Goal: Task Accomplishment & Management: Complete application form

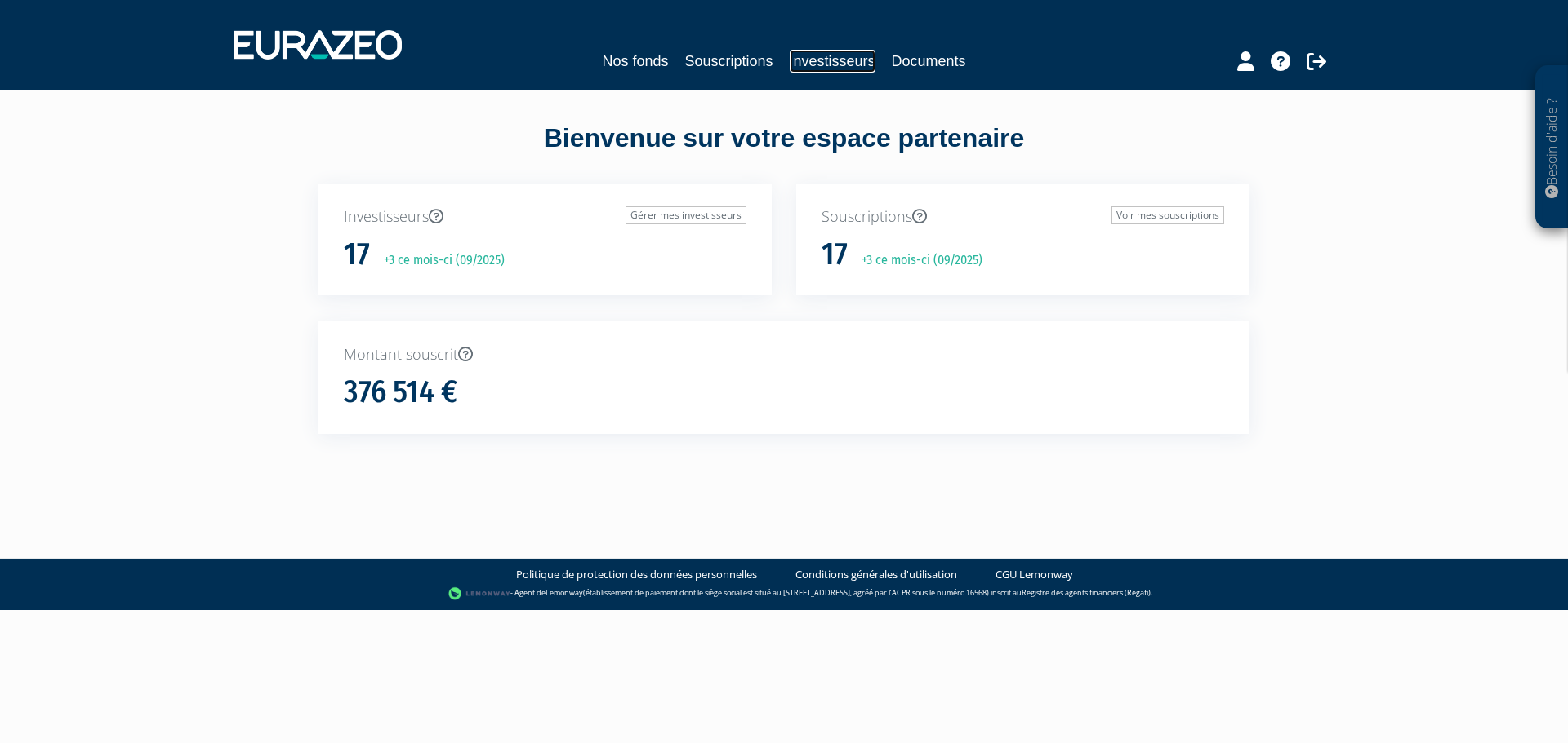
click at [814, 62] on link "Investisseurs" at bounding box center [832, 61] width 86 height 23
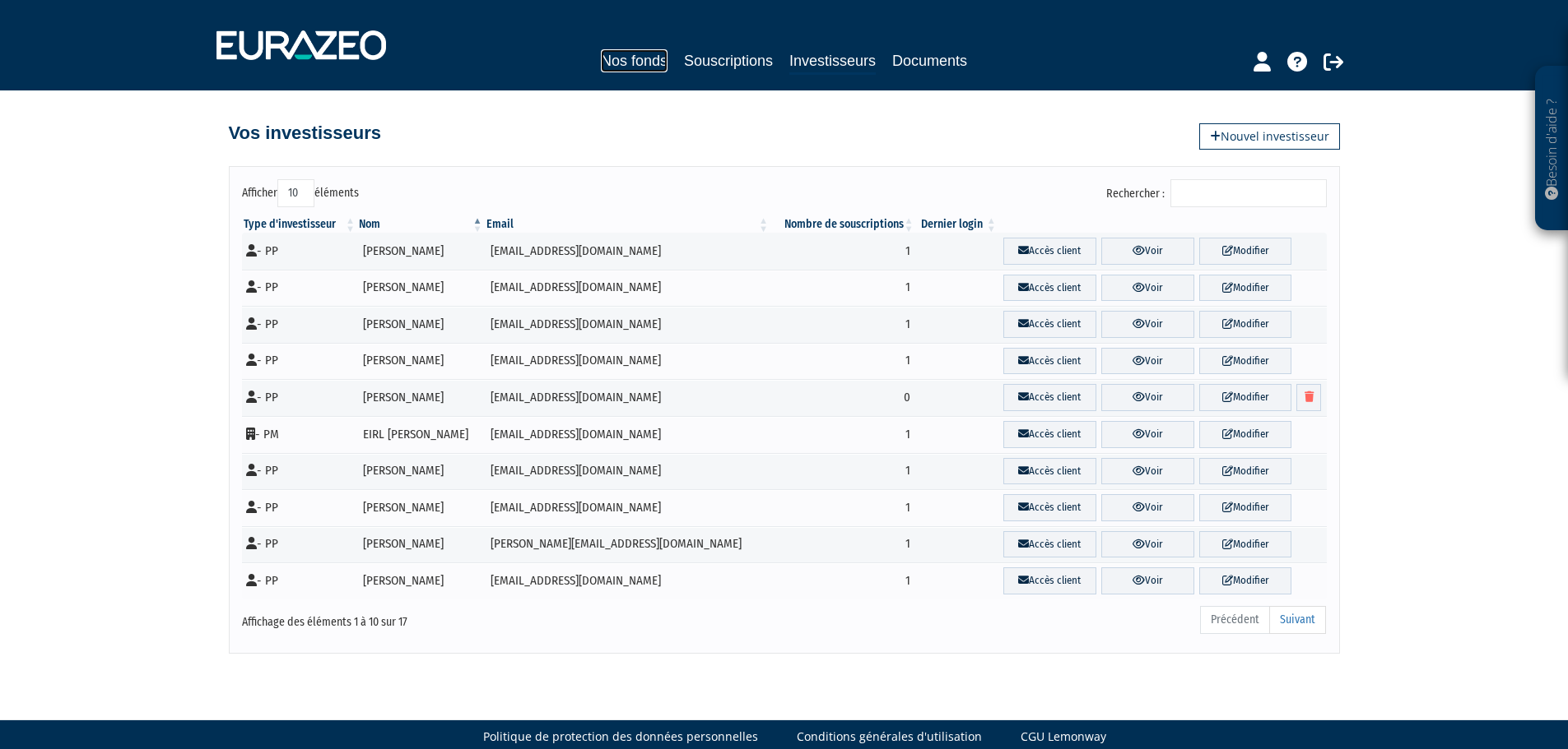
click at [645, 64] on link "Nos fonds" at bounding box center [634, 61] width 67 height 23
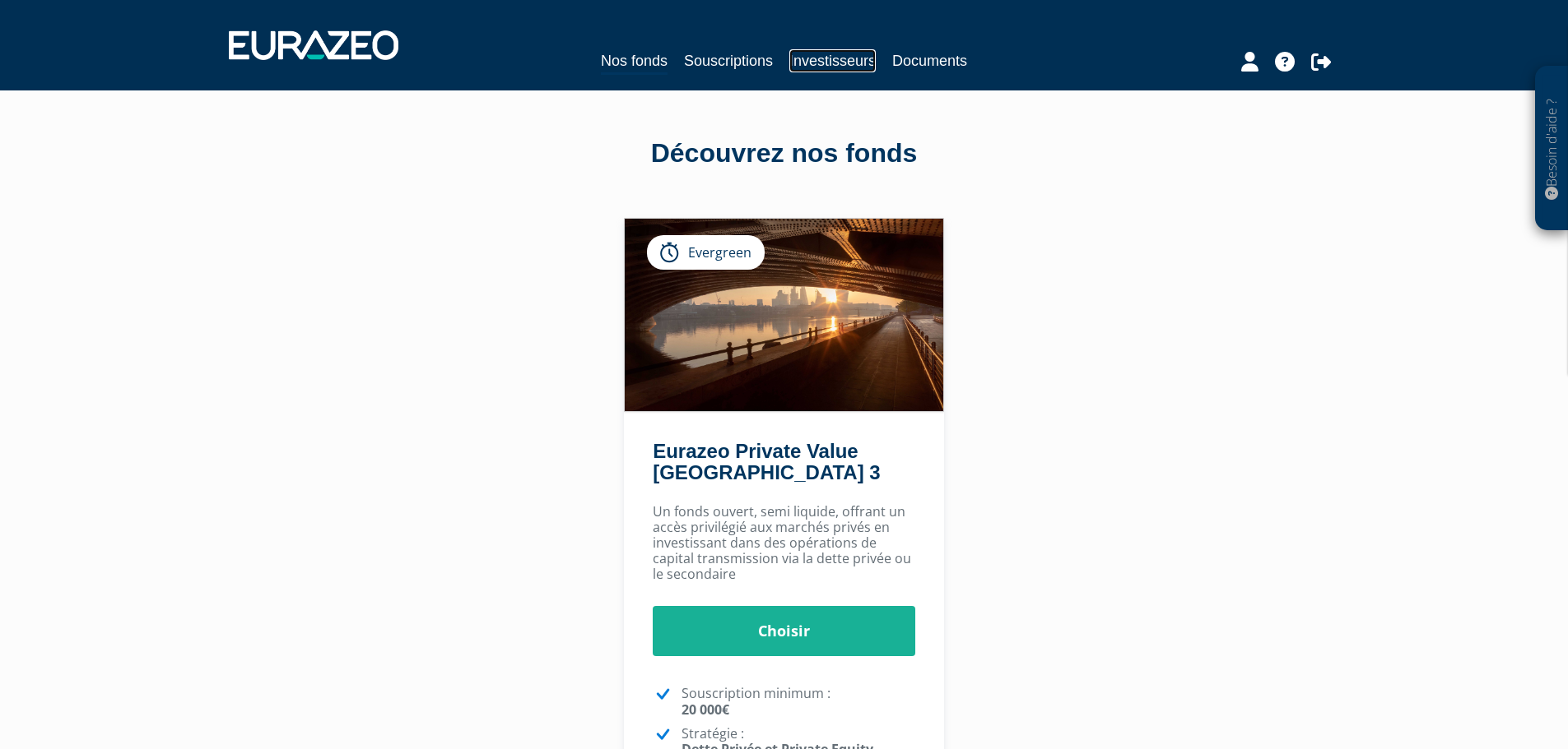
click at [815, 64] on link "Investisseurs" at bounding box center [832, 61] width 87 height 23
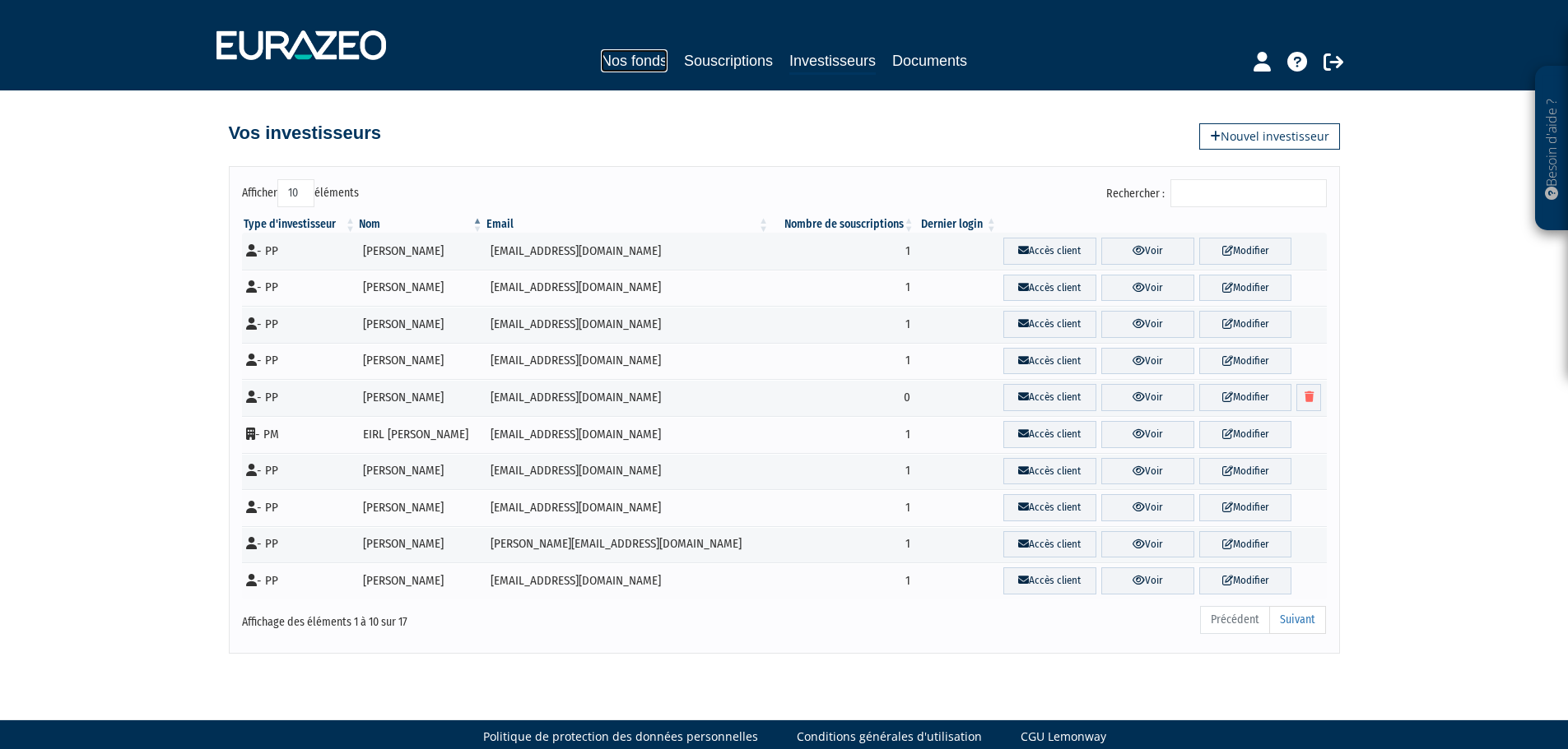
click at [638, 59] on link "Nos fonds" at bounding box center [634, 61] width 67 height 23
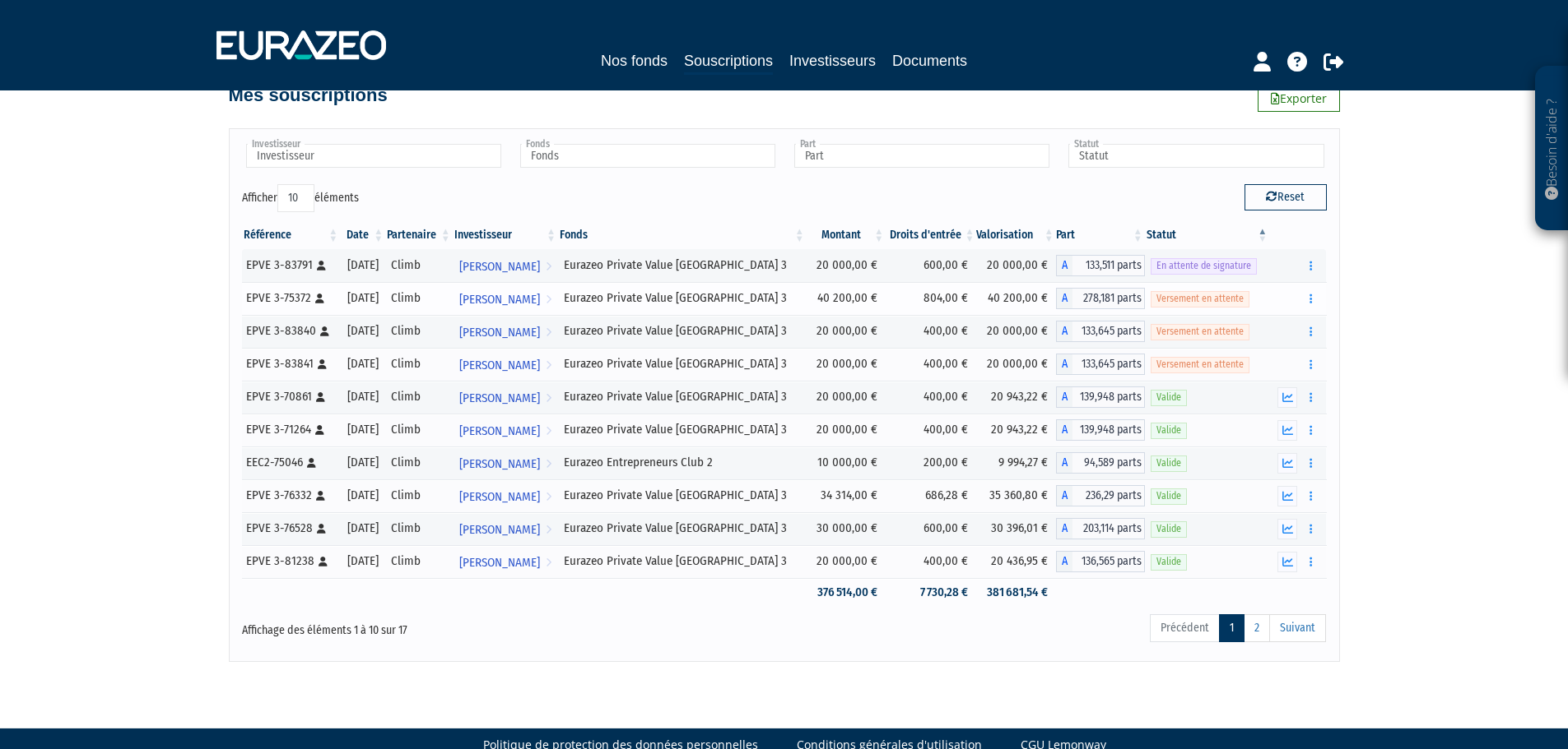
scroll to position [71, 0]
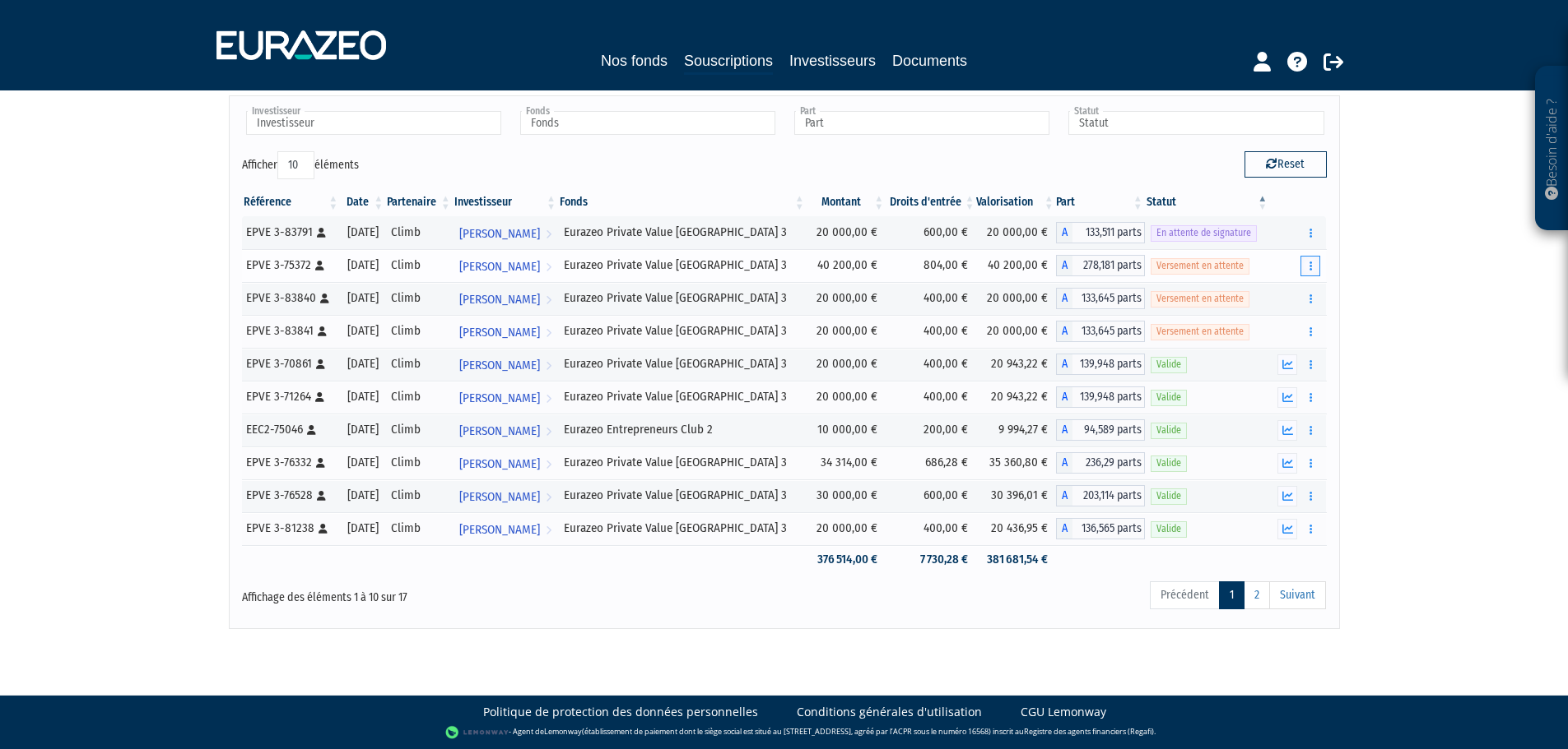
click at [1312, 266] on icon "button" at bounding box center [1311, 266] width 2 height 11
drag, startPoint x: 1457, startPoint y: 327, endPoint x: 1445, endPoint y: 326, distance: 12.0
click at [1457, 327] on div "Besoin d'aide ? × J'ai besoin d'aide Si vous avez une question à propos du fonc…" at bounding box center [784, 279] width 1568 height 700
click at [558, 273] on link "Rudy Mareek Voir l'investisseur" at bounding box center [505, 266] width 106 height 33
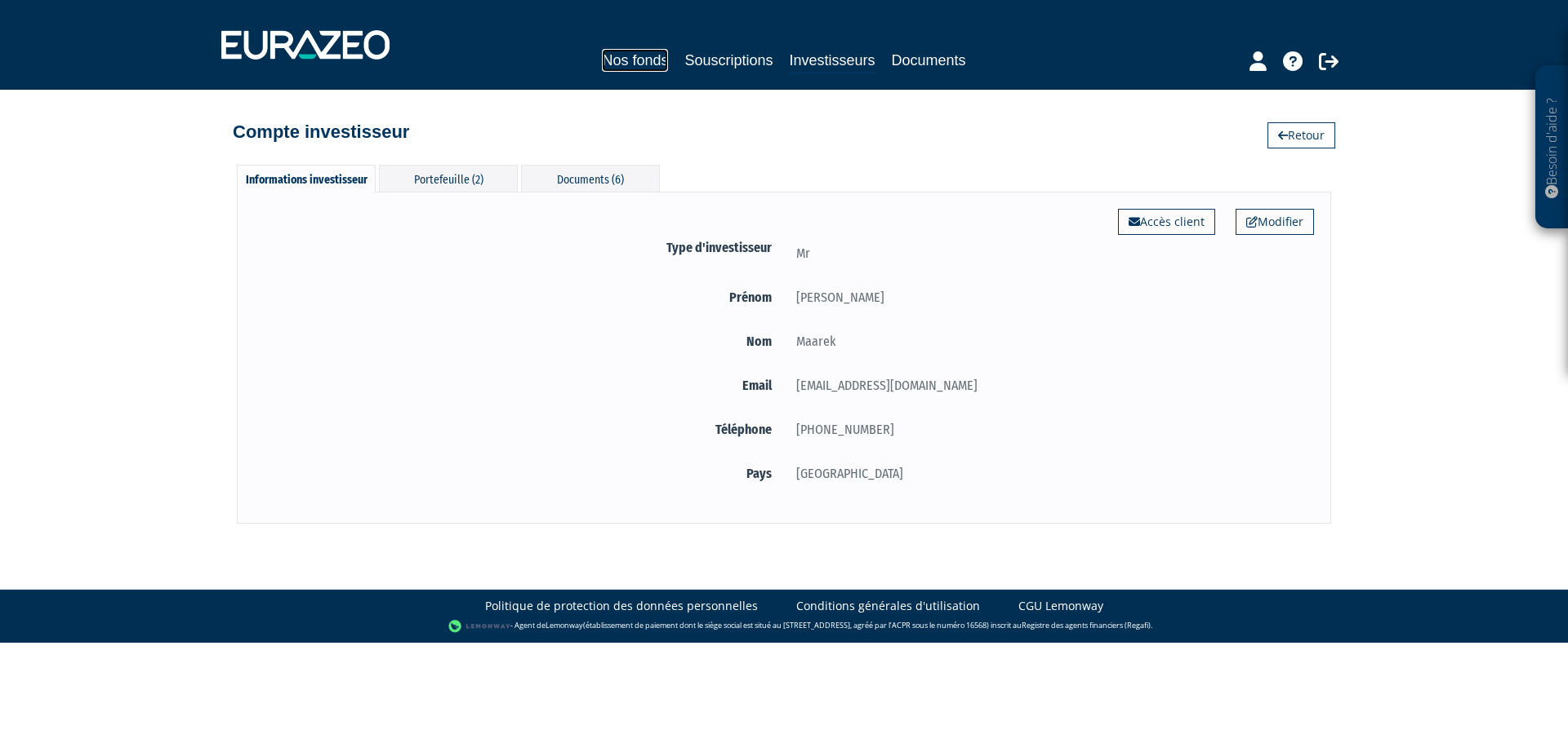
click at [630, 69] on link "Nos fonds" at bounding box center [635, 61] width 66 height 23
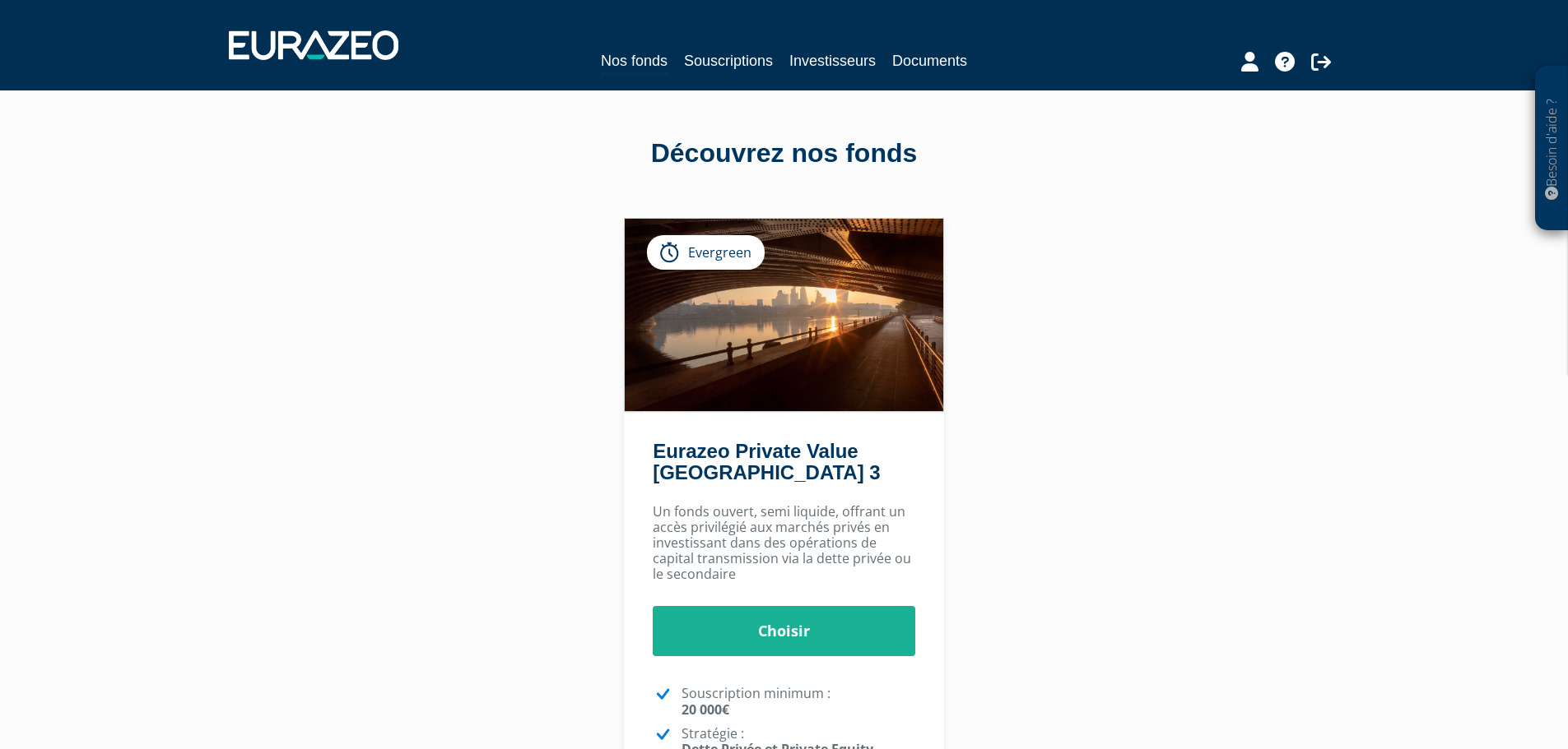
click at [820, 82] on nav "Nos fonds Souscriptions Investisseurs Documents" at bounding box center [784, 45] width 1568 height 91
click at [824, 72] on link "Investisseurs" at bounding box center [832, 61] width 87 height 23
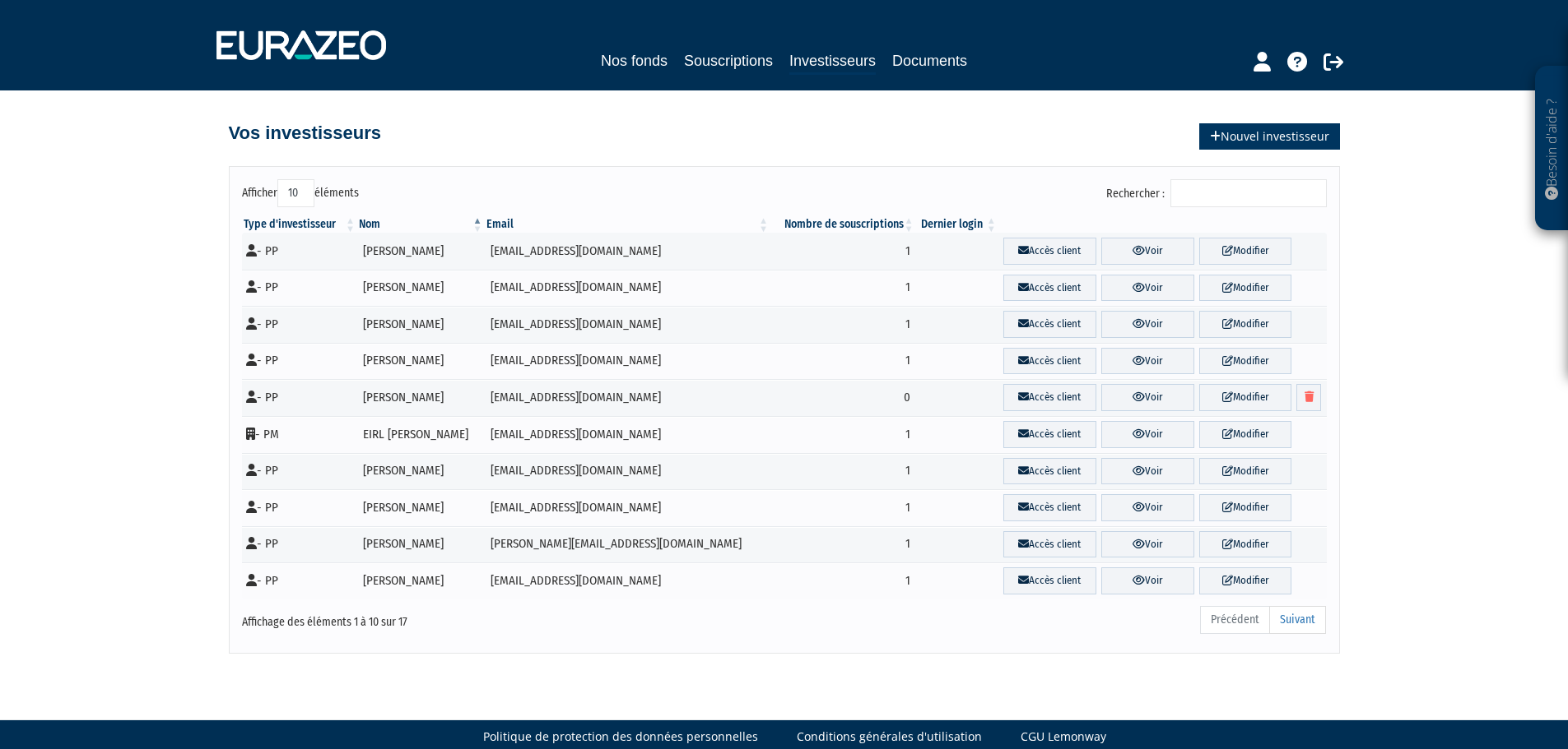
click at [1275, 142] on link "Nouvel investisseur" at bounding box center [1269, 137] width 141 height 26
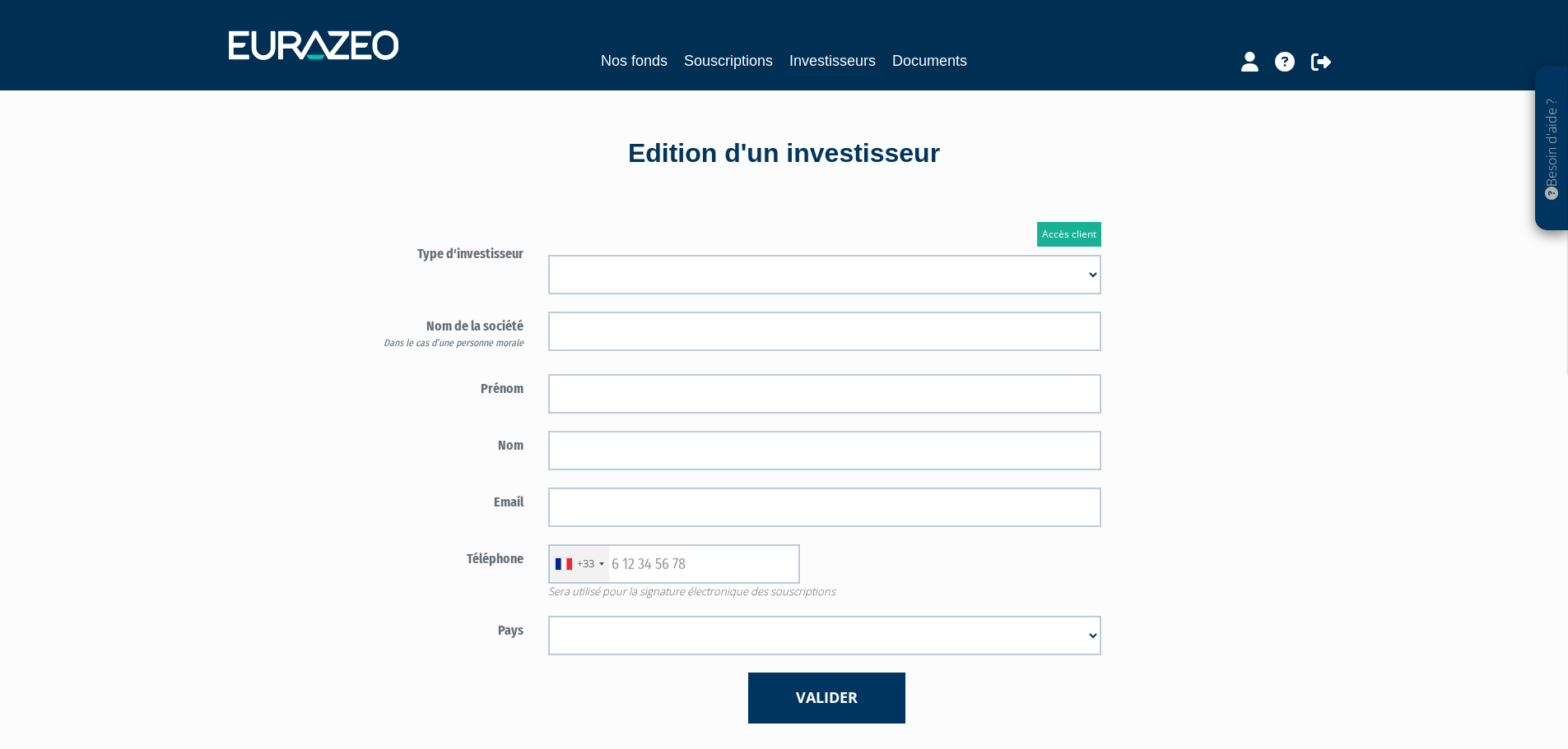
click at [705, 268] on select "Mr Mme Société" at bounding box center [824, 275] width 553 height 40
select select "1"
click at [548, 255] on select "Mr Mme Société" at bounding box center [824, 275] width 553 height 40
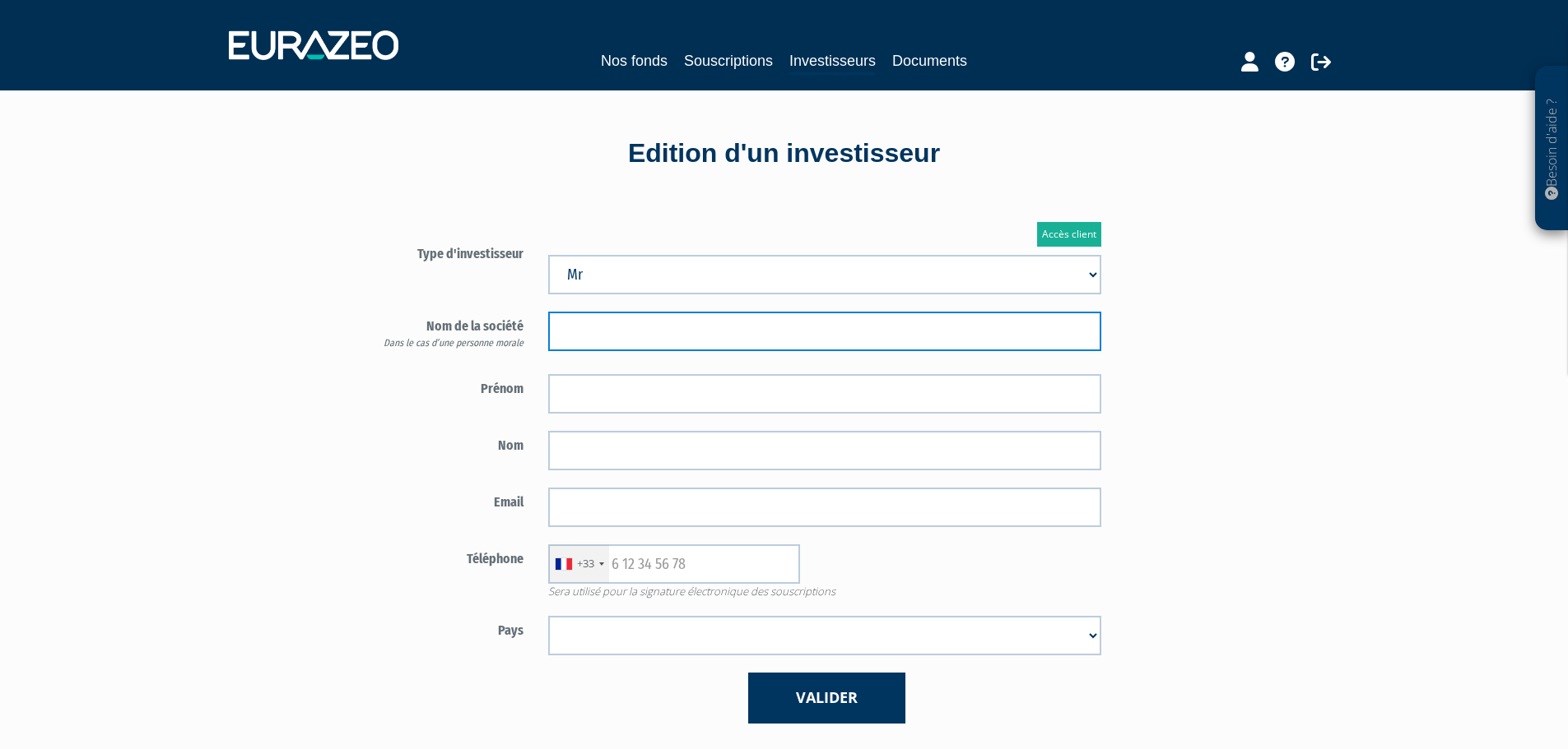
click at [670, 341] on input "text" at bounding box center [824, 332] width 553 height 40
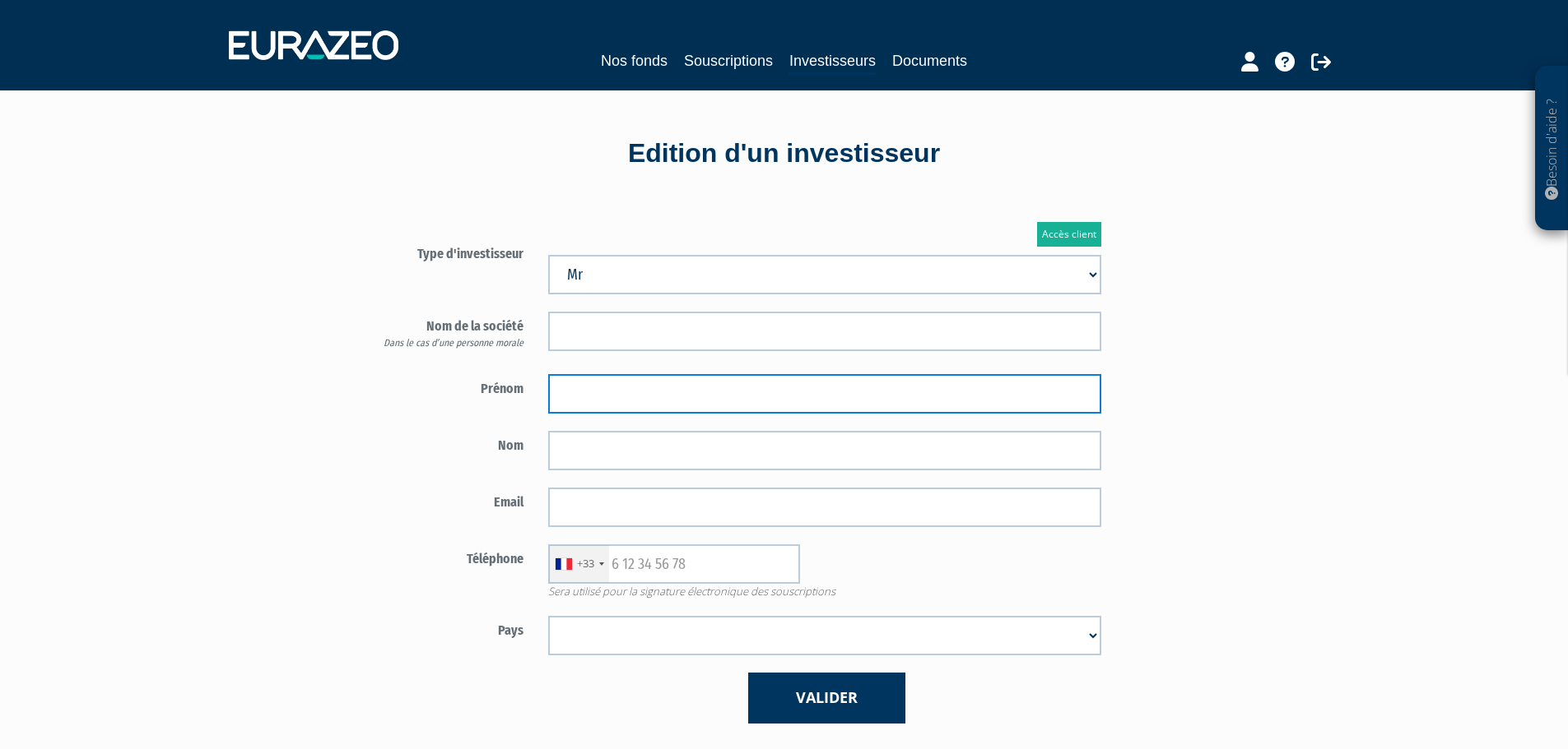
click at [668, 406] on input "text" at bounding box center [824, 394] width 553 height 40
type input "Jacques"
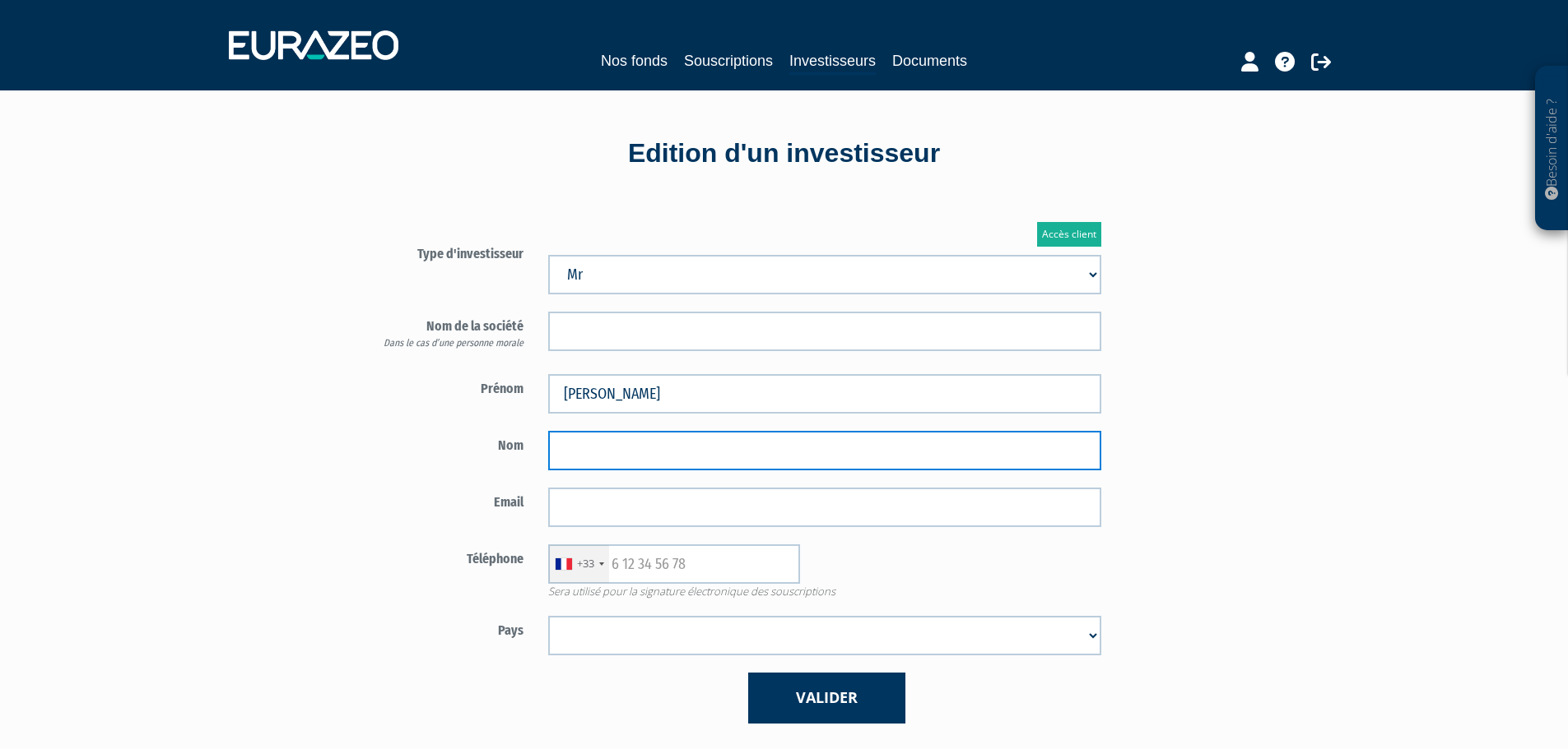
click at [829, 469] on input "text" at bounding box center [824, 451] width 553 height 40
type input "Cerles"
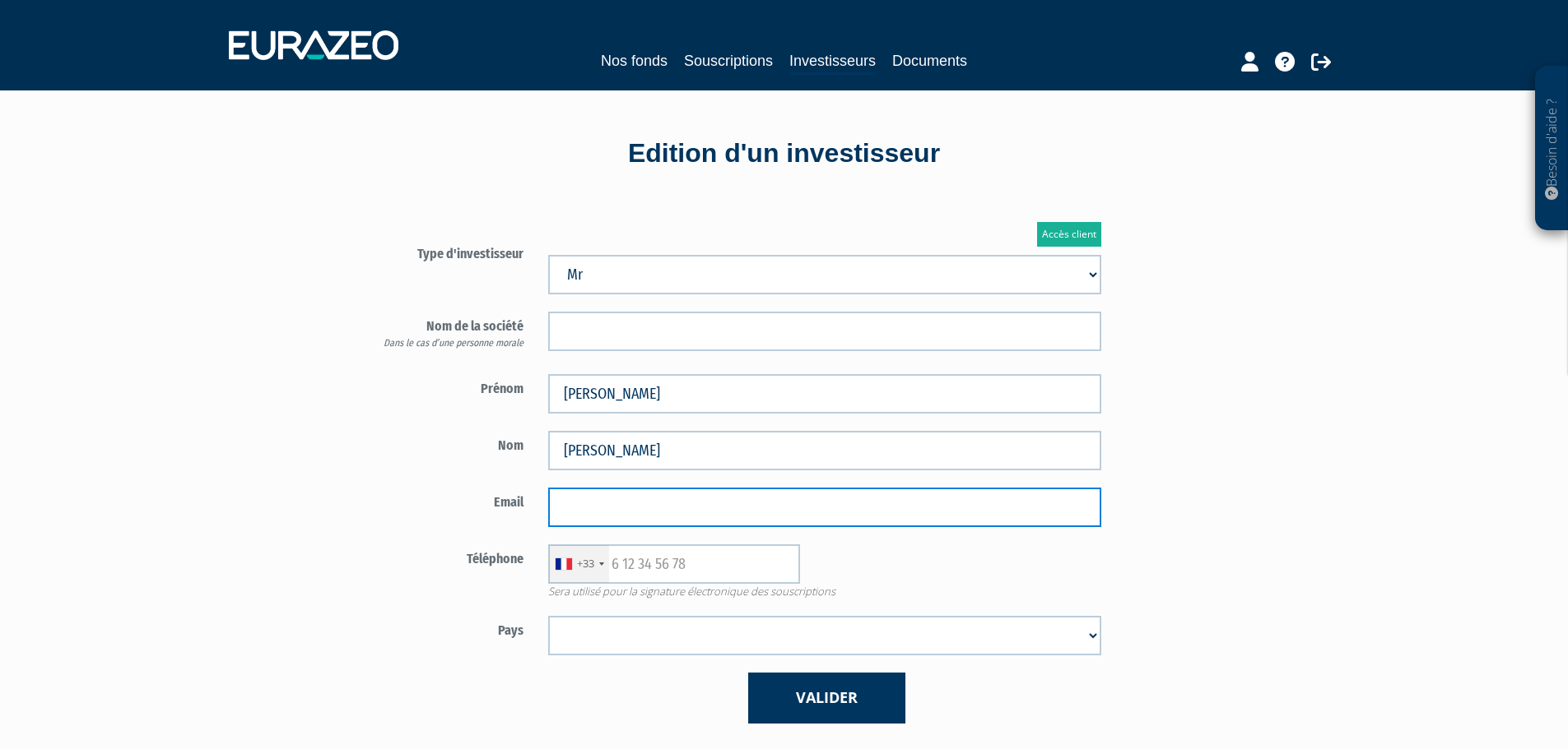
click at [830, 497] on input "email" at bounding box center [824, 507] width 553 height 40
click at [609, 508] on input "email" at bounding box center [824, 507] width 553 height 40
paste input "jacques.cerles@sfr.fr"
type input "jacques.cerles@sfr.fr"
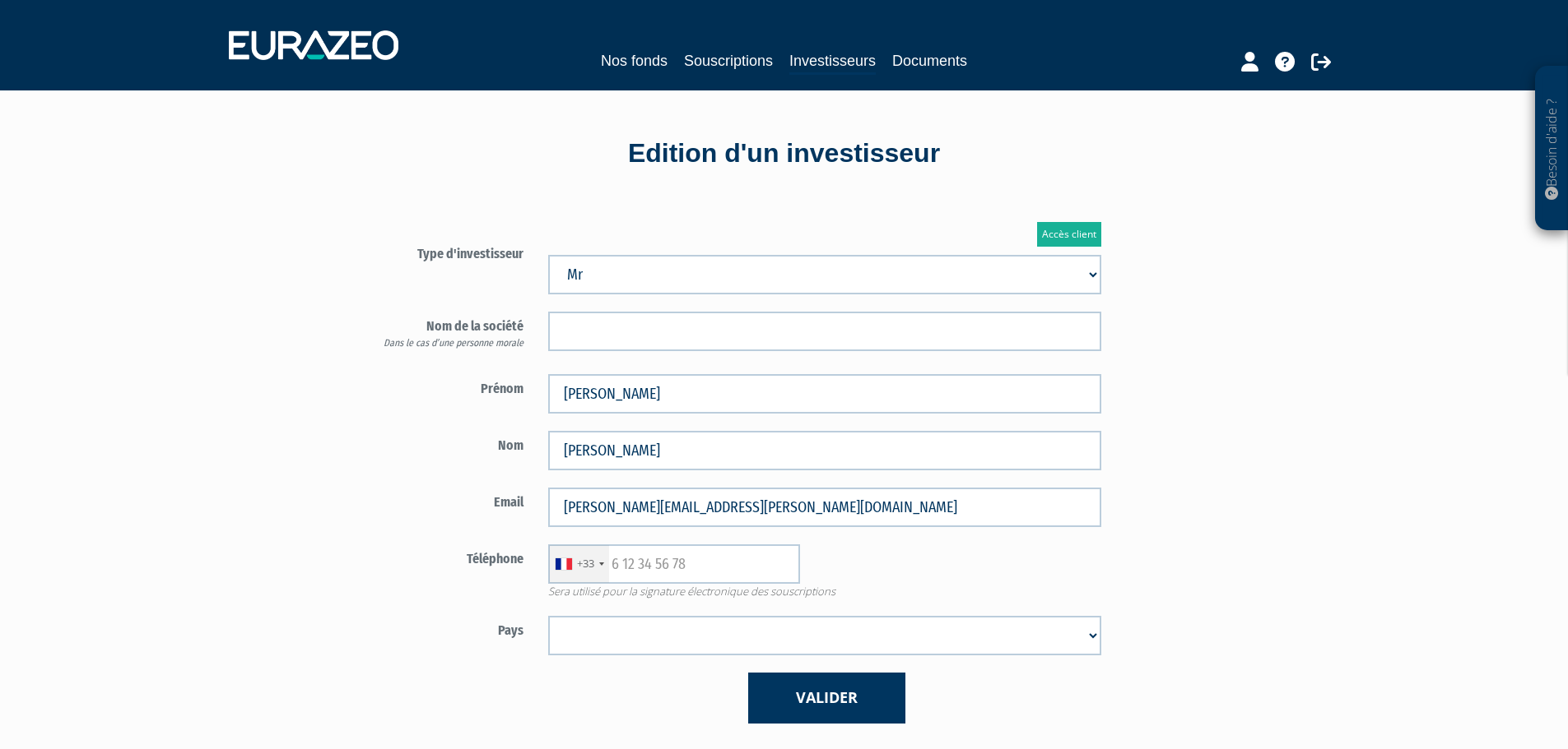
click at [1134, 426] on div "Accès client Type d'investisseur Mr Mme Société" at bounding box center [825, 473] width 963 height 551
click at [671, 575] on input "text" at bounding box center [673, 564] width 252 height 40
paste input "662939100"
type input "662939100"
click at [970, 559] on div "+33 France +33 Germany (Deutschland) +49 Switzerland (Schweiz) +41 Belgium (Bel…" at bounding box center [824, 564] width 578 height 40
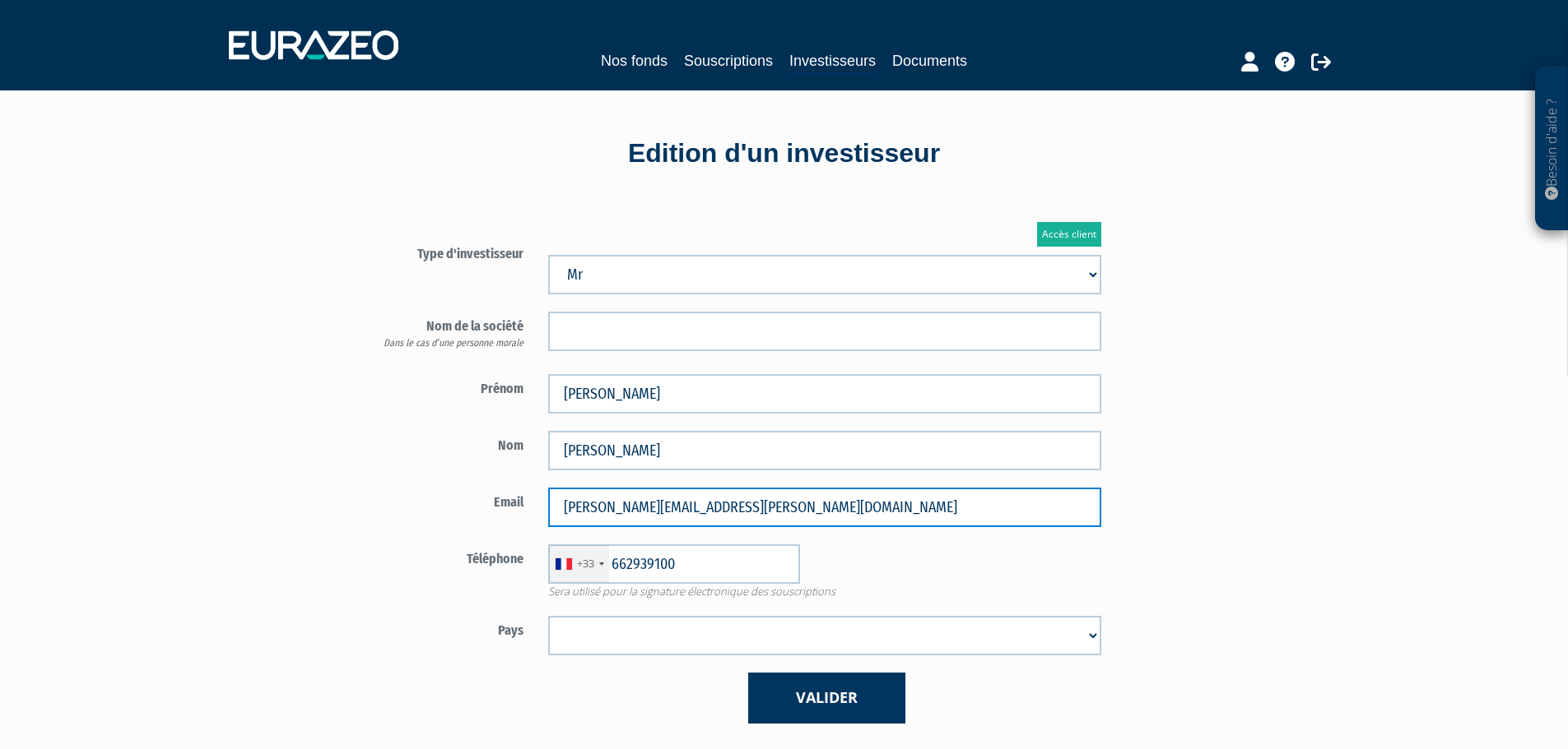
click at [611, 509] on input "jacques.cerles@sfr.fr" at bounding box center [824, 507] width 553 height 40
type input "j.cerles@sfr.fr"
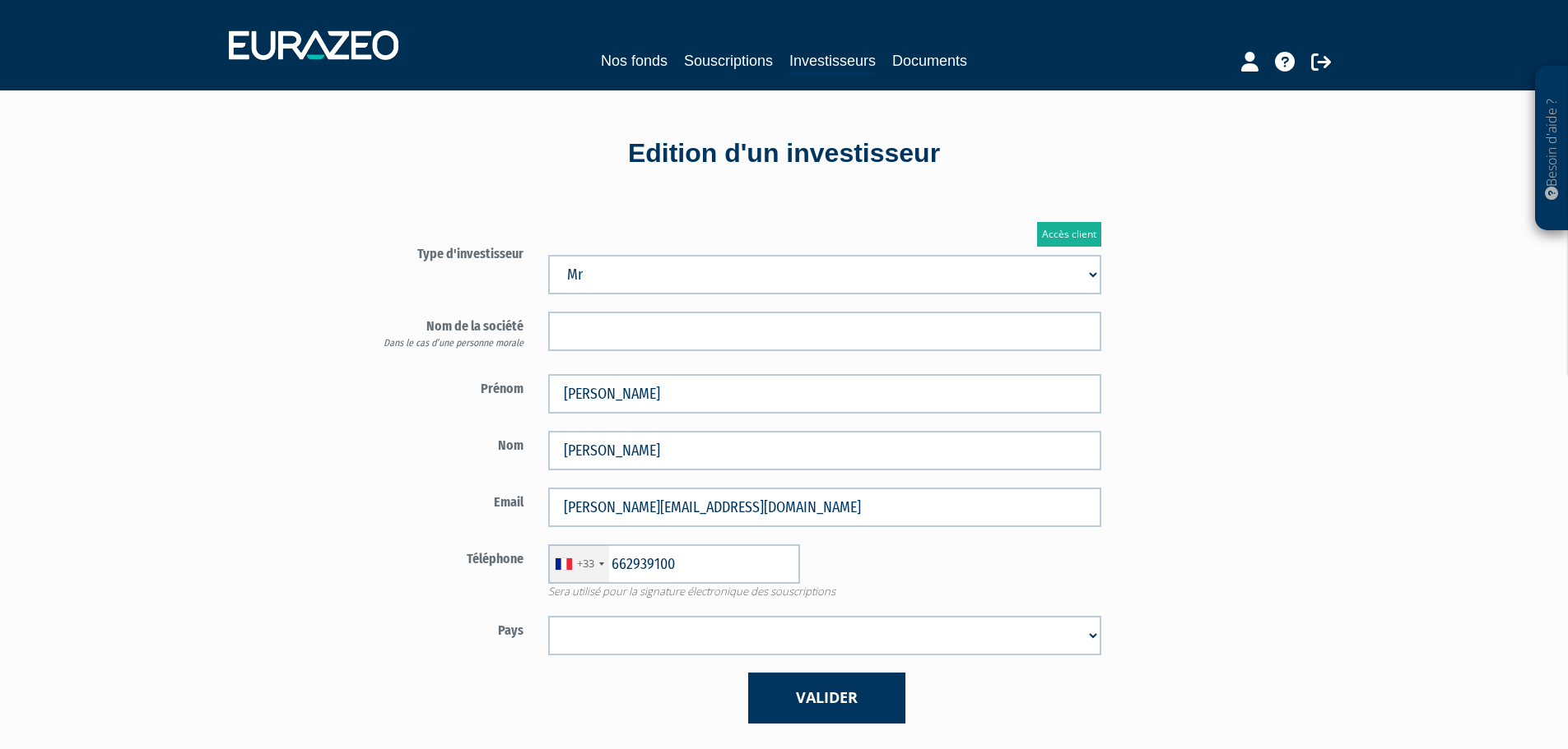
click at [442, 511] on div "Email j.cerles@sfr.fr" at bounding box center [729, 507] width 770 height 40
click at [639, 645] on select "Afghanistan Afrique du Sud Albanie Algérie Allemagne Andorre Angola Anguilla An…" at bounding box center [824, 636] width 553 height 40
select select "75"
click at [548, 616] on select "Afghanistan Afrique du Sud Albanie Algérie Allemagne Andorre Angola Anguilla An…" at bounding box center [824, 636] width 553 height 40
click at [805, 675] on button "Valider" at bounding box center [826, 698] width 157 height 50
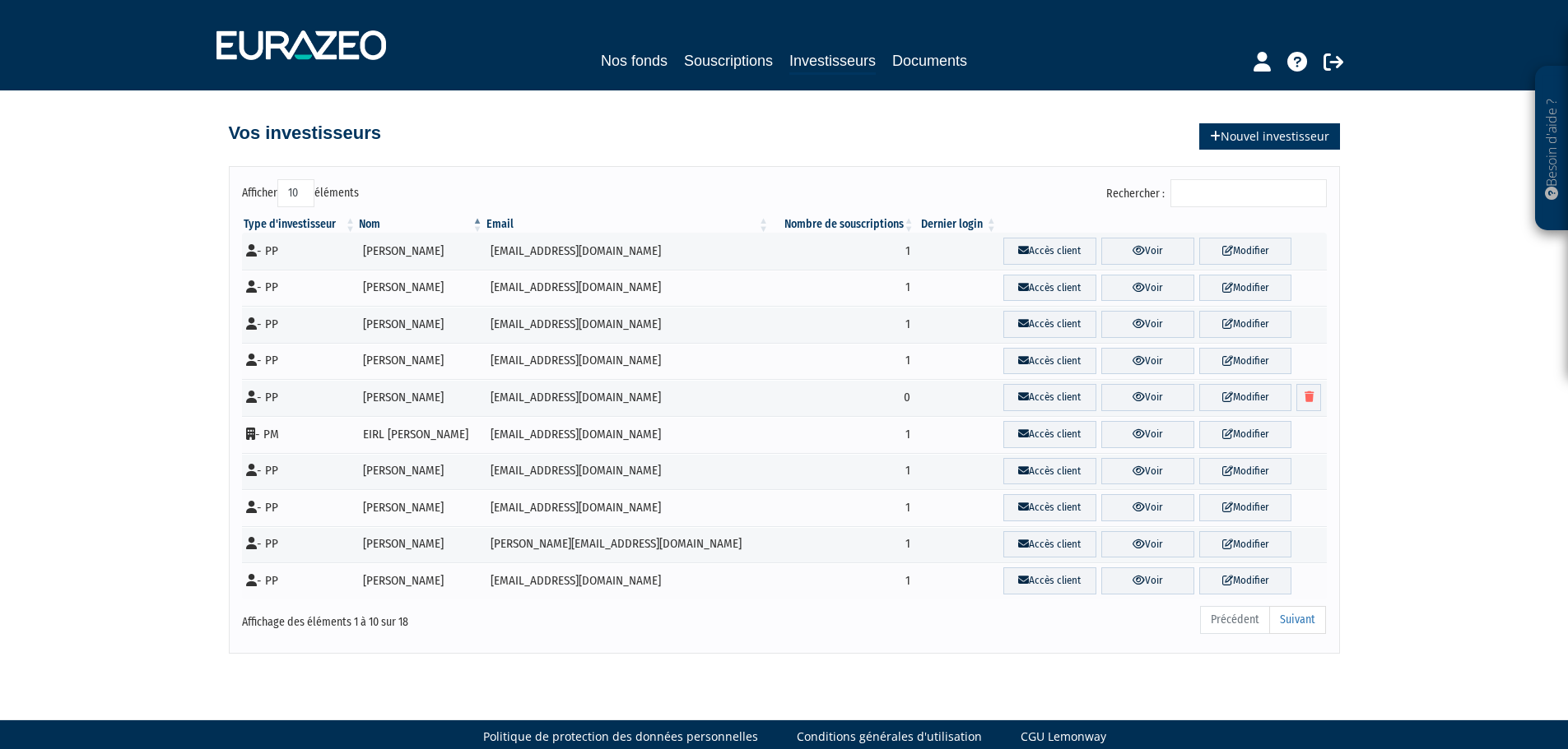
click at [1307, 132] on link "Nouvel investisseur" at bounding box center [1269, 137] width 141 height 26
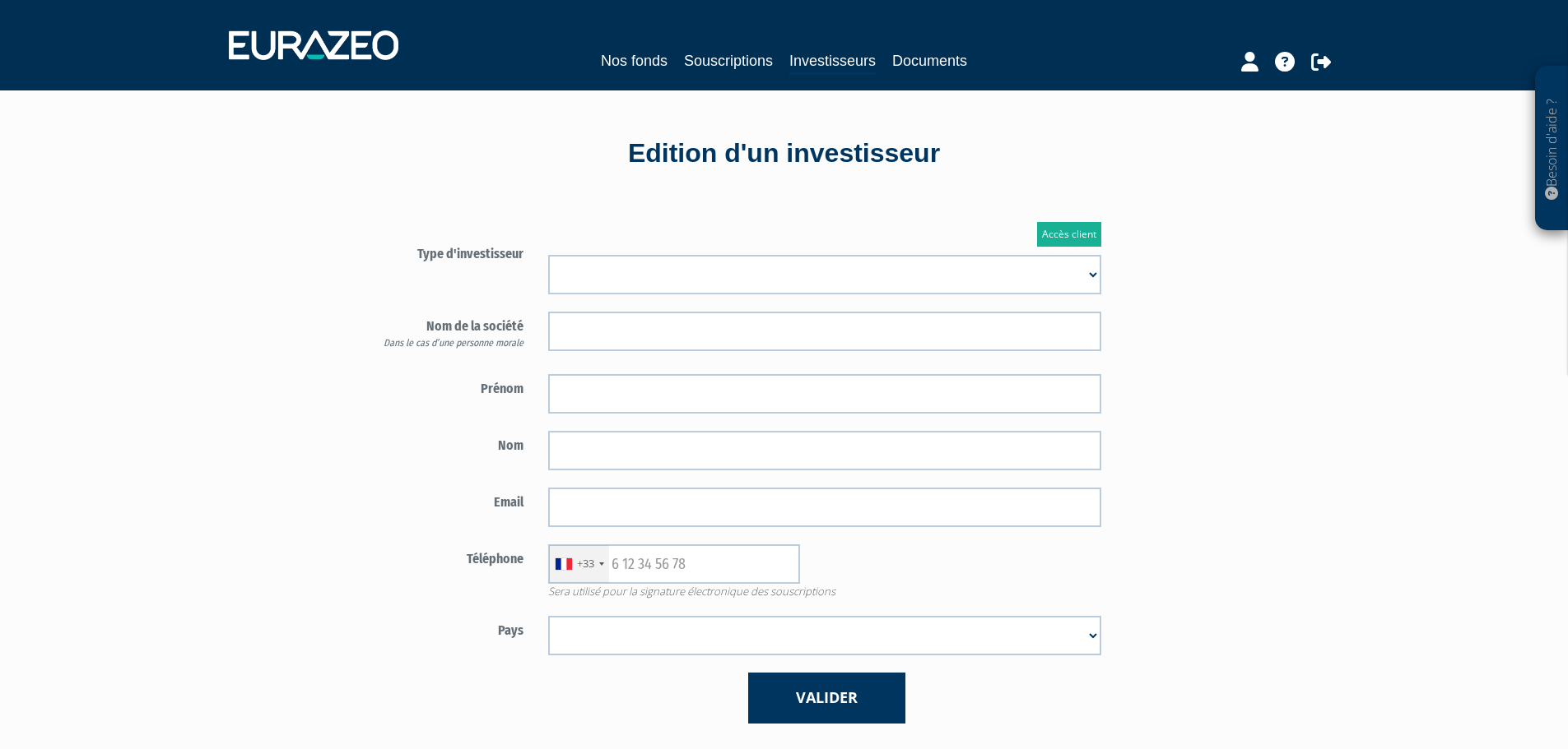
click at [597, 278] on select "Mr Mme Société" at bounding box center [824, 275] width 553 height 40
click at [744, 295] on form "Type d'investisseur Mr Mme Société" at bounding box center [729, 481] width 770 height 484
click at [743, 284] on select "Mr Mme Société" at bounding box center [824, 275] width 553 height 40
select select "3"
click at [548, 255] on select "Mr Mme Société" at bounding box center [824, 275] width 553 height 40
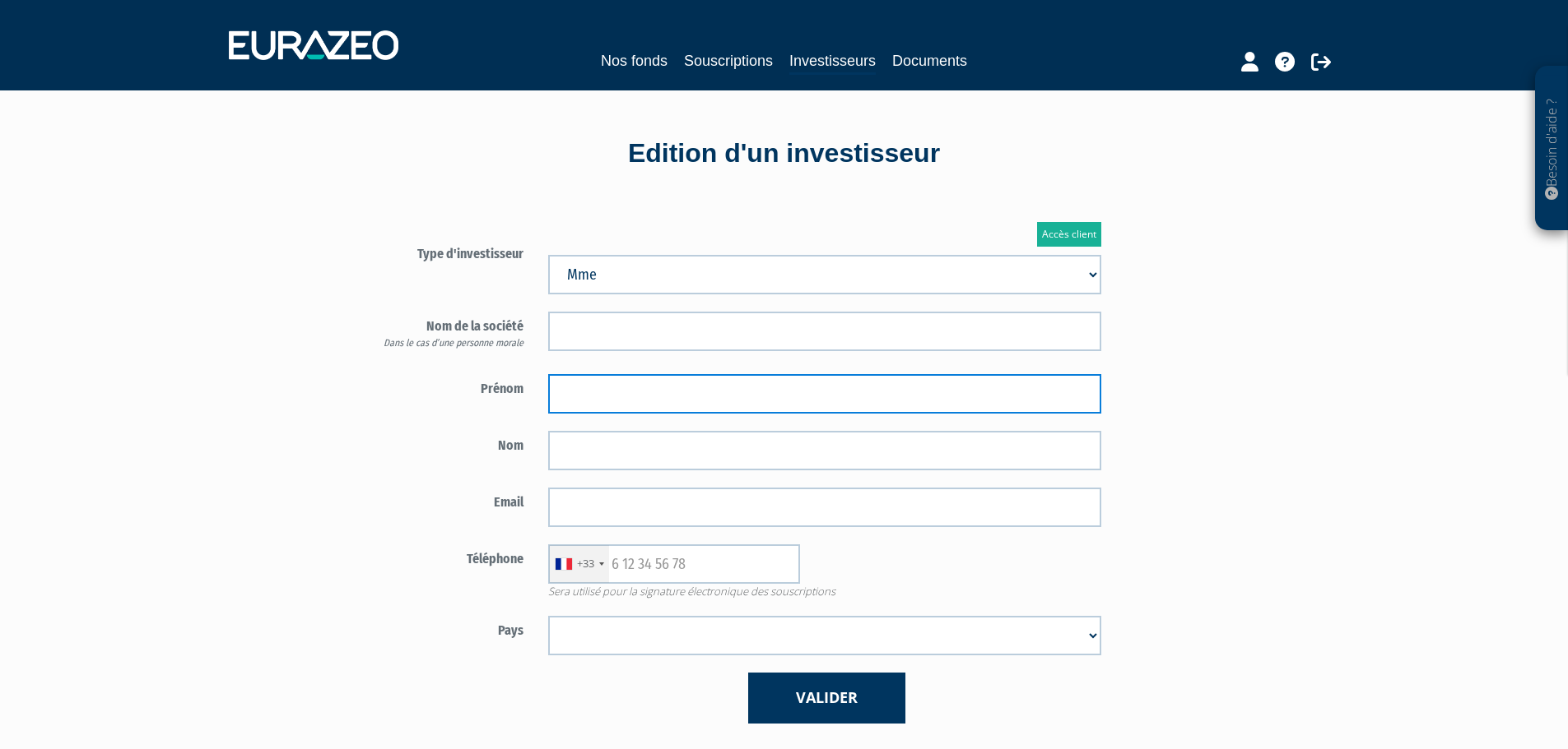
click at [626, 395] on input "text" at bounding box center [824, 394] width 553 height 40
type input "Pascale"
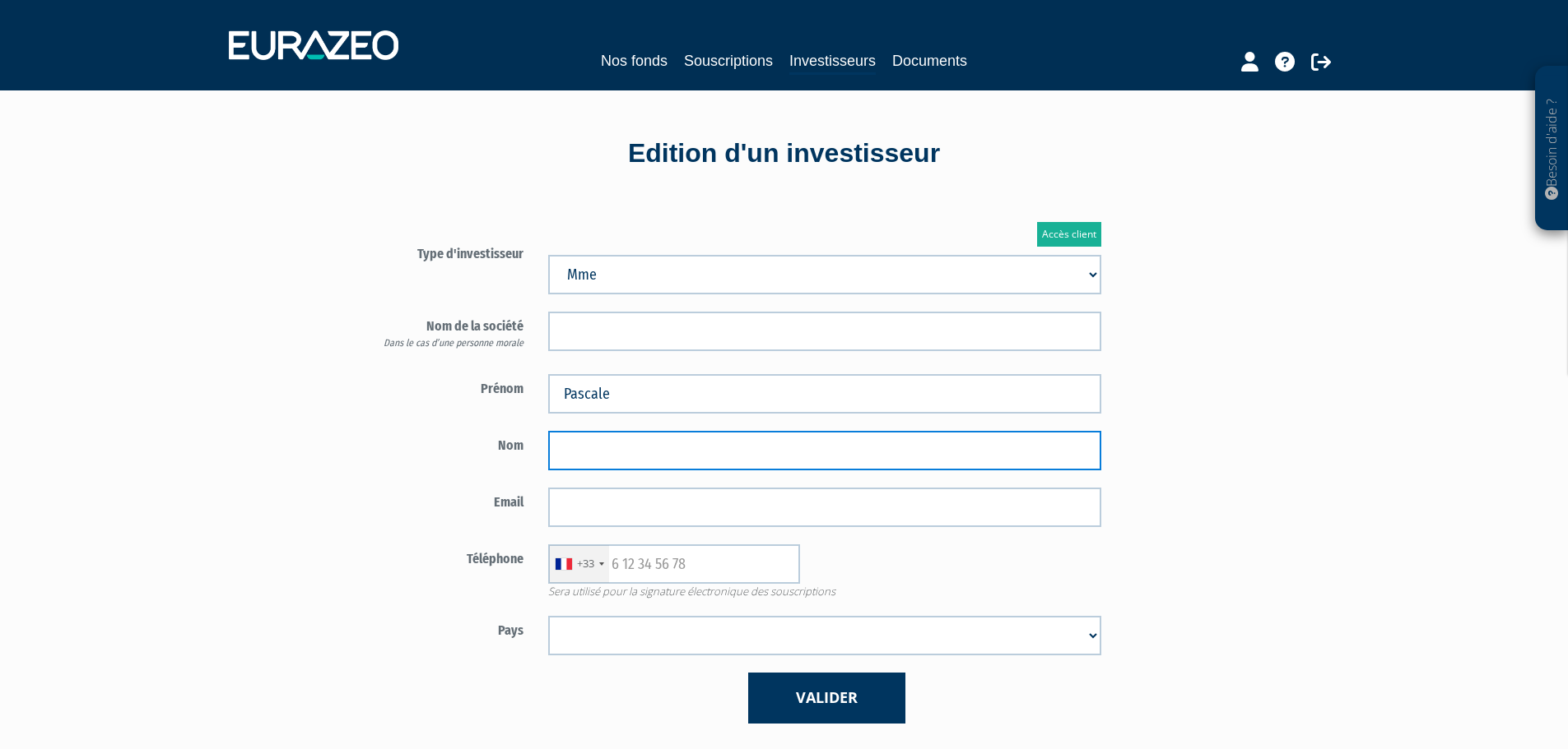
click at [648, 464] on input "text" at bounding box center [824, 451] width 553 height 40
type input "Cerles"
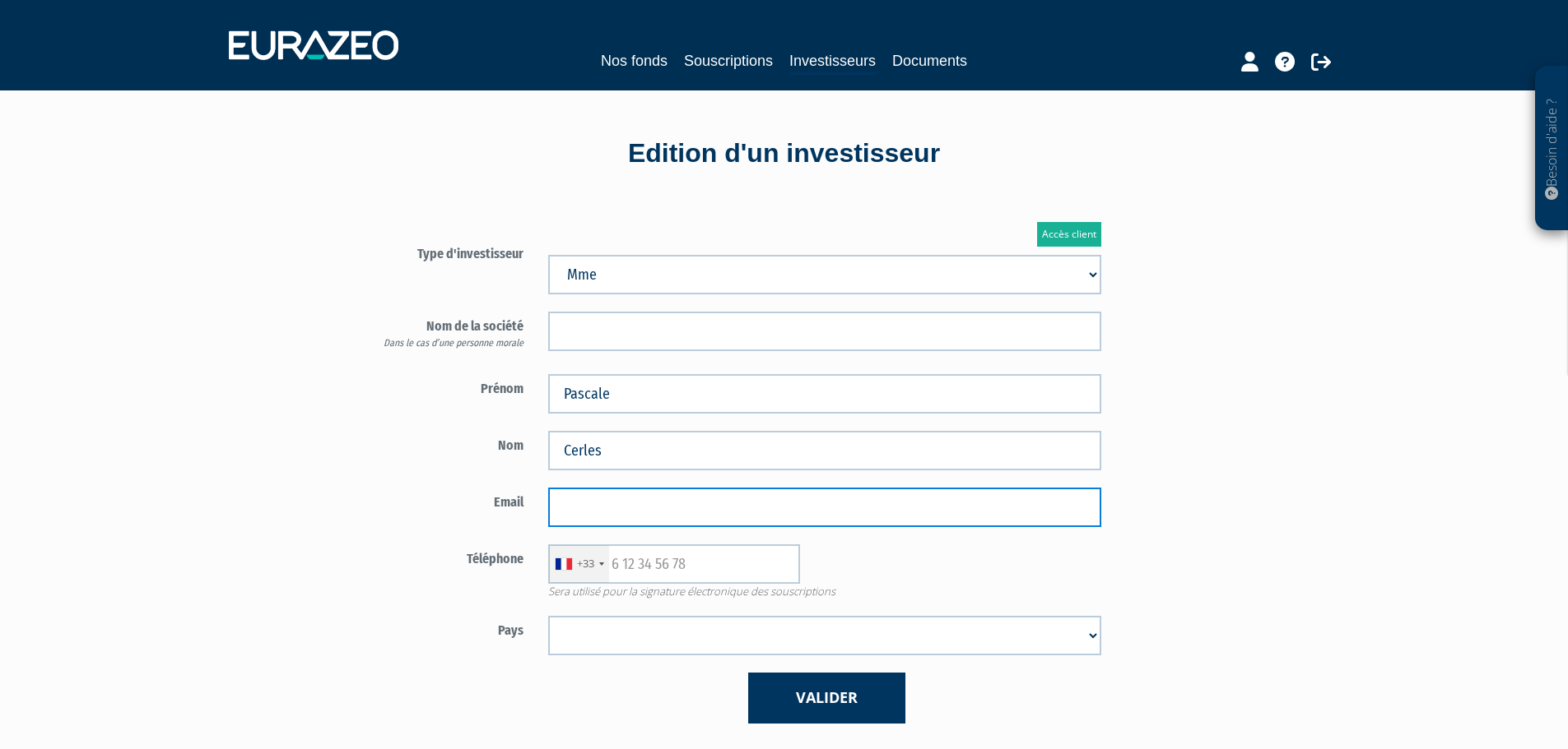
click at [847, 512] on input "email" at bounding box center [824, 507] width 553 height 40
paste input "[EMAIL_ADDRESS][DOMAIN_NAME]"
type input "[EMAIL_ADDRESS][DOMAIN_NAME]"
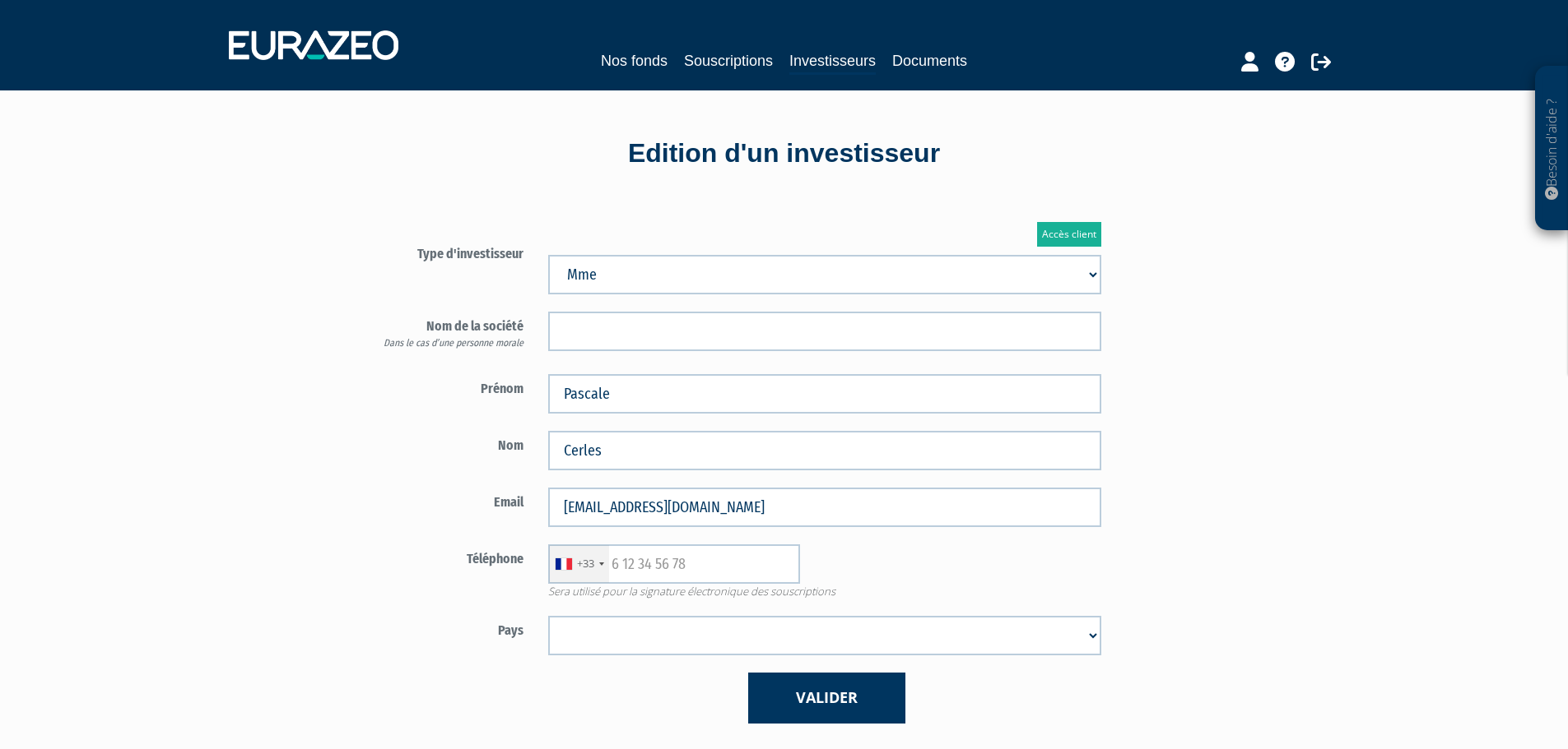
click at [1233, 417] on div "Accès client Type d'investisseur Mr Mme Société" at bounding box center [825, 473] width 963 height 551
click at [719, 561] on input "text" at bounding box center [673, 564] width 252 height 40
paste input "06 75 53 30 65"
click at [621, 566] on input "06 75 53 30 65" at bounding box center [673, 564] width 252 height 40
type input "6 75 53 30 65"
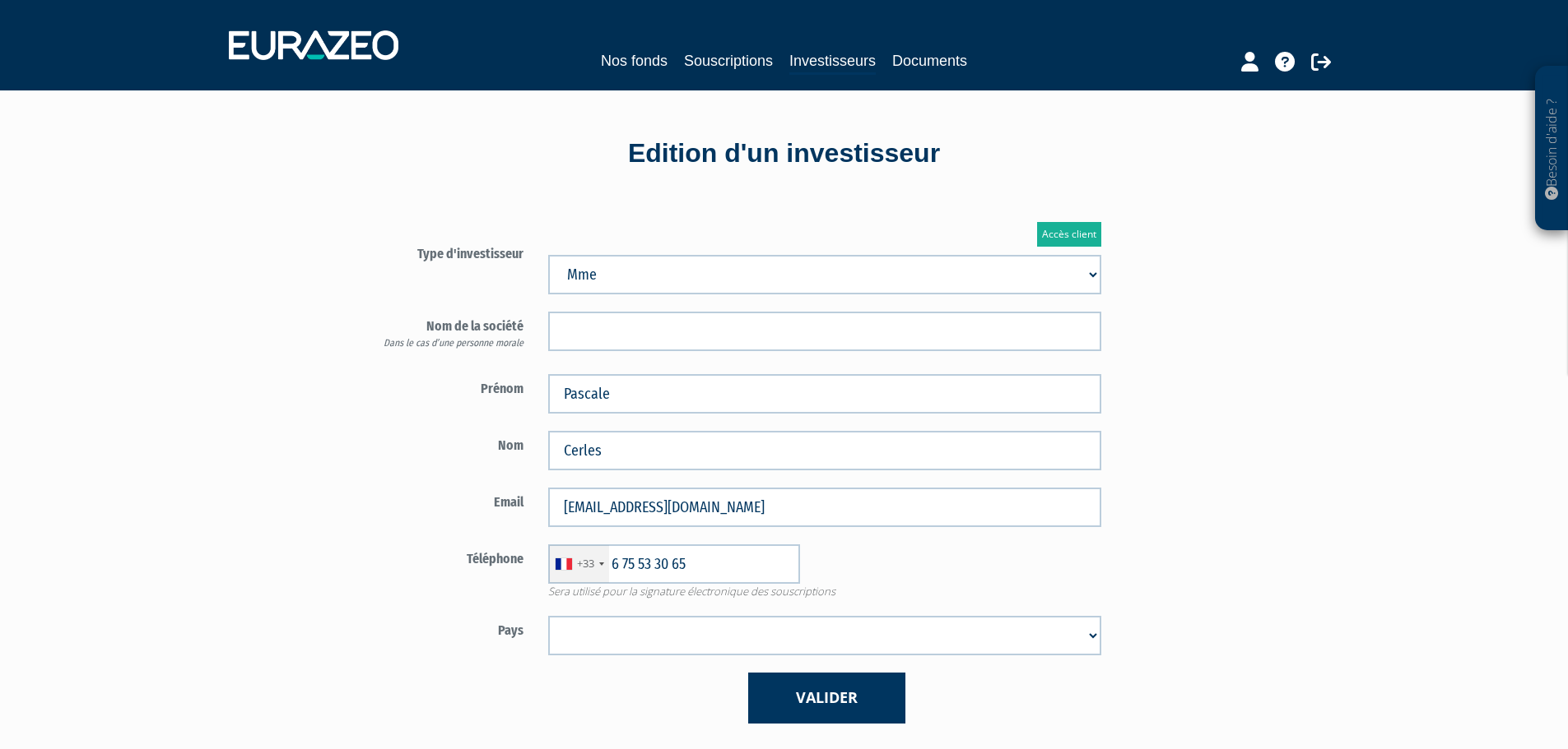
drag, startPoint x: 586, startPoint y: 664, endPoint x: 598, endPoint y: 640, distance: 26.8
click at [588, 659] on form "Type d'investisseur Mr Mme Société" at bounding box center [729, 481] width 770 height 484
click at [599, 638] on select "Afghanistan Afrique du Sud Albanie Algérie Allemagne Andorre Angola Anguilla An…" at bounding box center [824, 636] width 553 height 40
select select "75"
click at [548, 616] on select "Afghanistan Afrique du Sud Albanie Algérie Allemagne Andorre Angola Anguilla An…" at bounding box center [824, 636] width 553 height 40
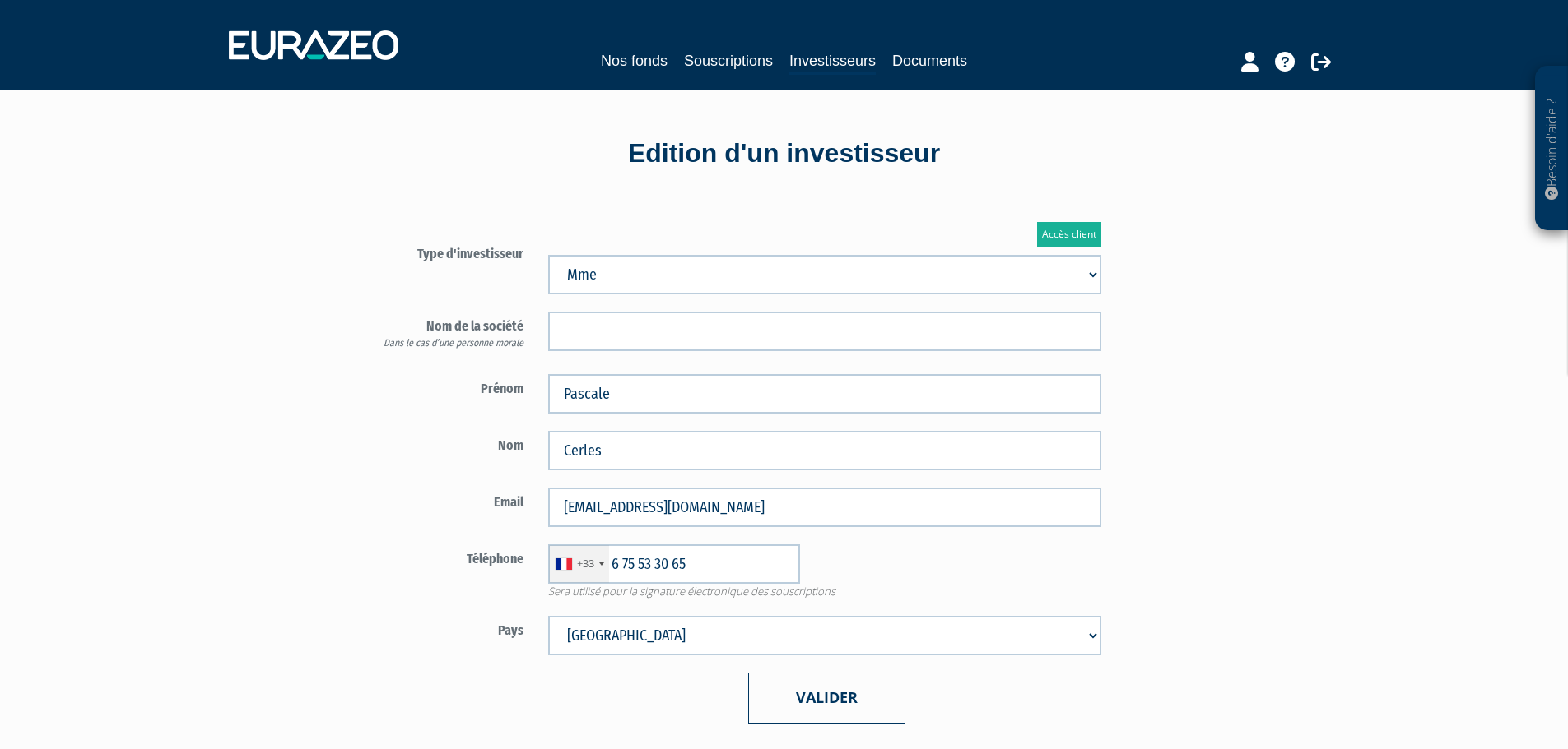
click at [843, 688] on button "Valider" at bounding box center [826, 698] width 157 height 50
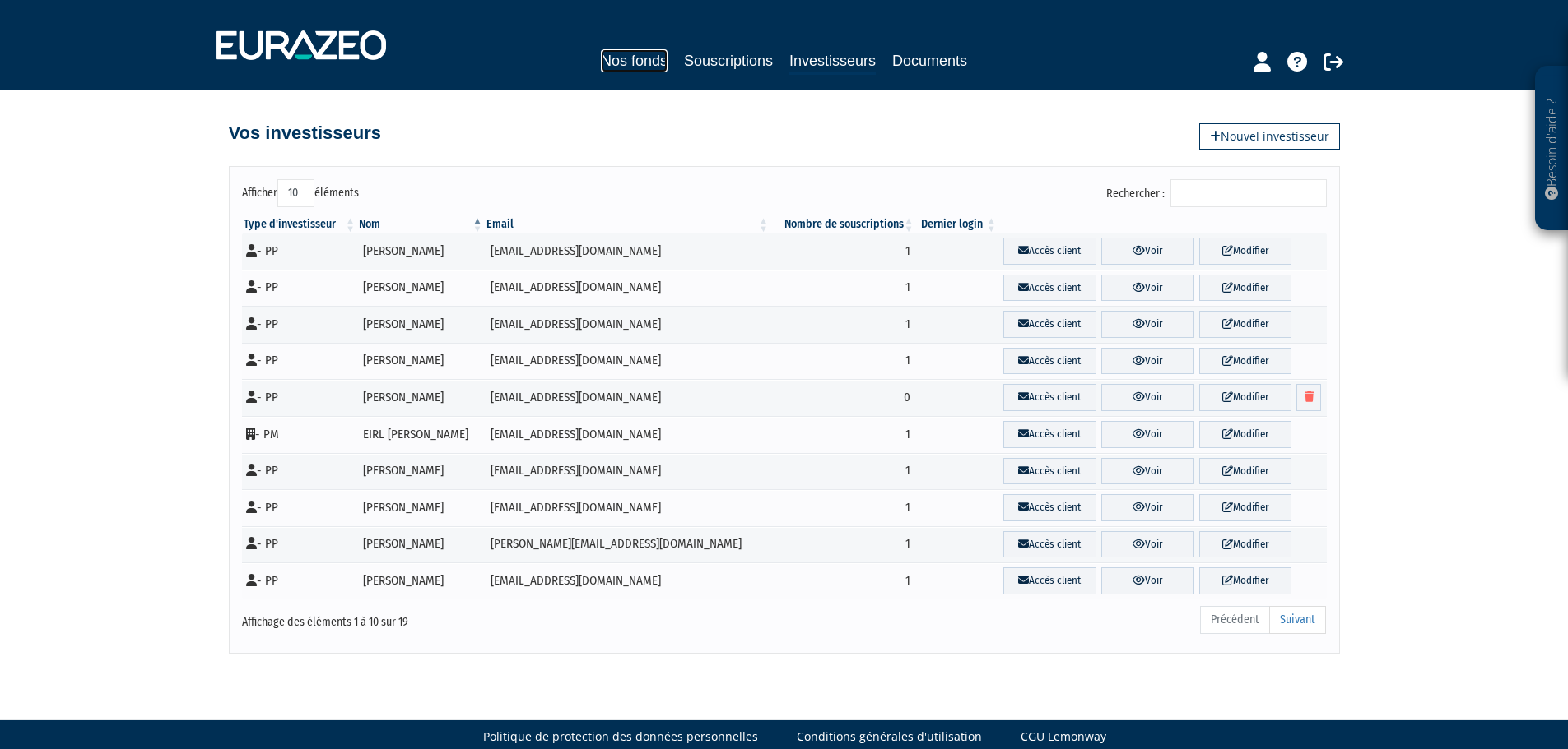
click at [654, 54] on link "Nos fonds" at bounding box center [634, 61] width 67 height 23
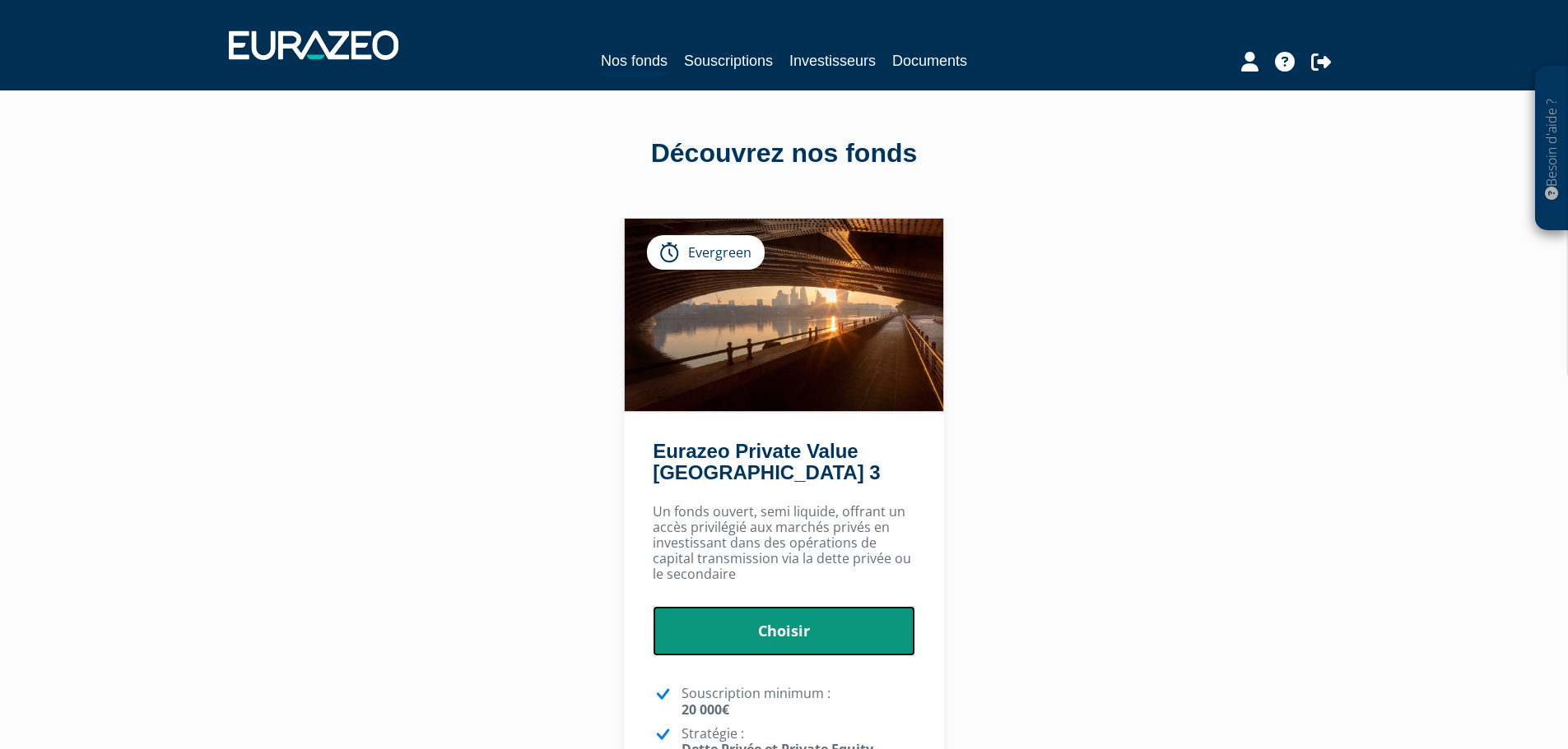
click at [856, 621] on link "Choisir" at bounding box center [784, 632] width 262 height 51
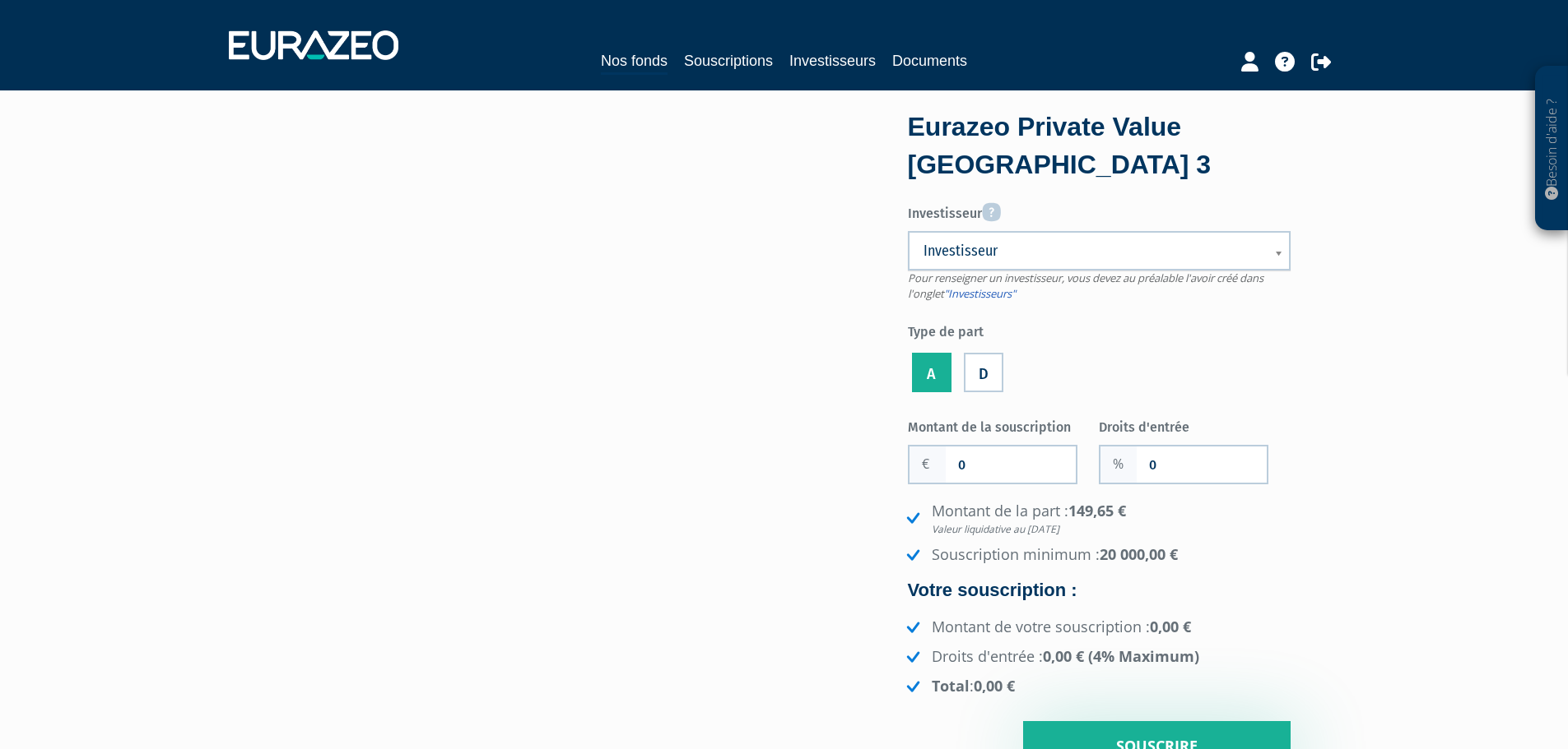
click at [1012, 223] on label "Investisseur" at bounding box center [1099, 210] width 383 height 27
click at [0, 0] on select "Ayi Brandon Cerles Julien Cerles Pascale" at bounding box center [0, 0] width 0 height 0
click at [1017, 227] on div "Investisseur Pour renseigner un investisseur, vous devez au préalable l'avoir c…" at bounding box center [1099, 296] width 383 height 200
click at [1038, 272] on span "Pour renseigner un investisseur, vous devez au préalable l'avoir créé dans l'on…" at bounding box center [1085, 285] width 356 height 31
drag, startPoint x: 1027, startPoint y: 277, endPoint x: 1032, endPoint y: 233, distance: 44.3
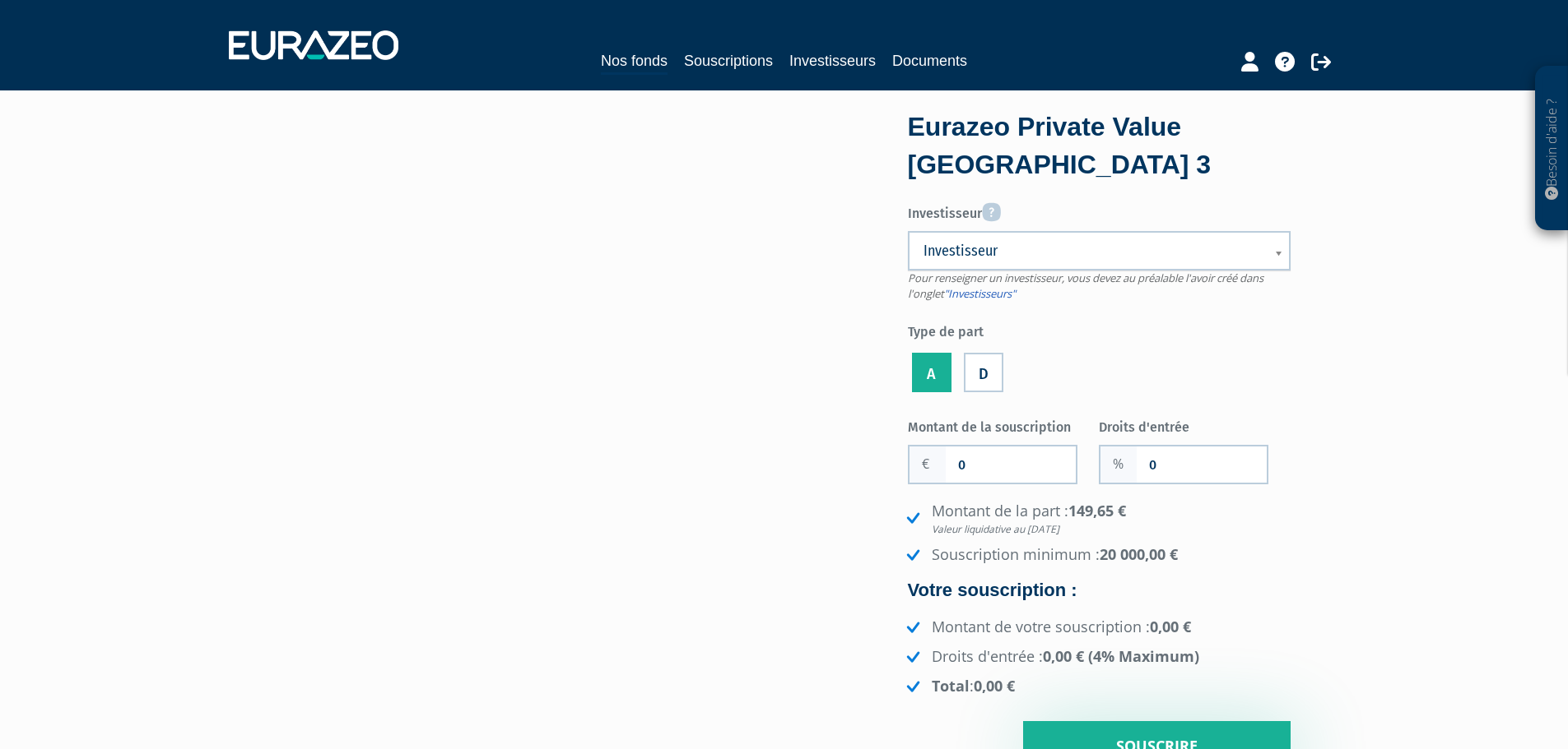
click at [1027, 273] on span "Pour renseigner un investisseur, vous devez au préalable l'avoir créé dans l'on…" at bounding box center [1085, 285] width 356 height 31
click at [1032, 231] on link "Investisseur" at bounding box center [1099, 251] width 383 height 40
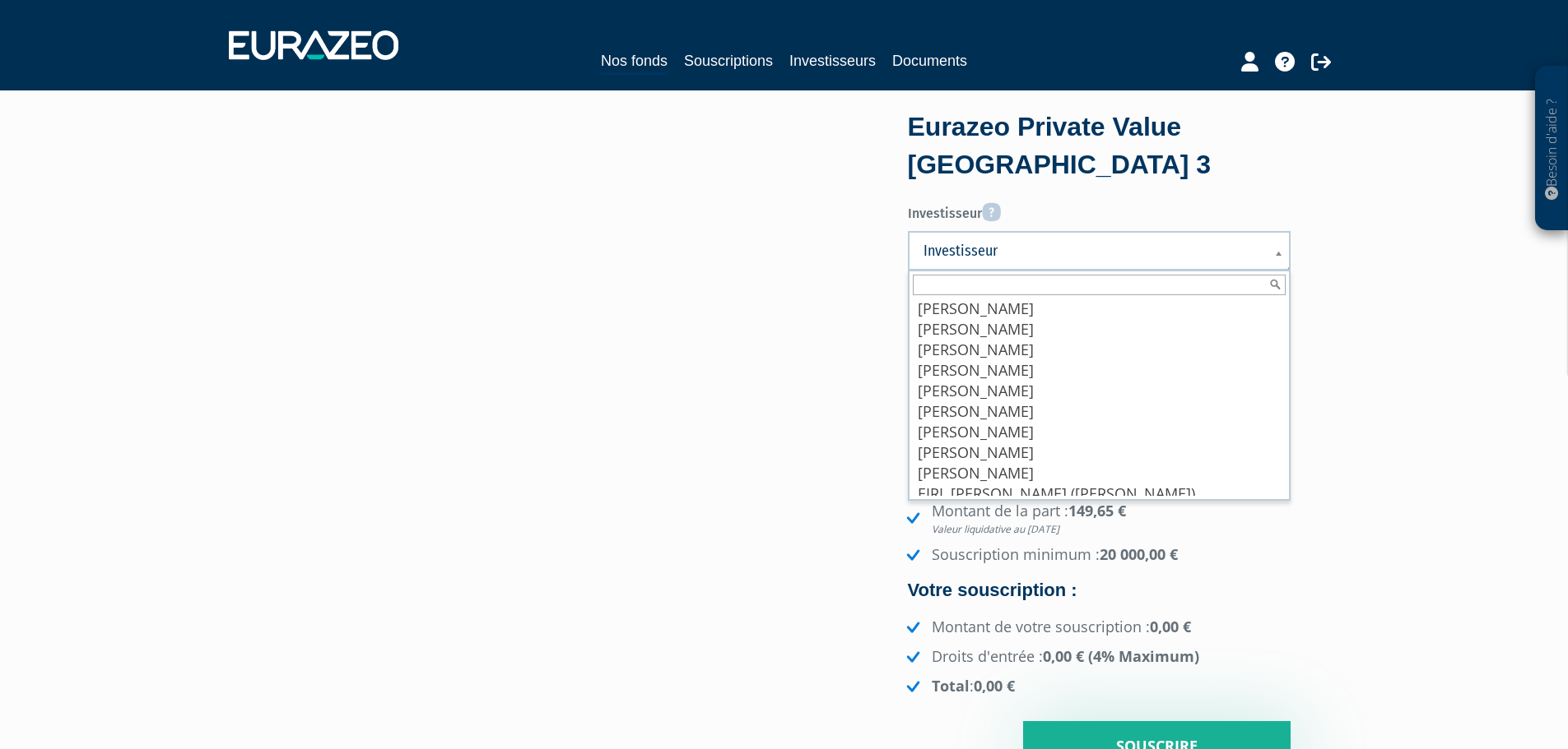
click at [1143, 125] on div "Eurazeo Private Value [GEOGRAPHIC_DATA] 3" at bounding box center [1099, 146] width 383 height 75
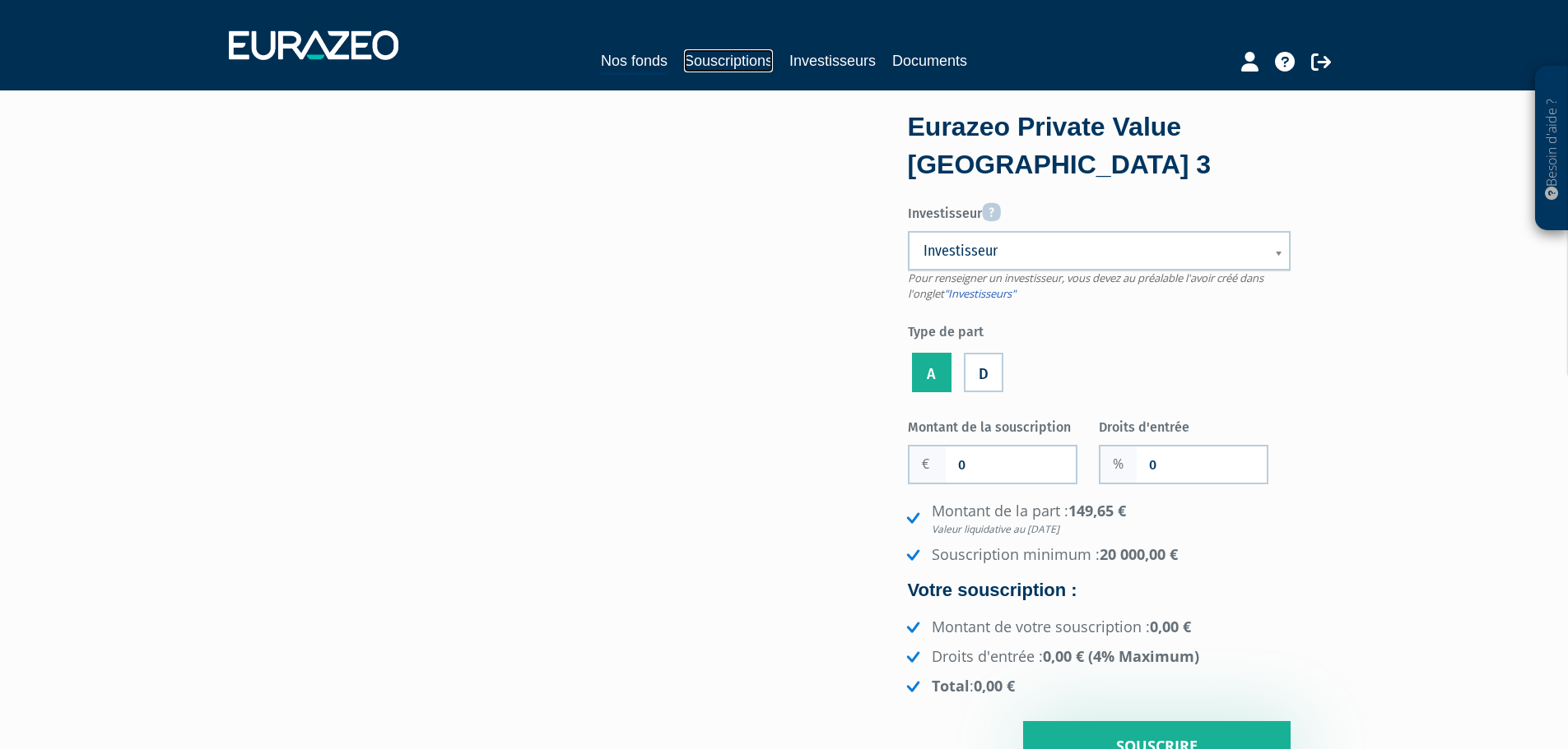
click at [693, 63] on link "Souscriptions" at bounding box center [729, 61] width 89 height 23
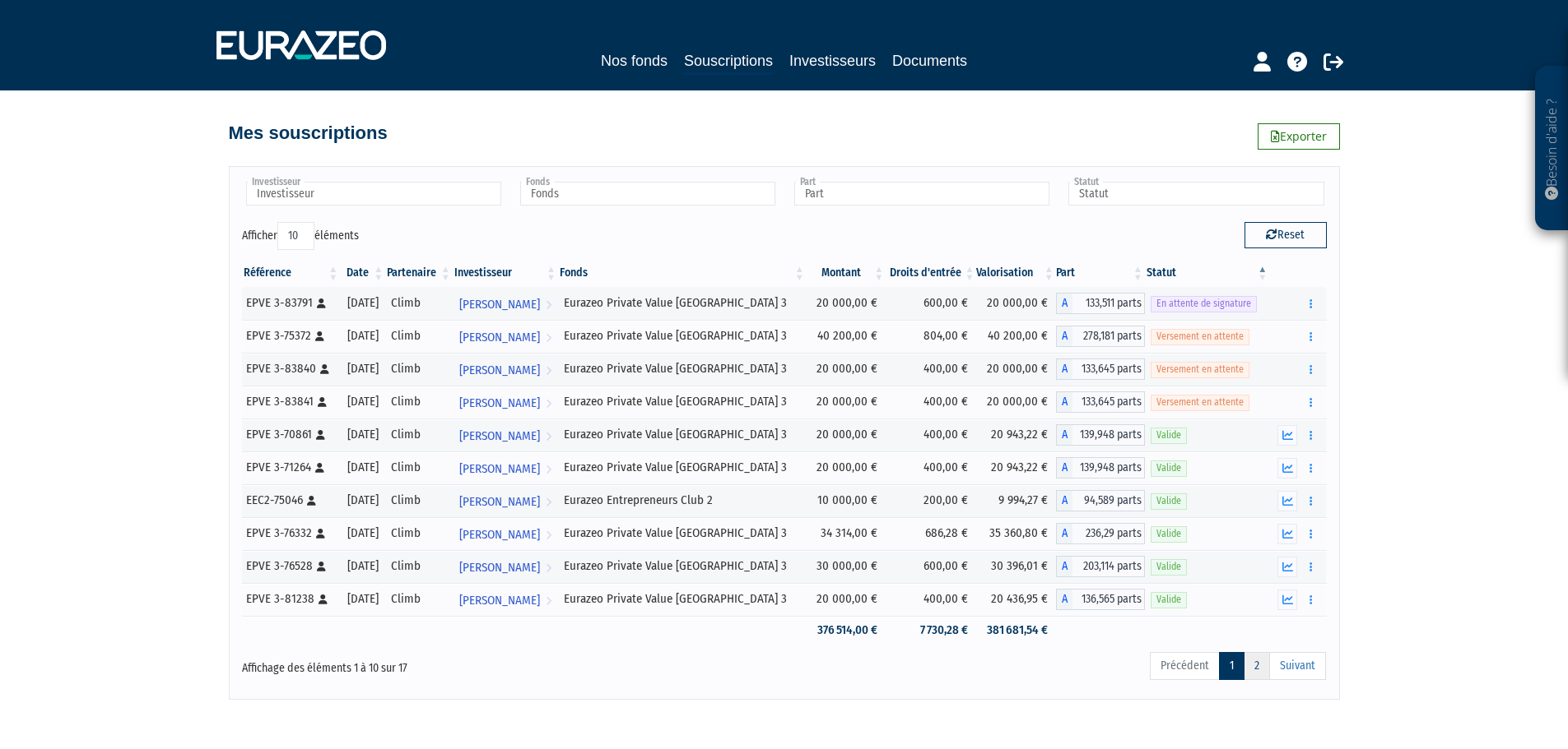
click at [1254, 675] on link "2" at bounding box center [1257, 667] width 26 height 28
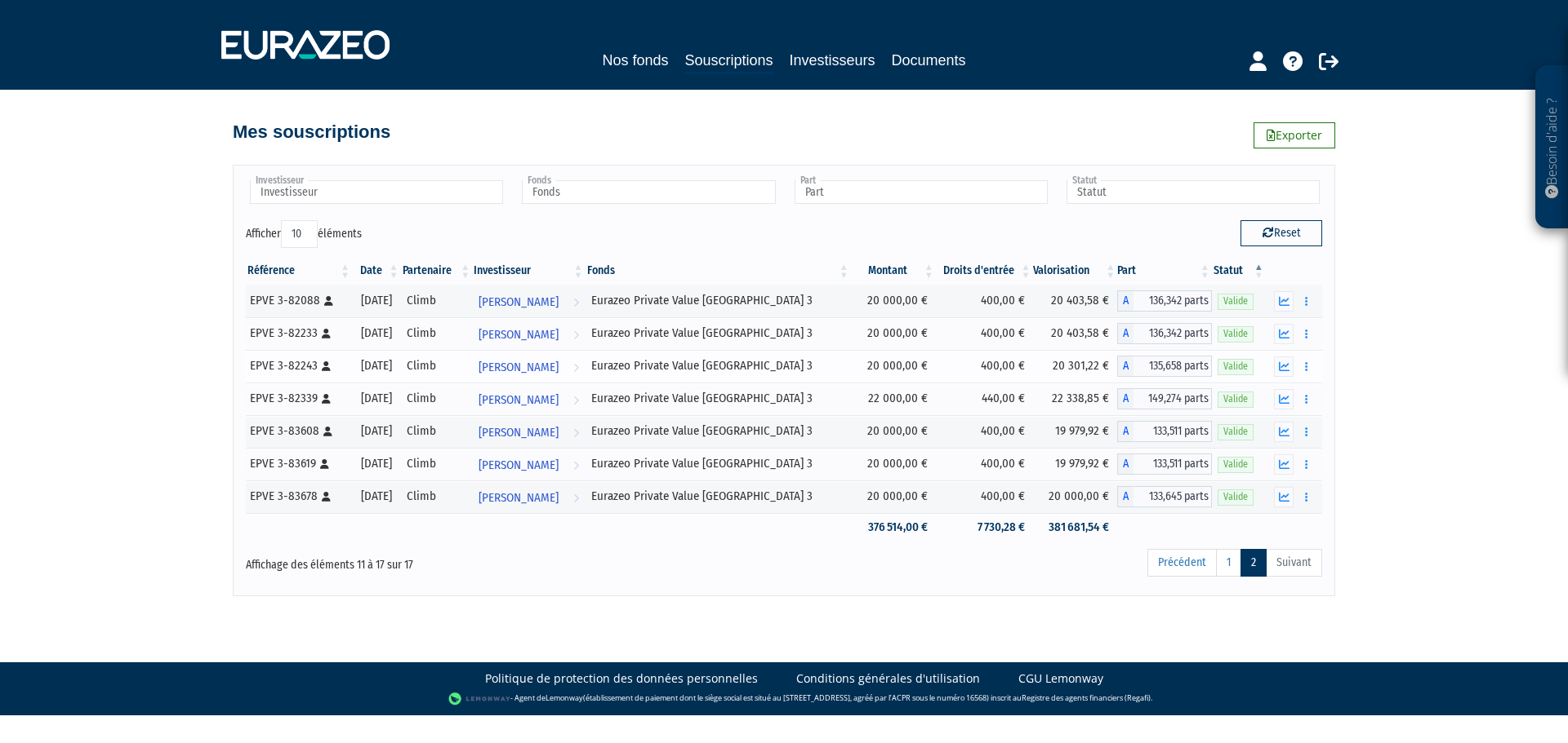
drag, startPoint x: 370, startPoint y: 373, endPoint x: 467, endPoint y: 354, distance: 98.8
click at [467, 354] on tr "EPVE 3-82243 [Français] Personne physique [DATE] Climb [PERSON_NAME] Voir l'inv…" at bounding box center [784, 367] width 1076 height 33
click at [613, 53] on link "Nos fonds" at bounding box center [635, 61] width 66 height 23
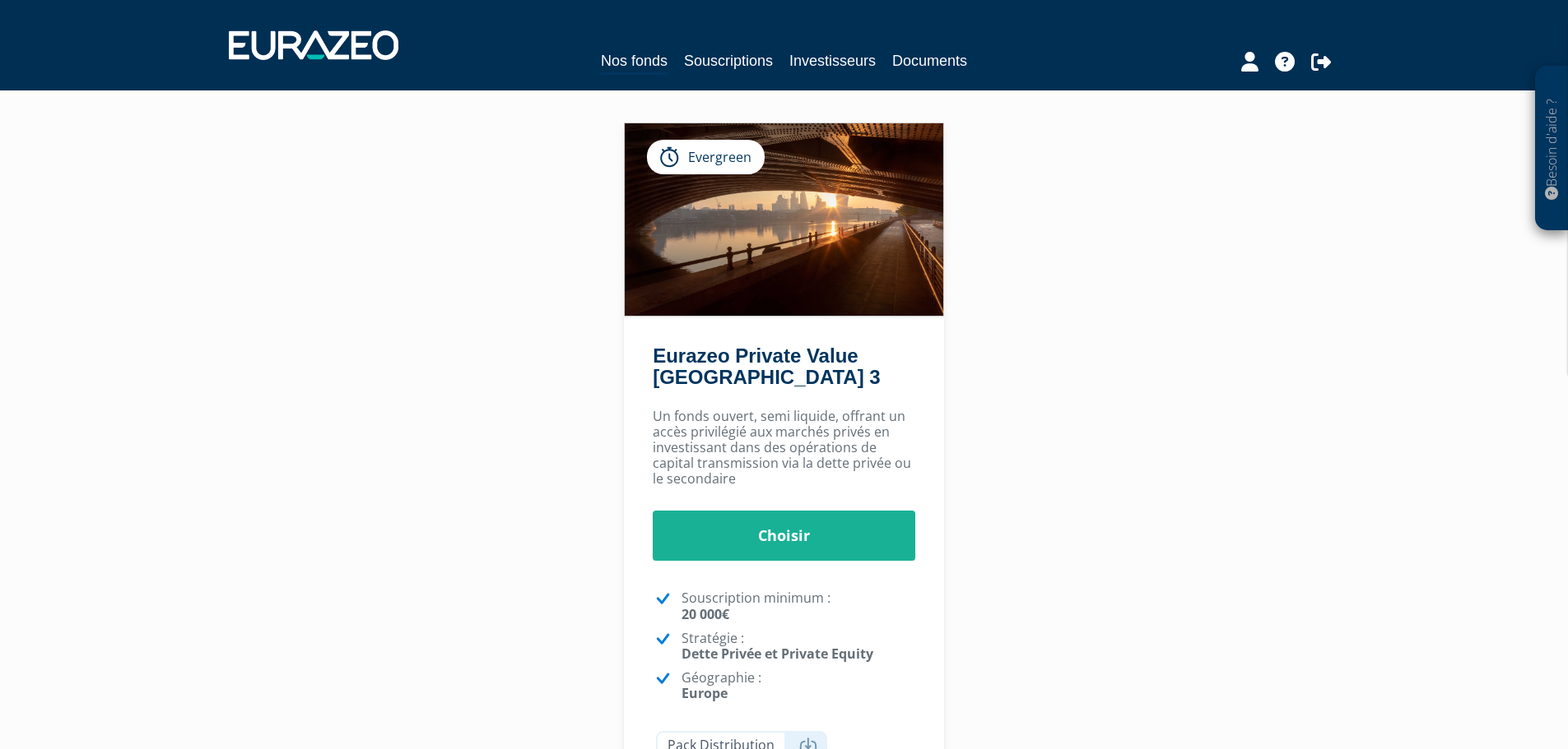
scroll to position [247, 0]
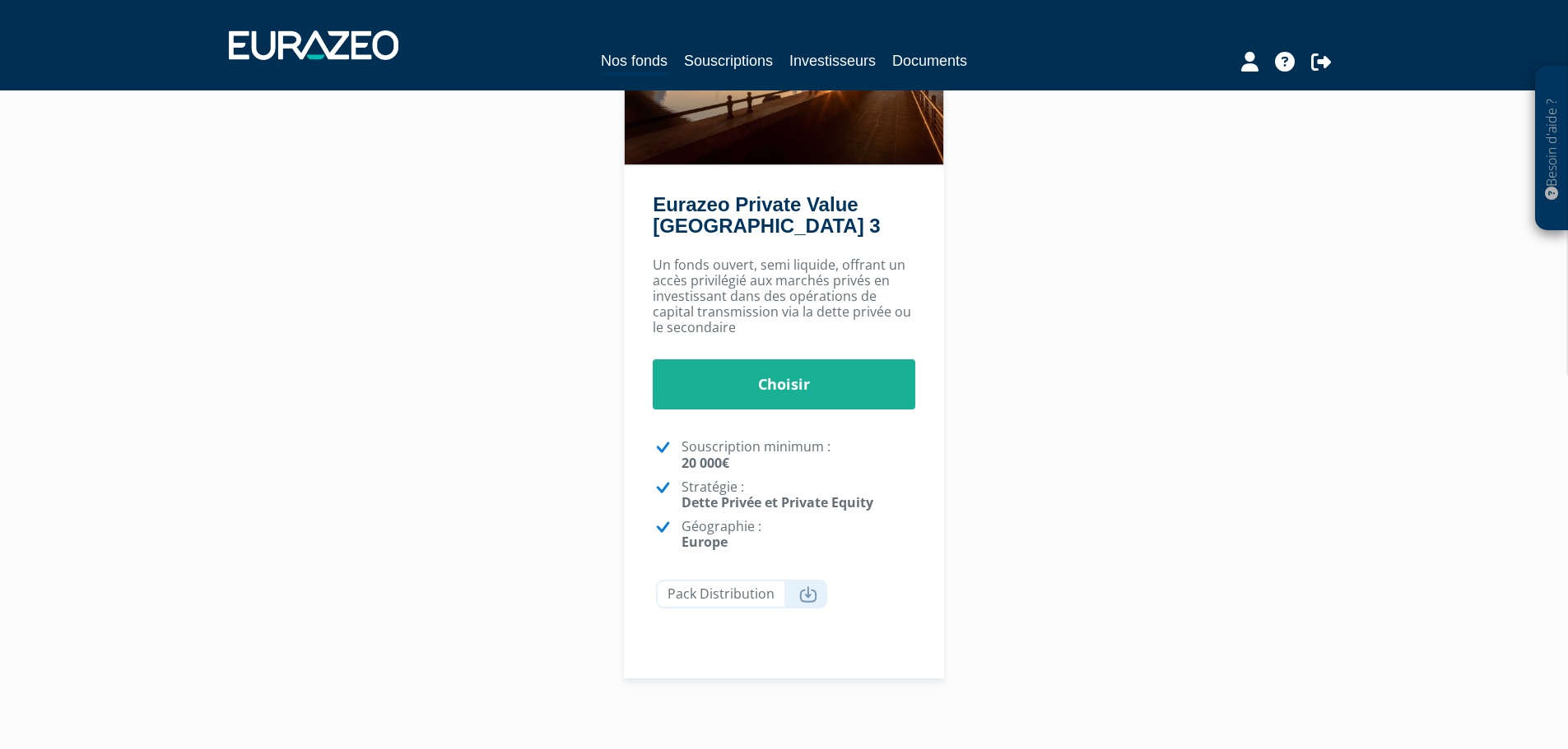
click at [824, 414] on div "Un fonds ouvert, semi liquide, offrant un accès privilégié aux marchés privés e…" at bounding box center [784, 464] width 320 height 431
click at [835, 395] on link "Choisir" at bounding box center [784, 385] width 262 height 51
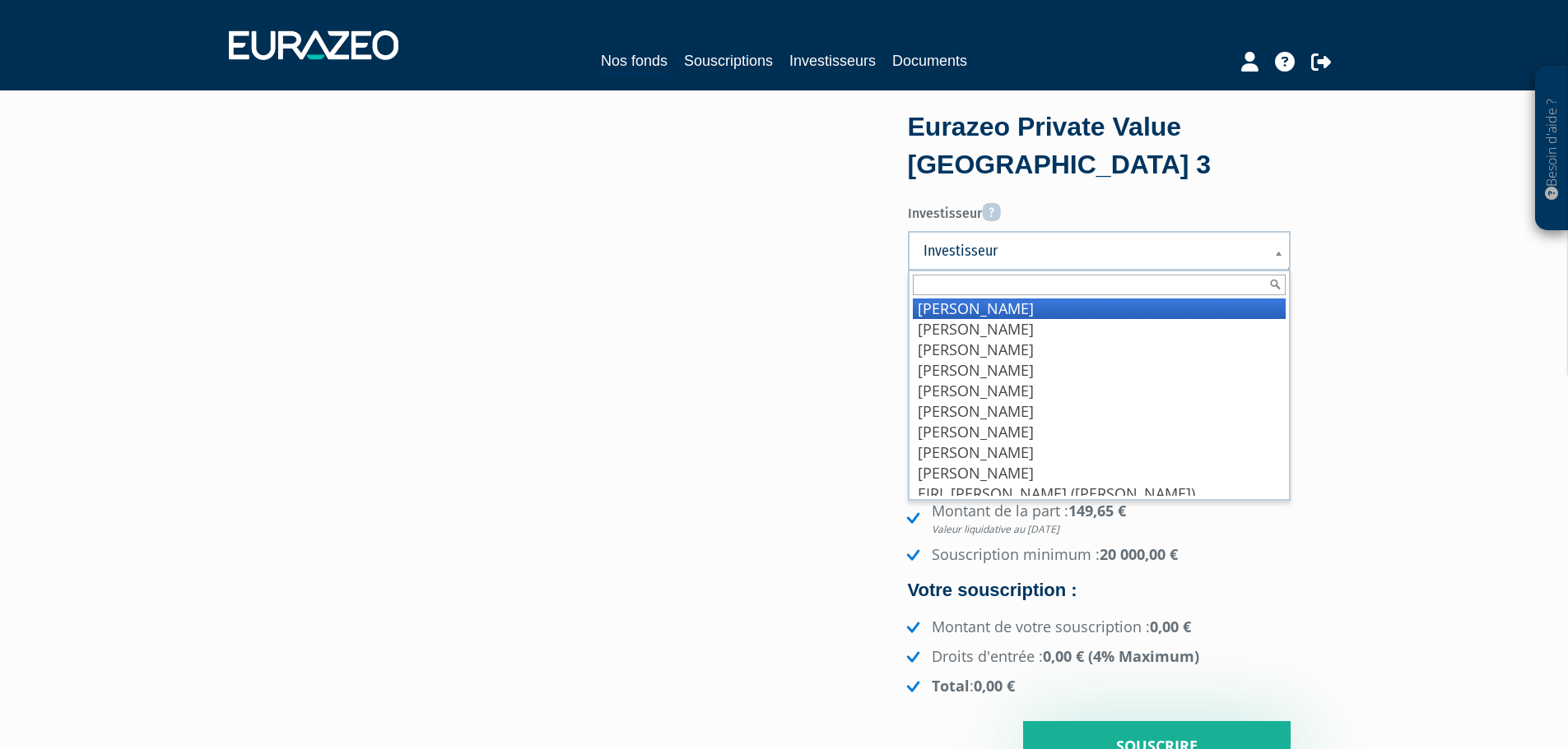
click at [1073, 254] on span "Investisseur" at bounding box center [1089, 251] width 330 height 20
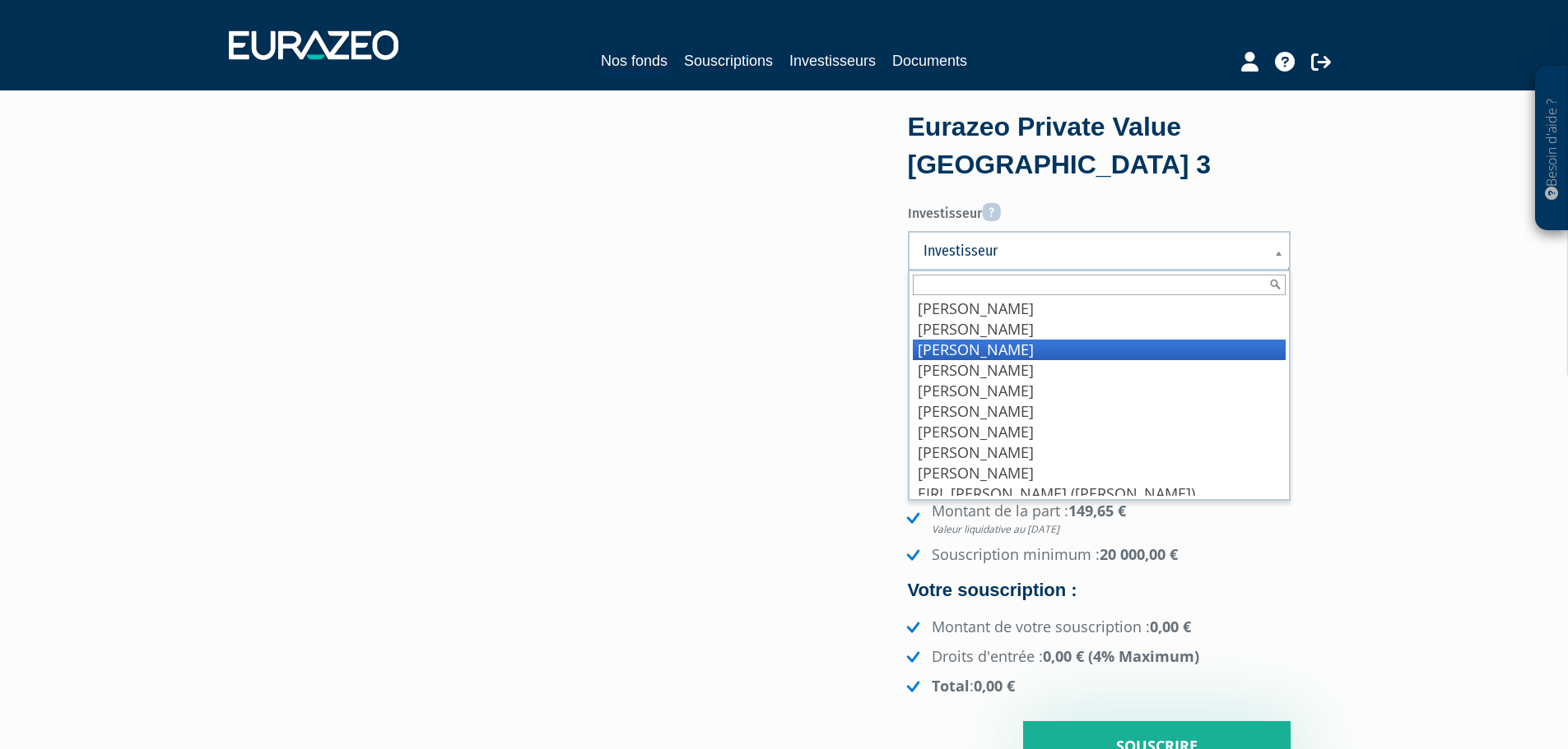
click at [1077, 349] on li "[PERSON_NAME]" at bounding box center [1099, 350] width 373 height 21
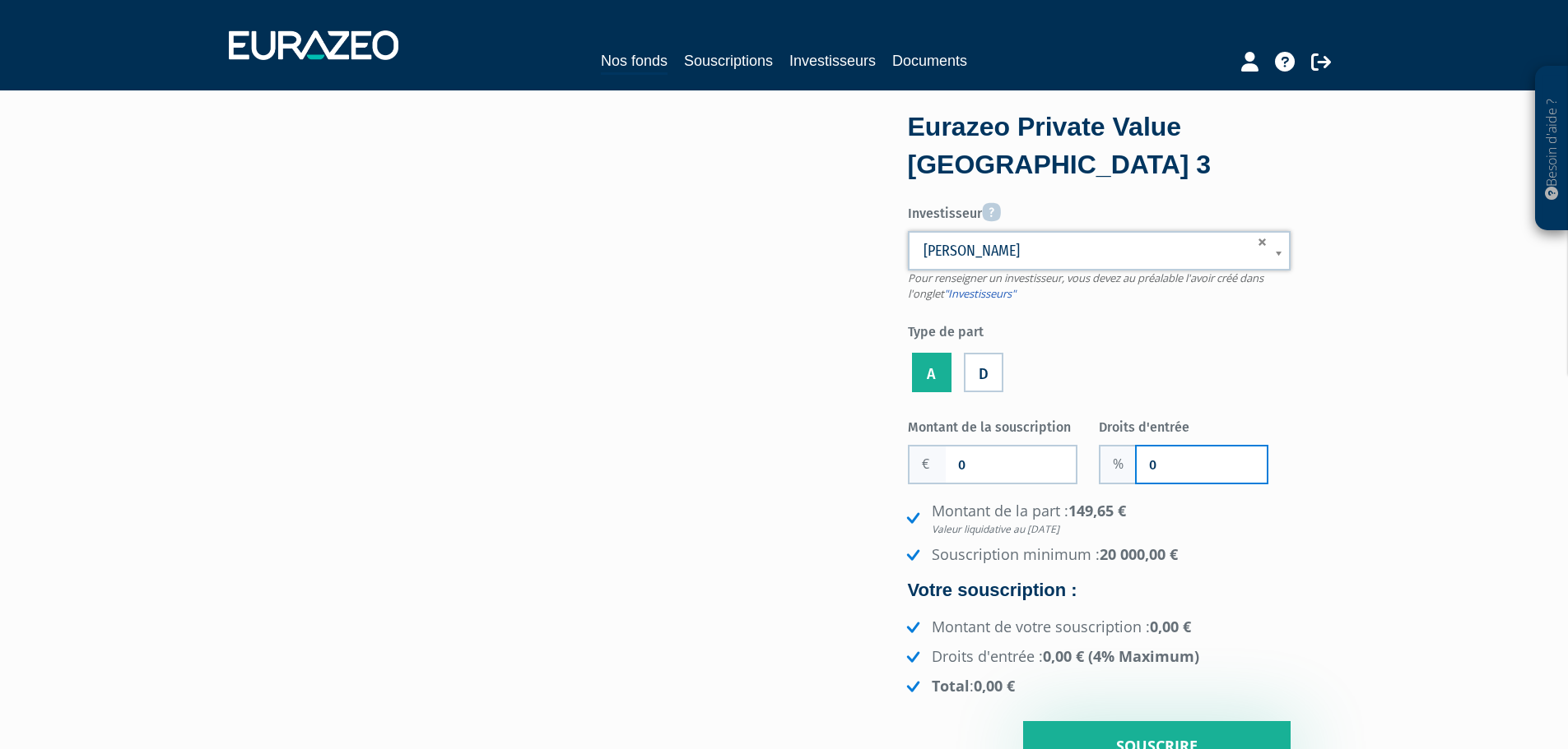
click at [1220, 455] on input "0" at bounding box center [1202, 465] width 130 height 36
type input "3"
click at [1029, 479] on input "0" at bounding box center [1011, 465] width 130 height 36
click at [1029, 476] on input "0" at bounding box center [1011, 465] width 130 height 36
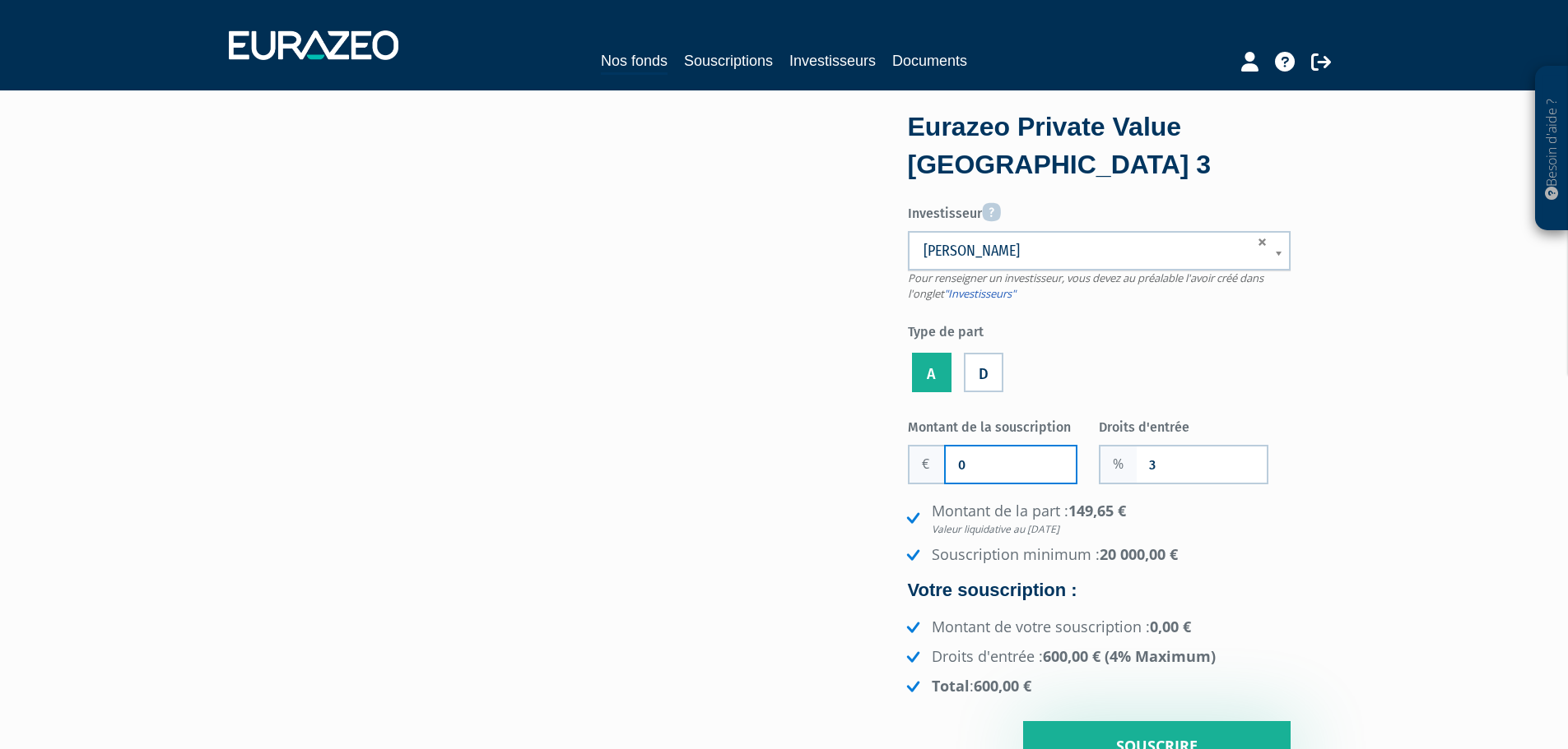
click at [1029, 476] on input "0" at bounding box center [1011, 465] width 130 height 36
type input "30 000"
click at [1211, 471] on input "3" at bounding box center [1202, 465] width 130 height 36
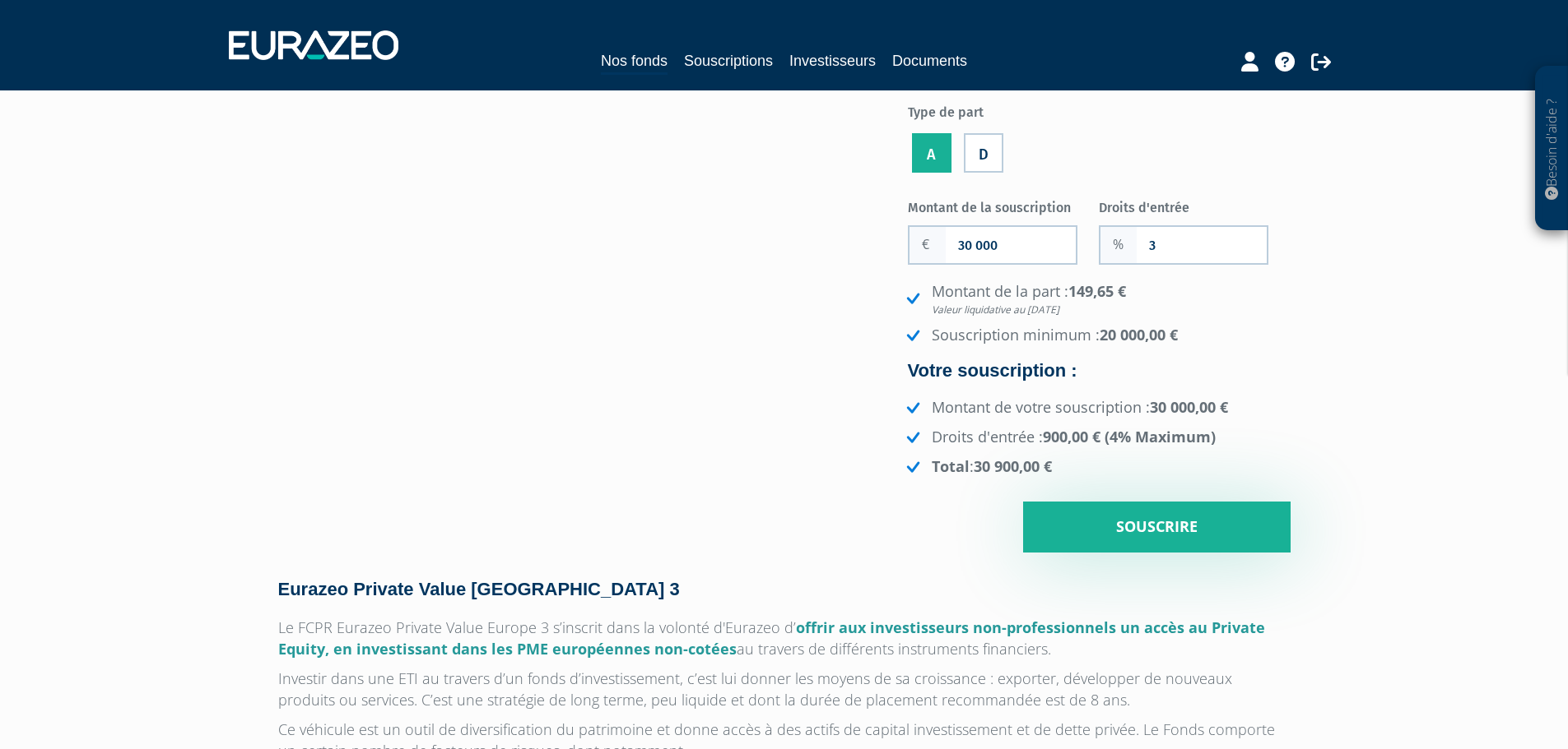
scroll to position [220, 0]
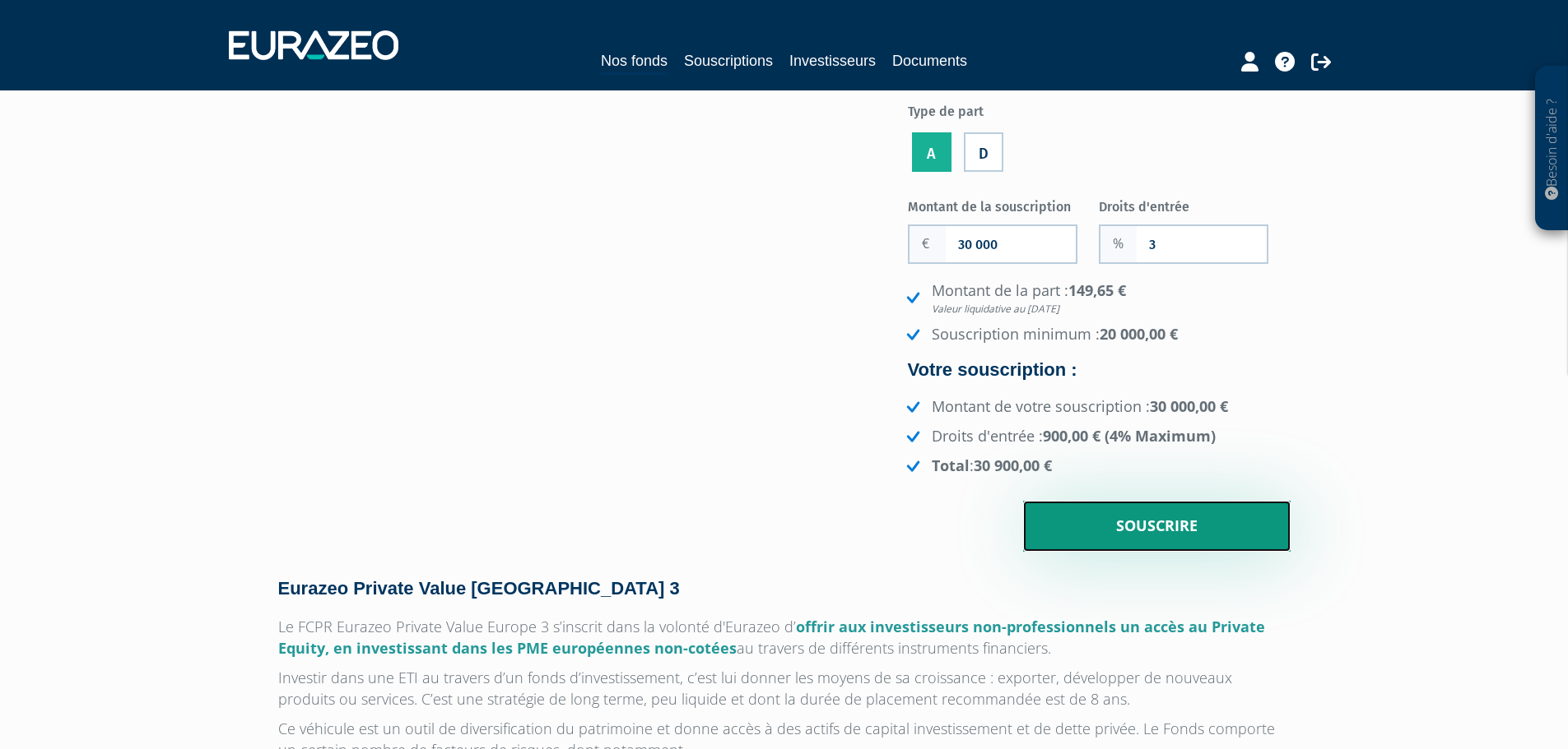
click at [1201, 505] on input "Souscrire" at bounding box center [1157, 526] width 267 height 51
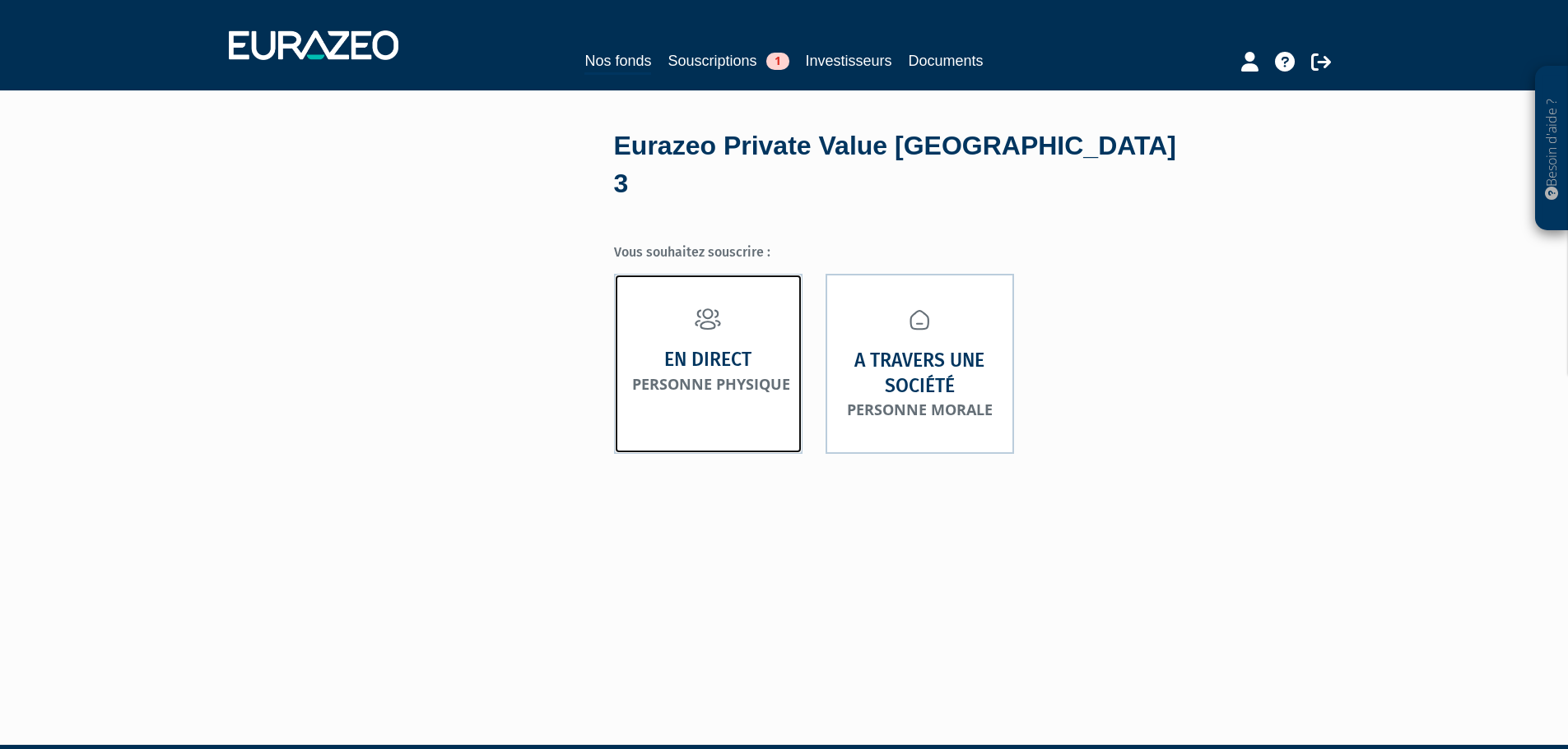
click at [759, 374] on small "Personne physique" at bounding box center [711, 384] width 158 height 20
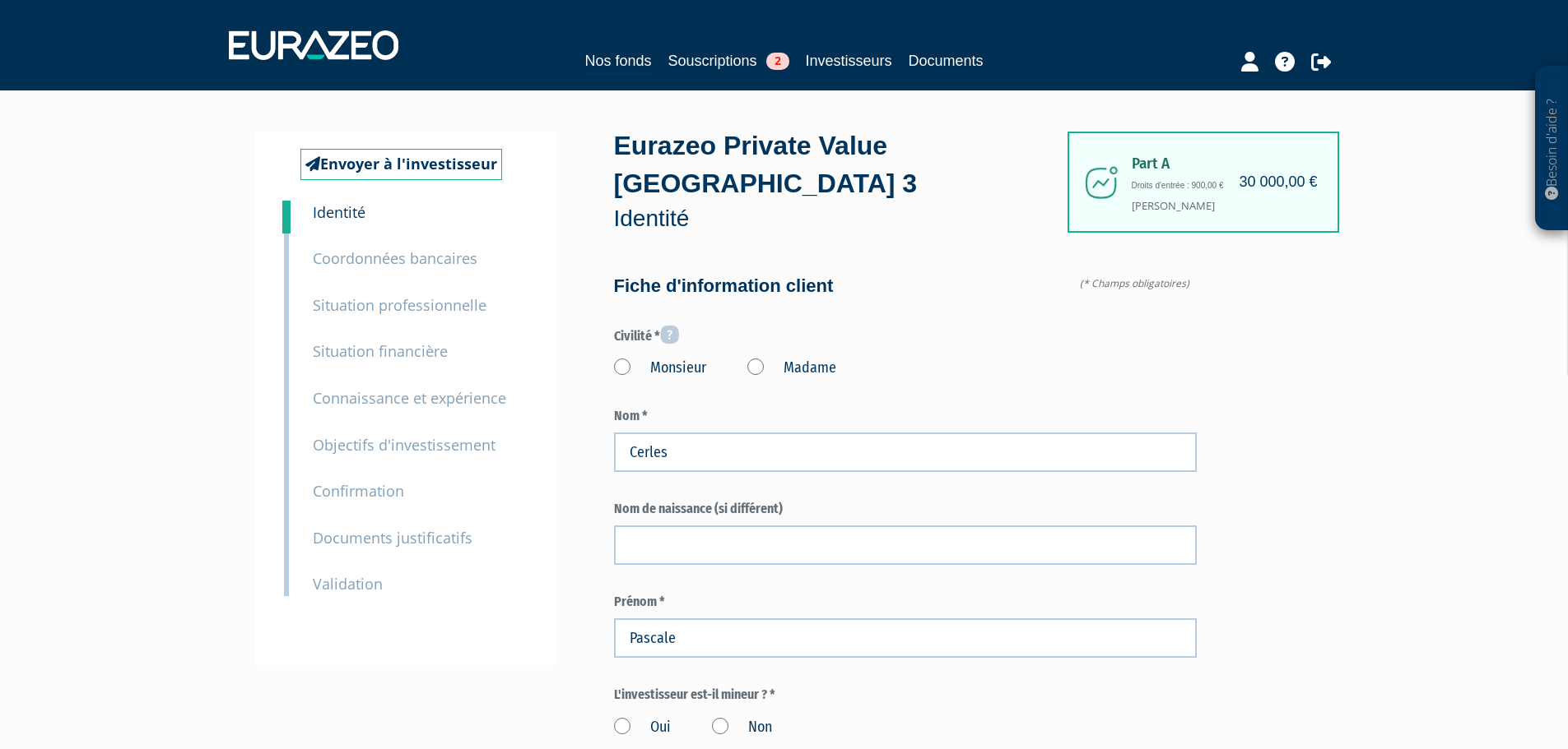
type input "6 75 53 30 65"
click at [663, 358] on label "Monsieur" at bounding box center [660, 369] width 92 height 21
click at [0, 0] on input "Monsieur" at bounding box center [0, 0] width 0 height 0
click at [758, 358] on label "Madame" at bounding box center [791, 369] width 89 height 21
click at [0, 0] on "Madame" at bounding box center [0, 0] width 0 height 0
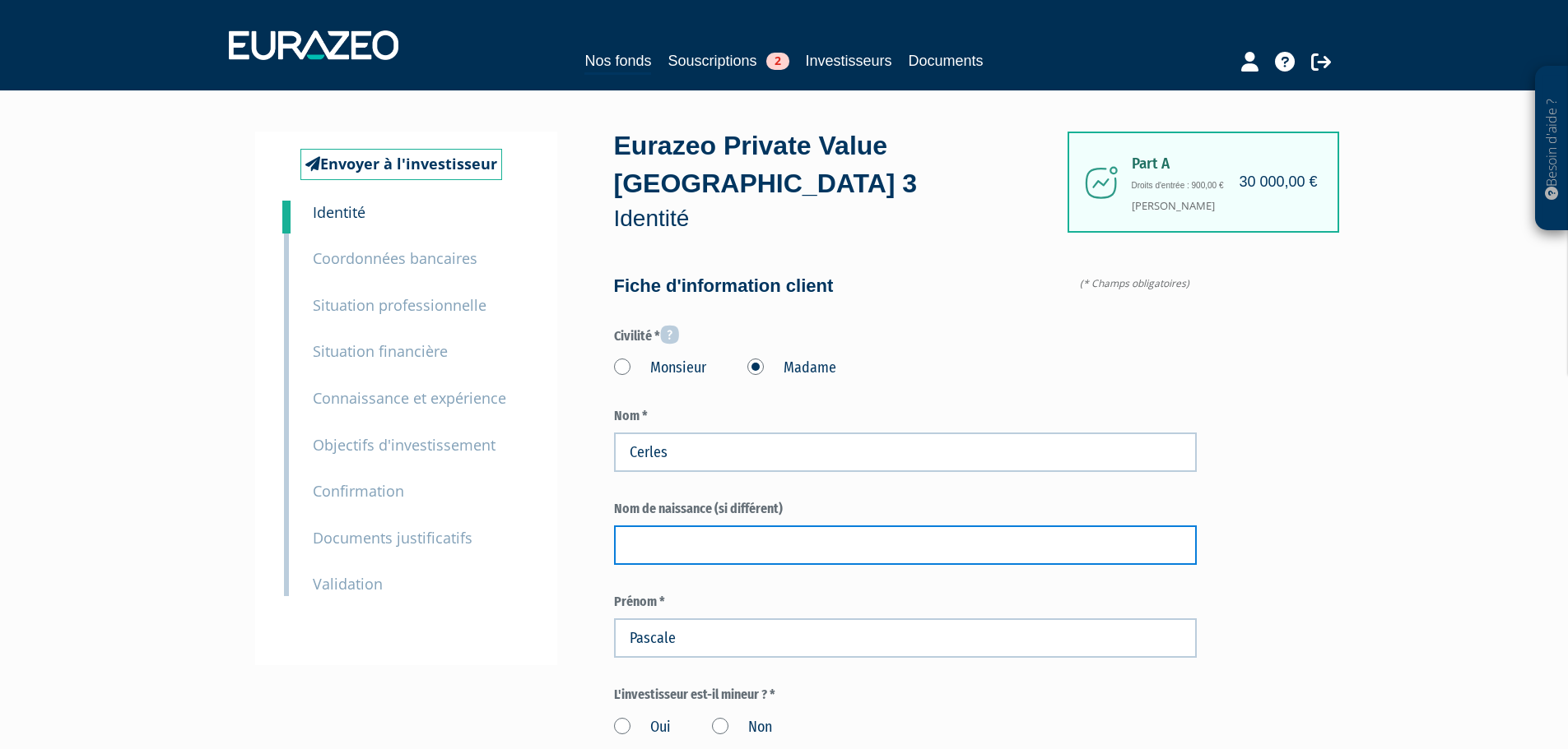
click at [723, 525] on input "text" at bounding box center [905, 545] width 583 height 40
type input "BOURDAT"
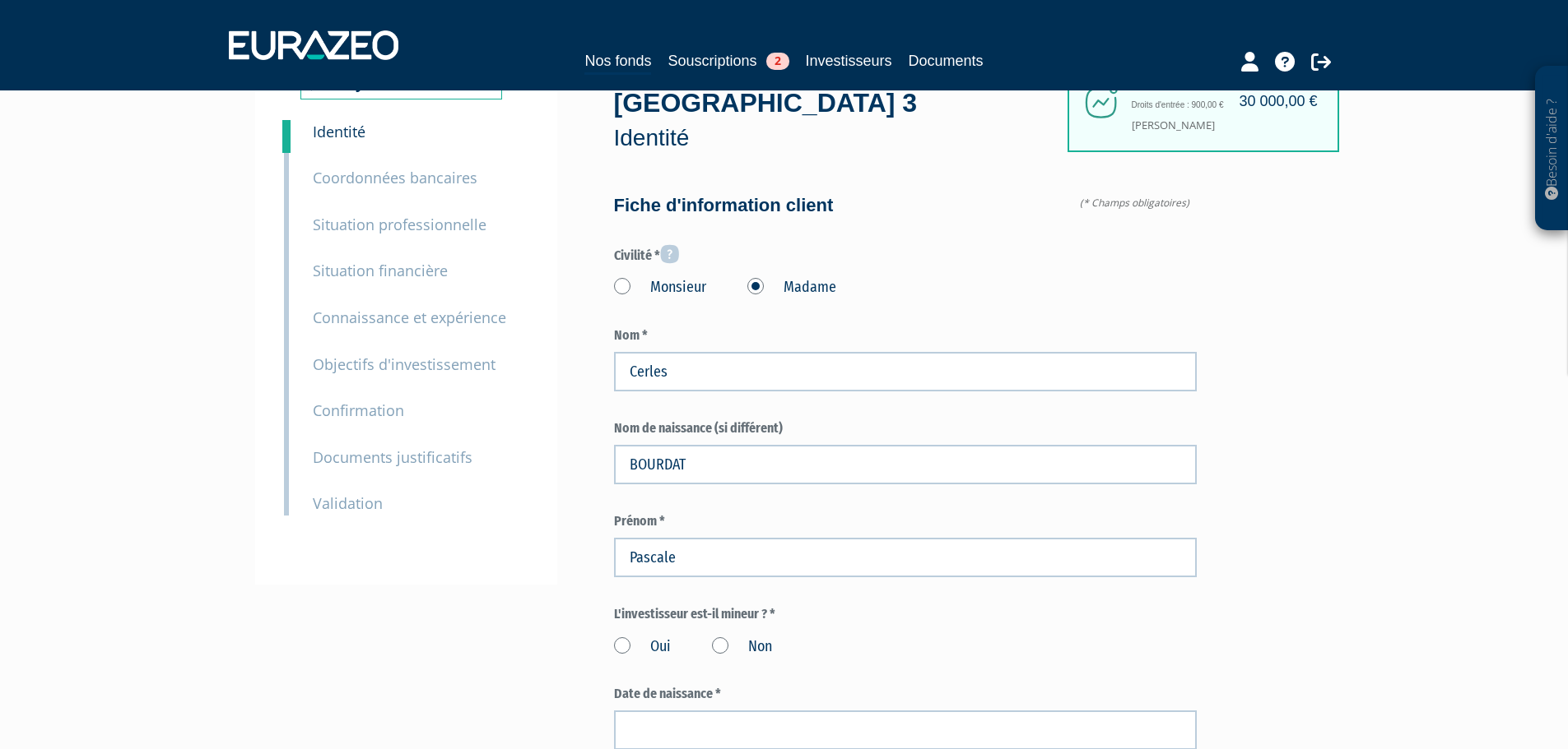
scroll to position [247, 0]
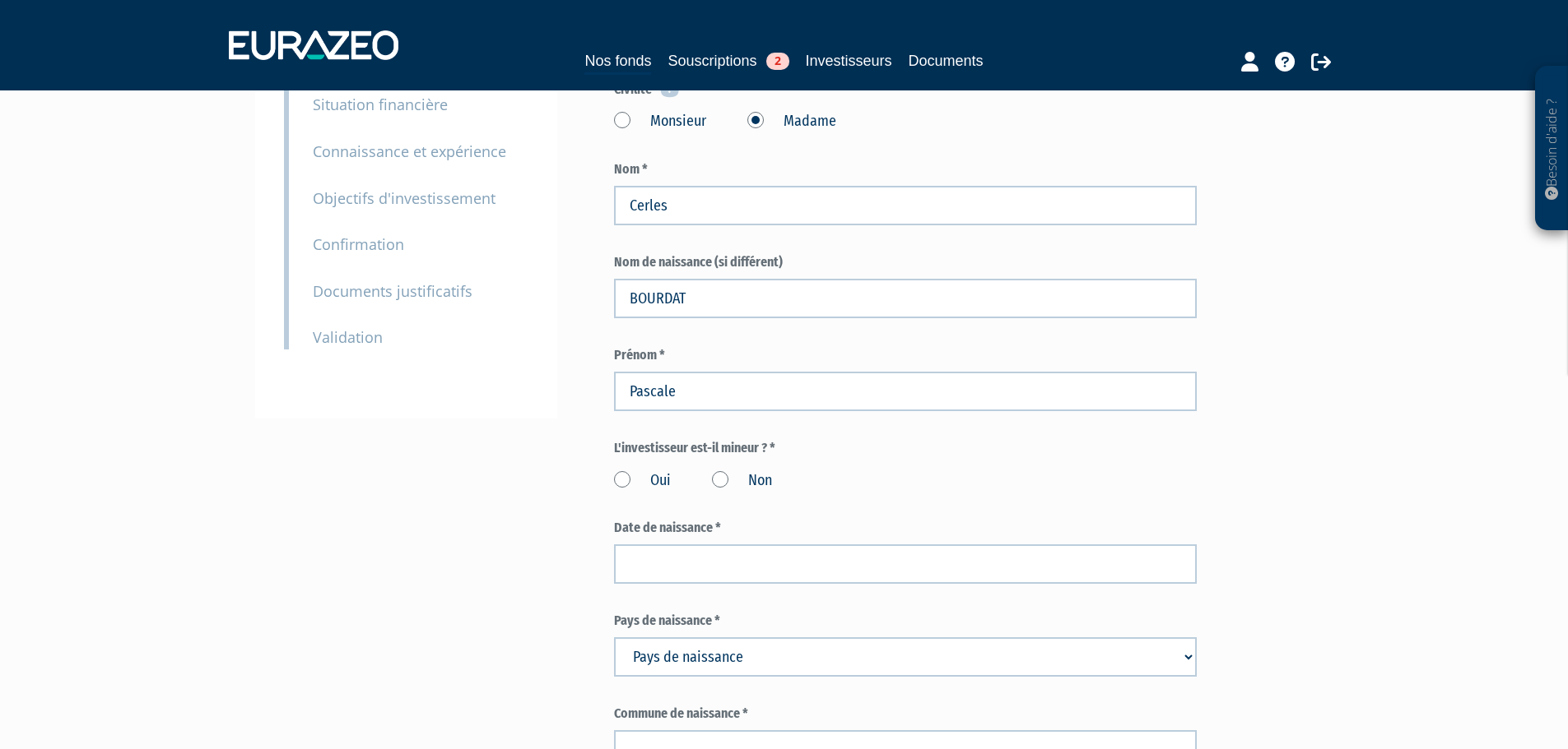
click at [721, 470] on label "Non" at bounding box center [742, 481] width 60 height 21
click at [0, 0] on input "Non" at bounding box center [0, 0] width 0 height 0
click at [783, 464] on div "Oui Non" at bounding box center [905, 478] width 583 height 27
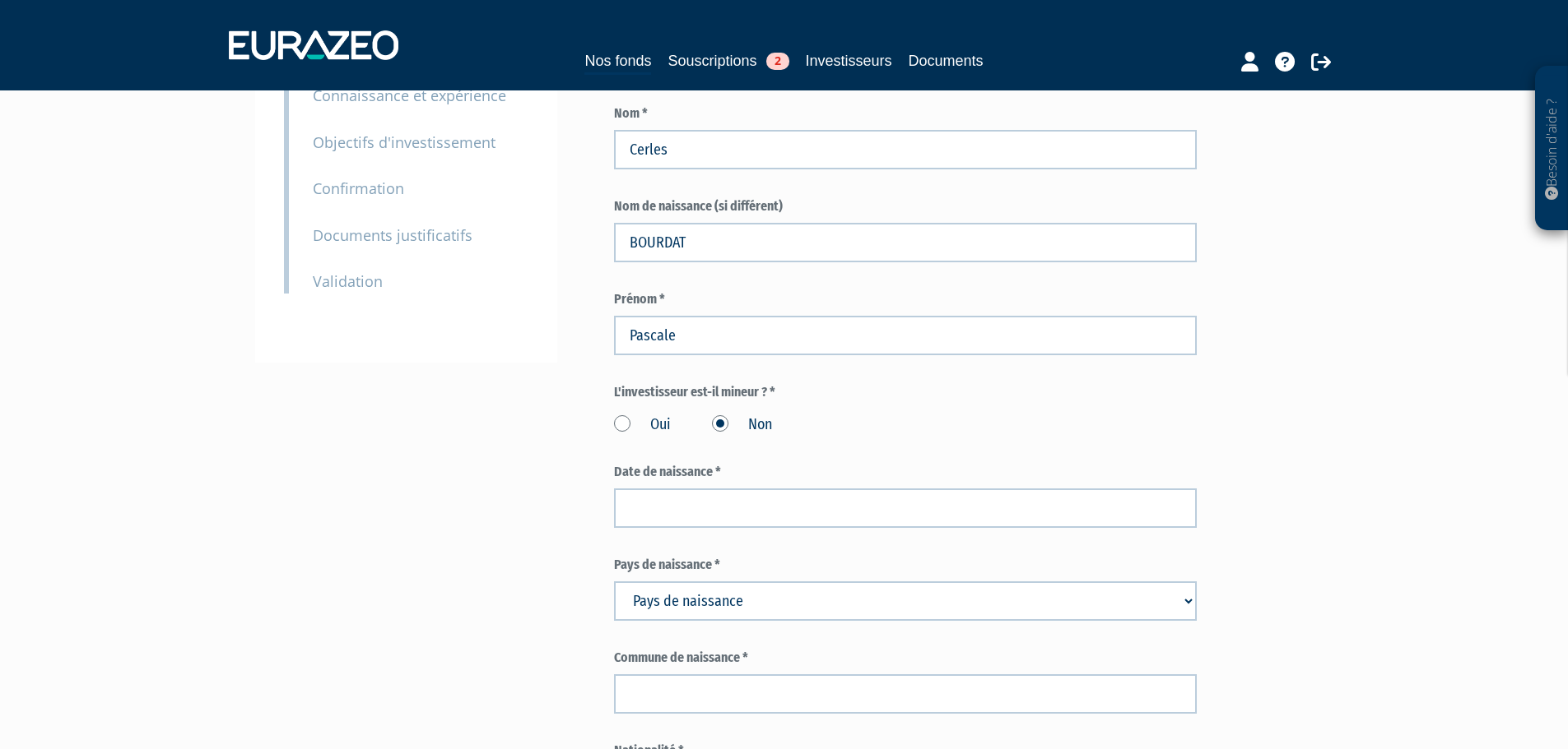
scroll to position [329, 0]
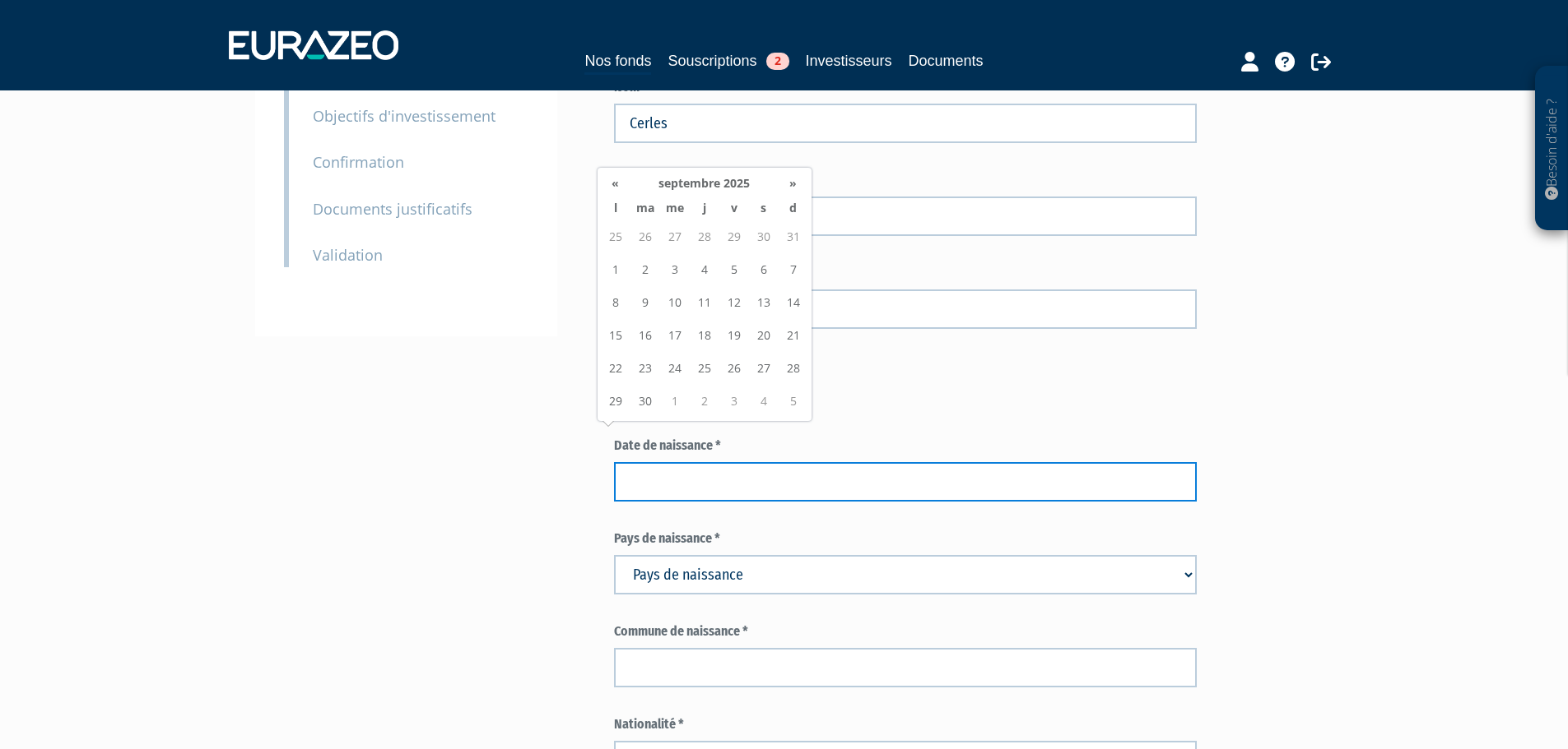
click at [829, 462] on input at bounding box center [905, 482] width 583 height 40
type input "12/05/1962"
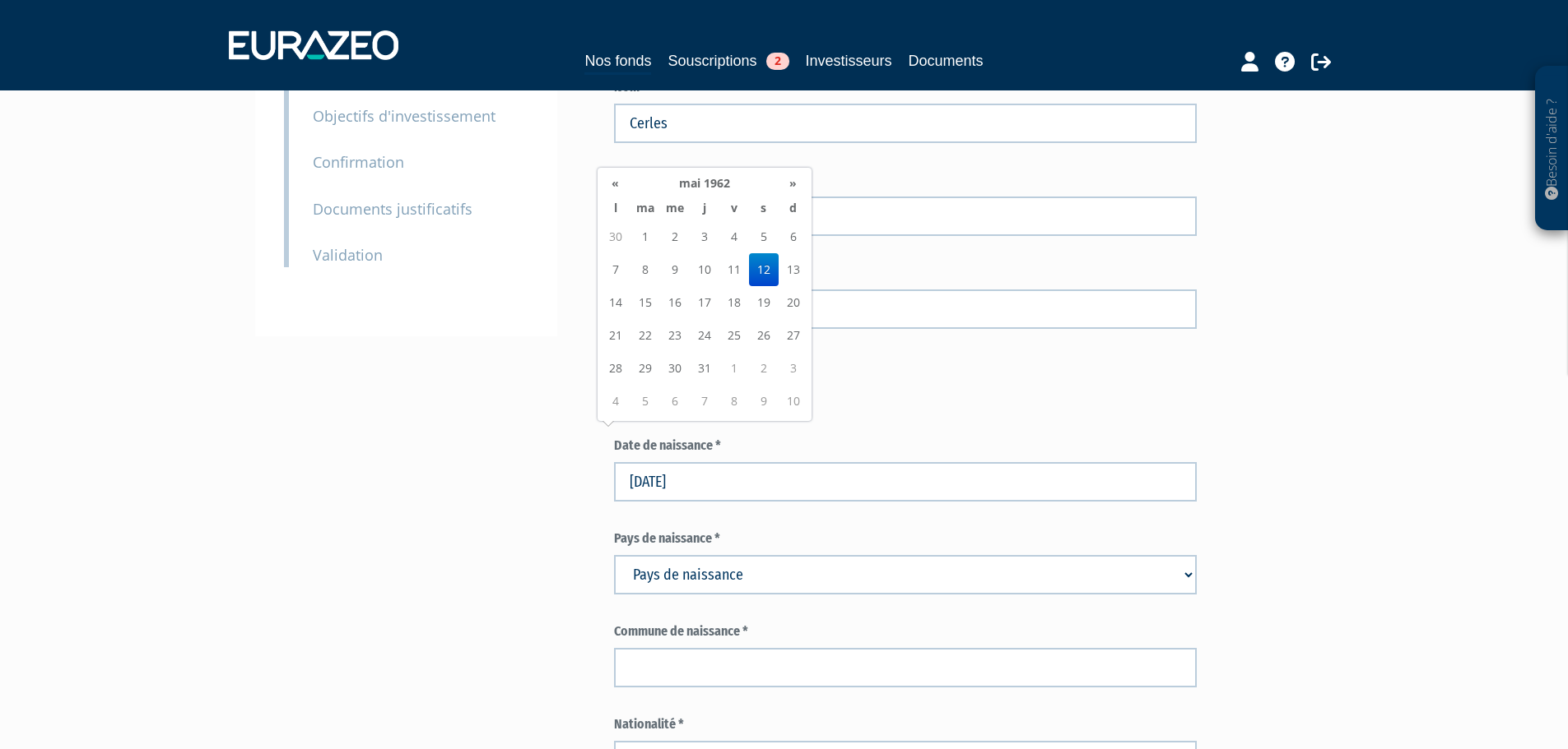
click at [841, 555] on select "Pays de naissance Afghanistan Afrique du Sud Albanie Algérie Allemagne Andorre" at bounding box center [905, 575] width 583 height 40
select select "75"
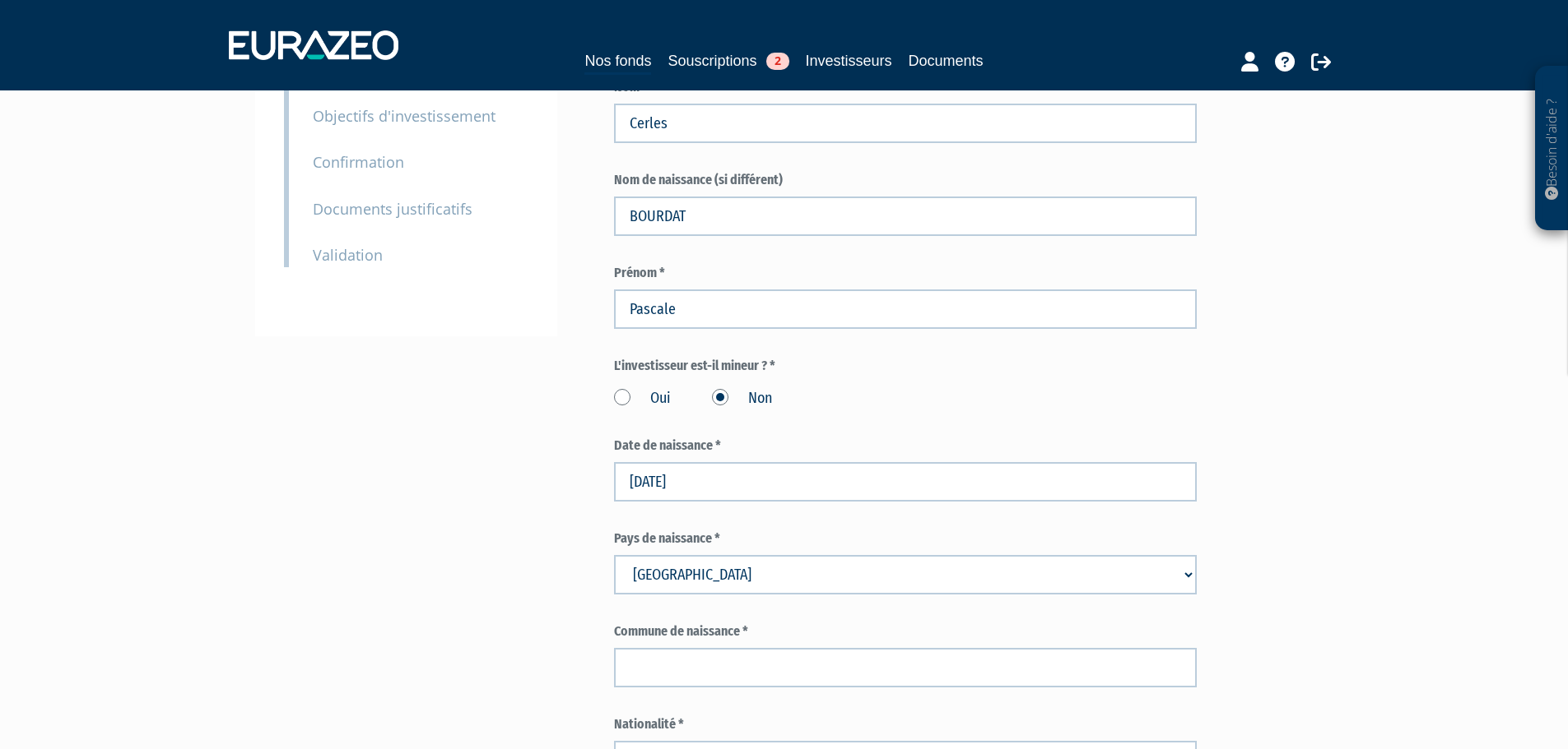
click at [614, 555] on select "Pays de naissance Afghanistan Afrique du Sud Albanie Algérie Allemagne Andorre" at bounding box center [905, 575] width 583 height 40
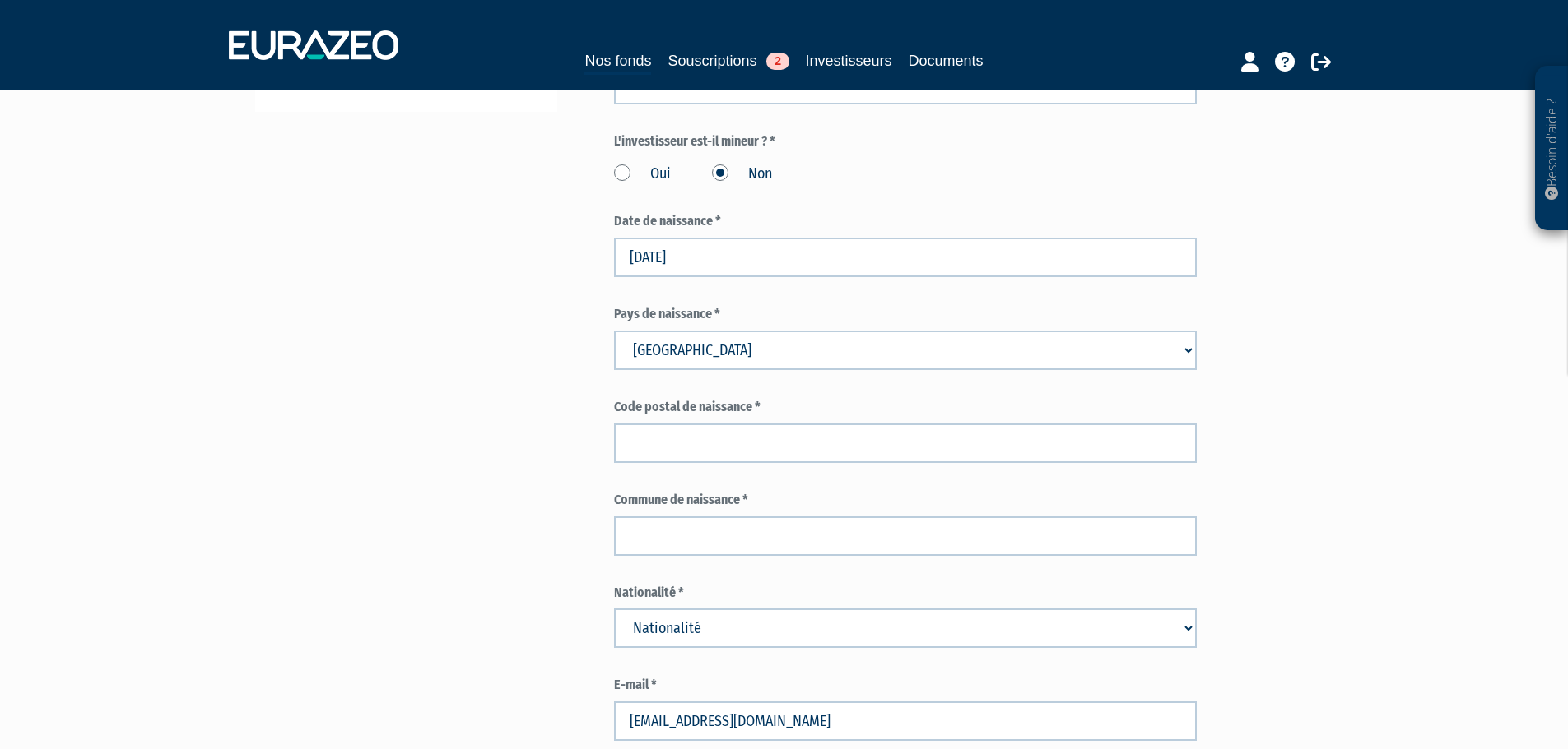
scroll to position [576, 0]
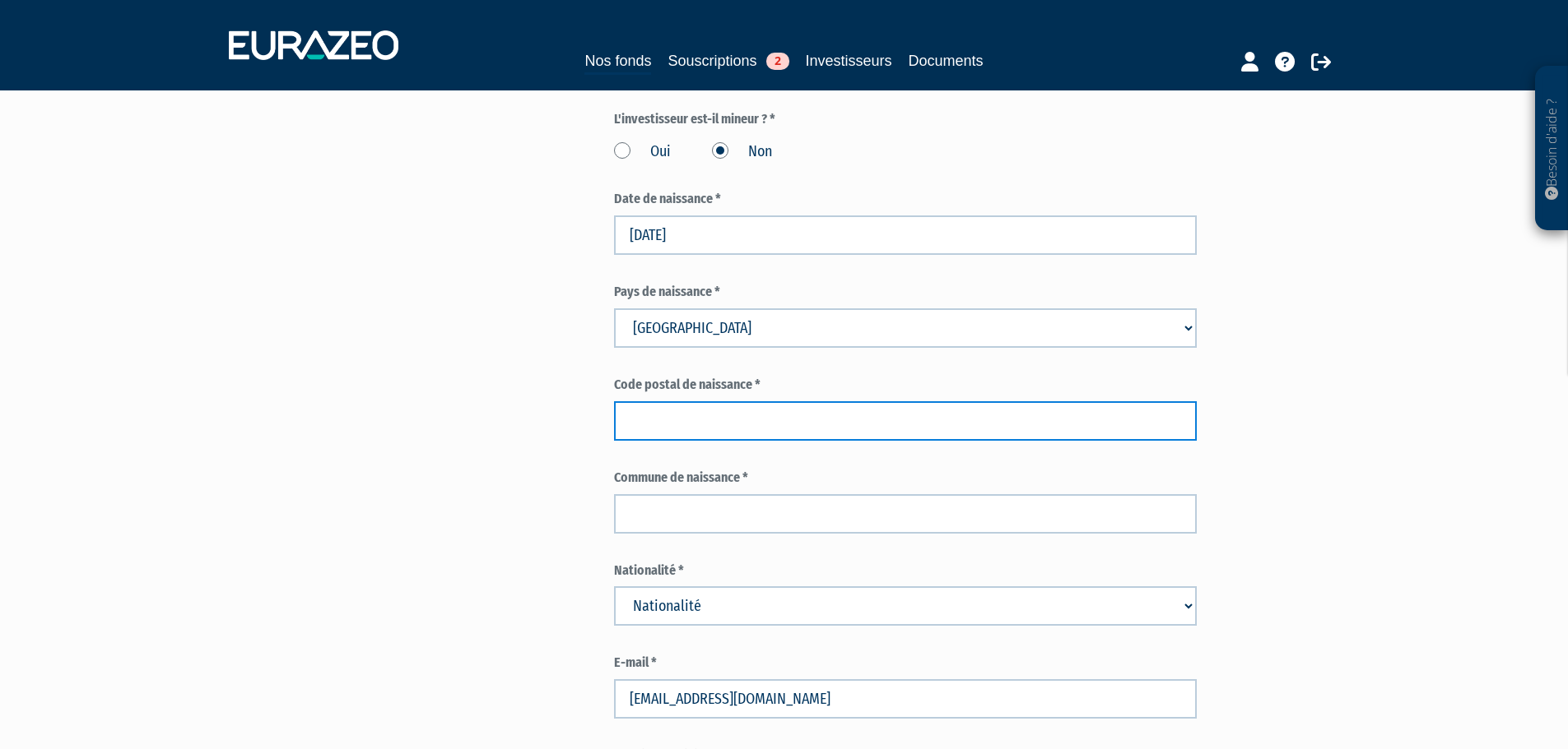
click at [734, 402] on input "text" at bounding box center [905, 422] width 583 height 40
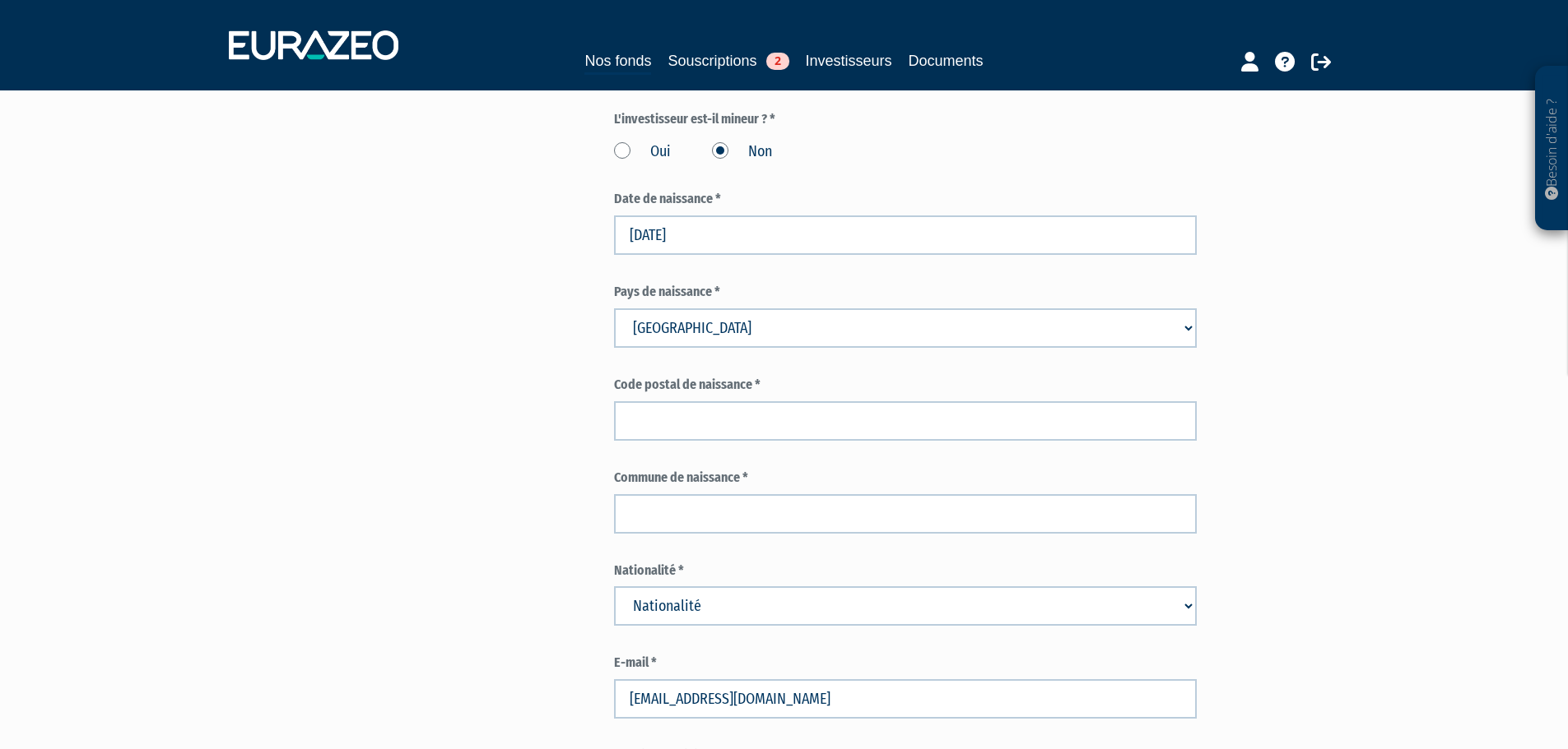
click at [527, 393] on div "Envoyer à l'investisseur 1 Identité 2 Coordonnées bancaires 3 Situation profess…" at bounding box center [784, 732] width 1034 height 2353
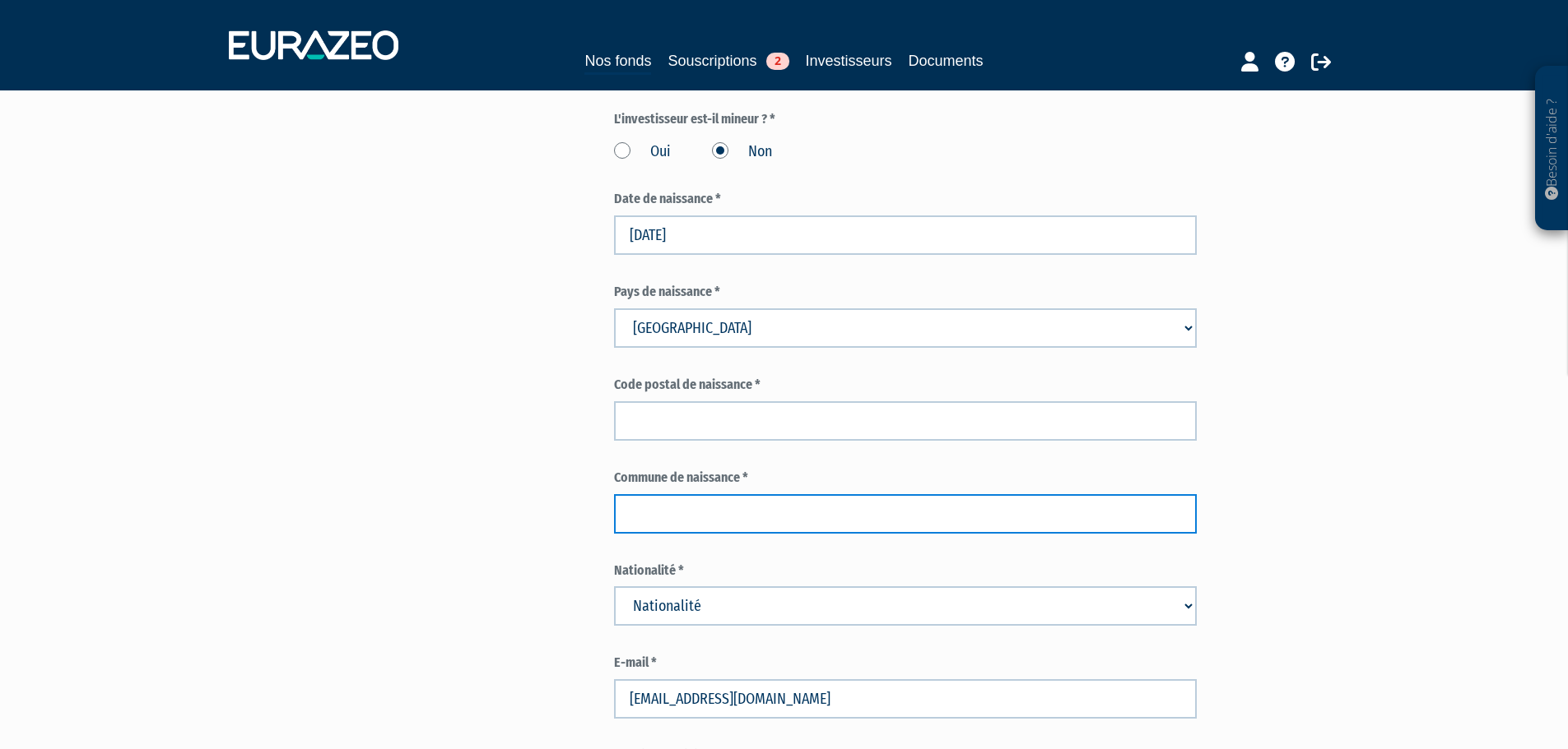
click at [697, 494] on input "text" at bounding box center [905, 514] width 583 height 40
type input "Grenoble"
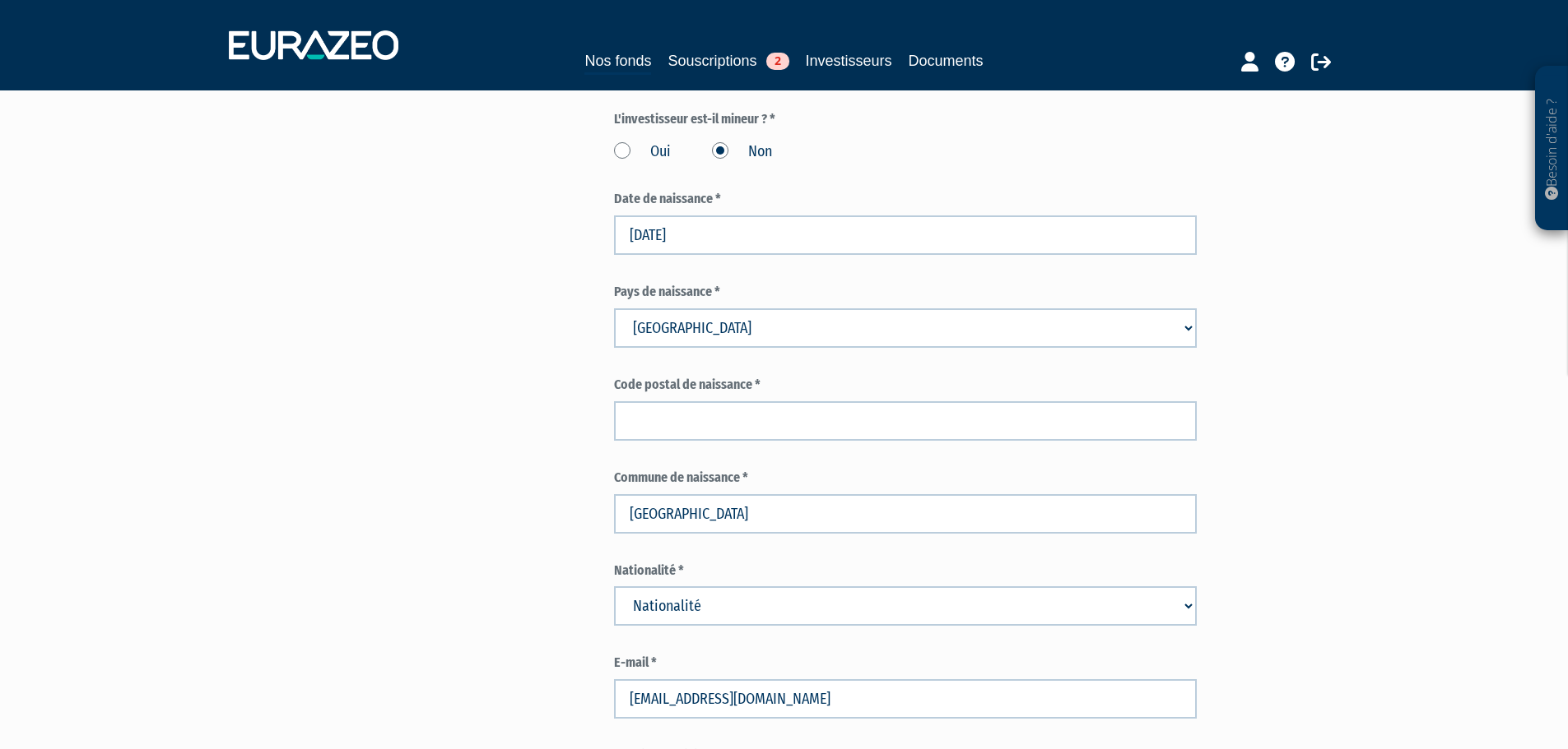
drag, startPoint x: 1268, startPoint y: 279, endPoint x: 1215, endPoint y: 238, distance: 67.0
click at [1264, 276] on div "Part A 30 000,00 € Droits d'entrée : 900,00 € Pascale Cerles Eurazeo Private Va…" at bounding box center [964, 732] width 700 height 2353
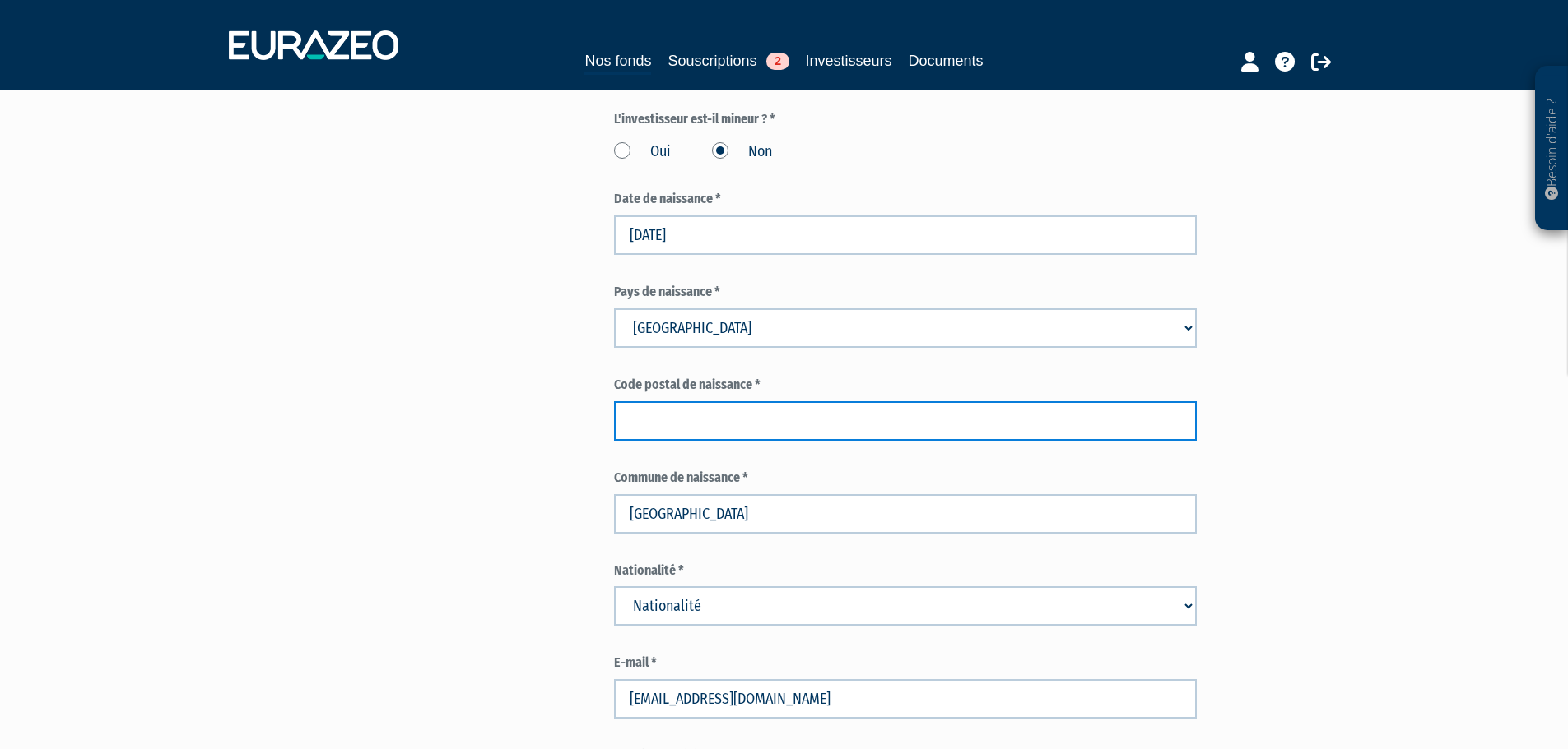
click at [708, 402] on input "text" at bounding box center [905, 422] width 583 height 40
type input "38"
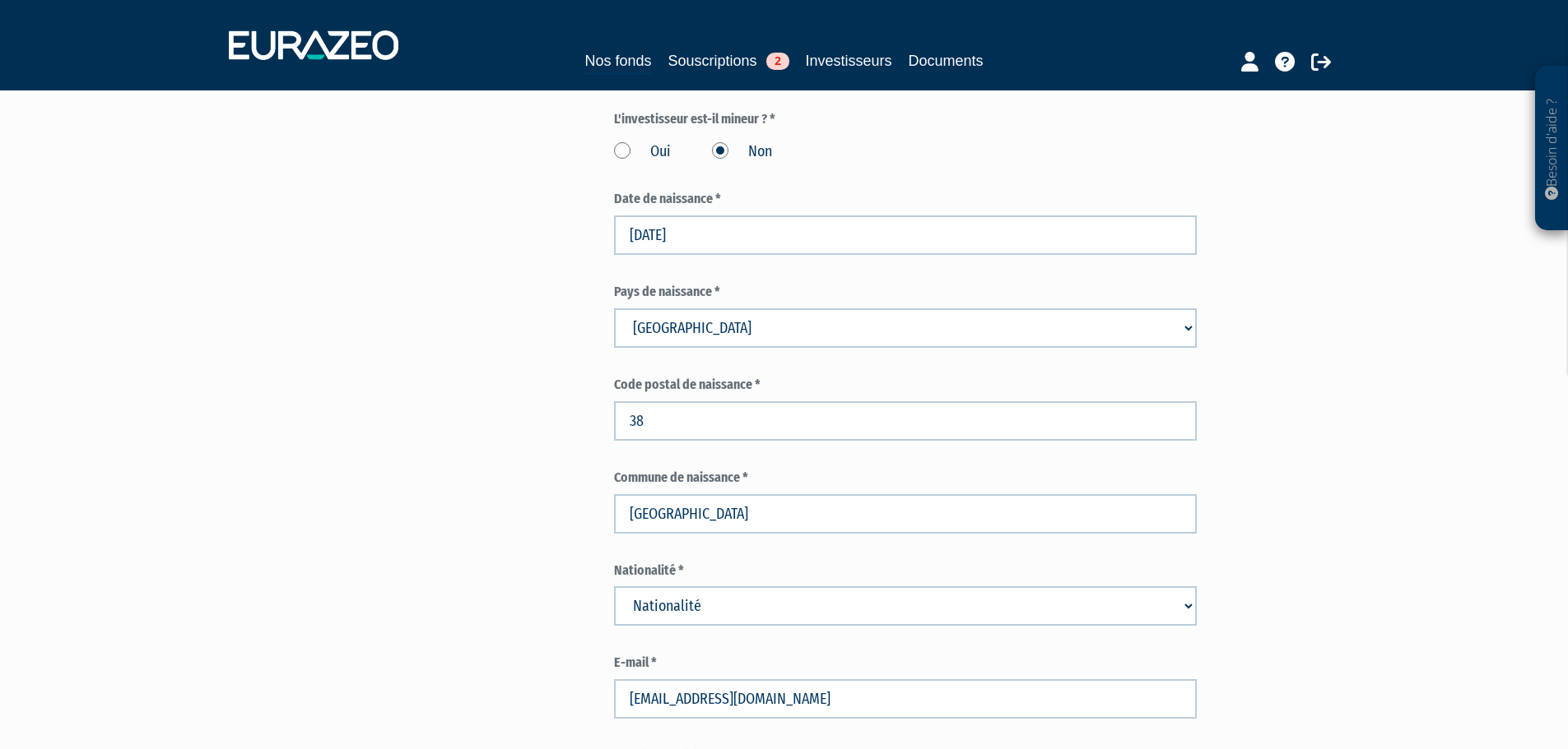
click at [411, 386] on div "Envoyer à l'investisseur 1 Identité 2 Coordonnées bancaires 3 Situation profess…" at bounding box center [784, 732] width 1034 height 2353
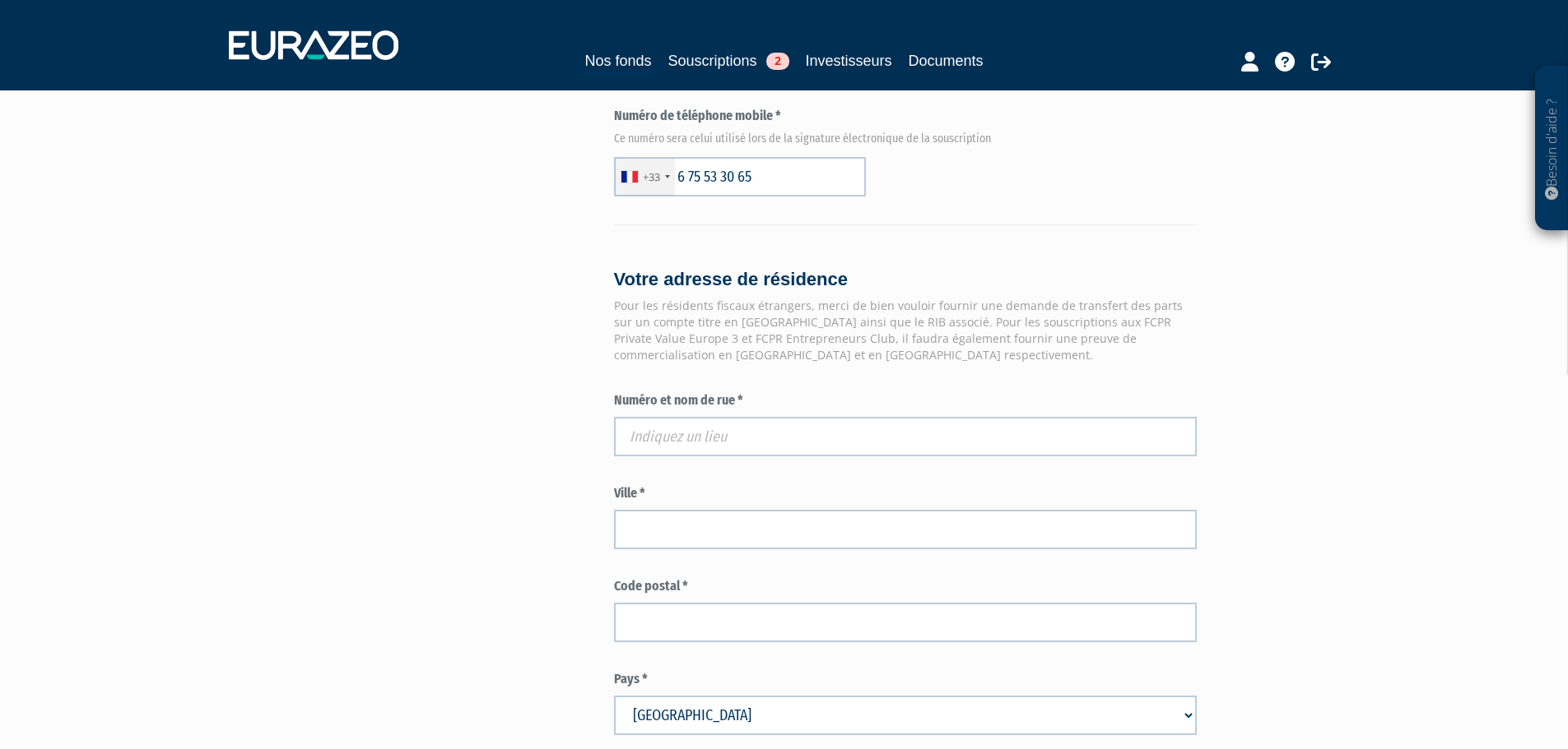
scroll to position [1234, 0]
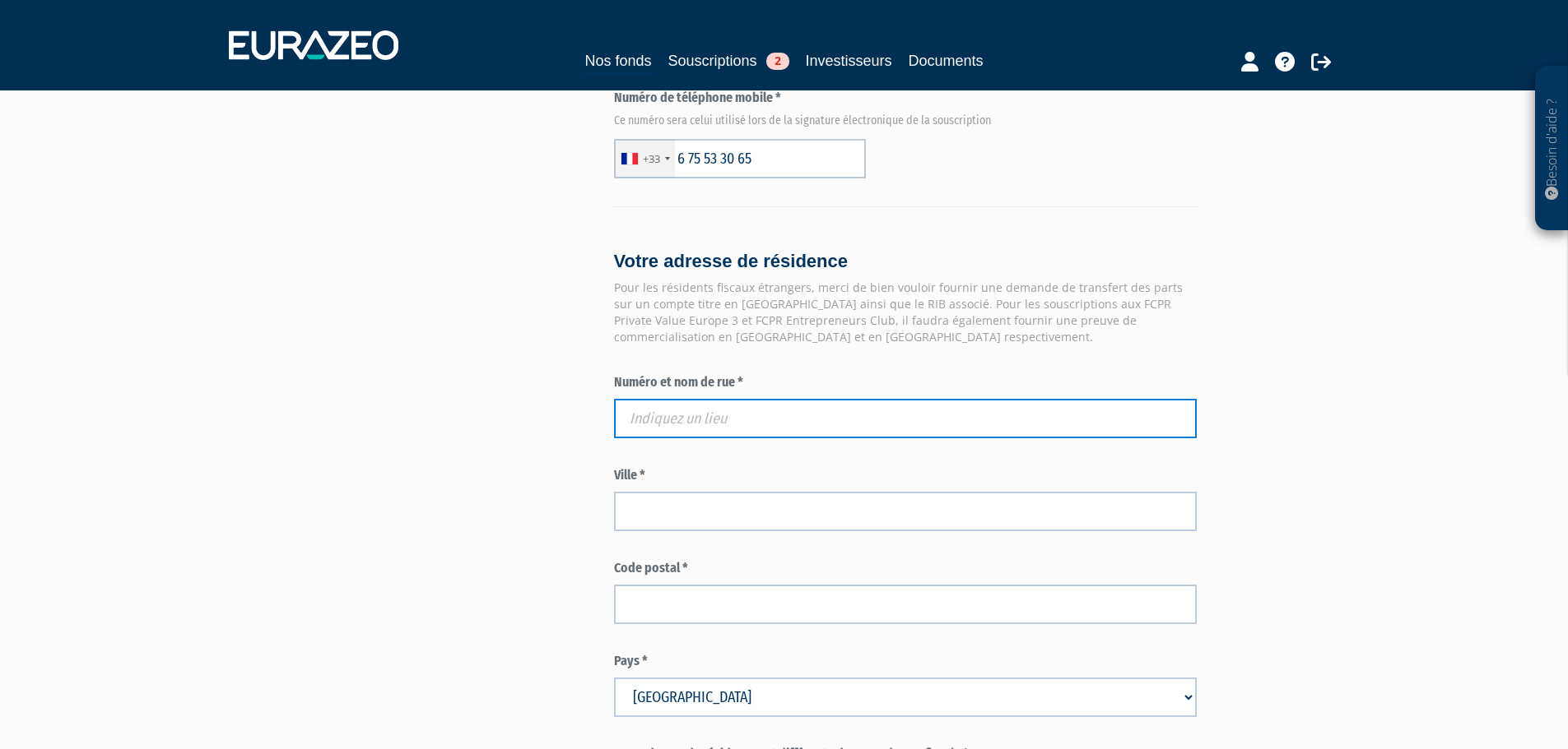
click at [658, 399] on input "text" at bounding box center [905, 419] width 583 height 40
click at [732, 399] on input "text" at bounding box center [905, 419] width 583 height 40
paste input "7 CHEMIN COTE MERLE"
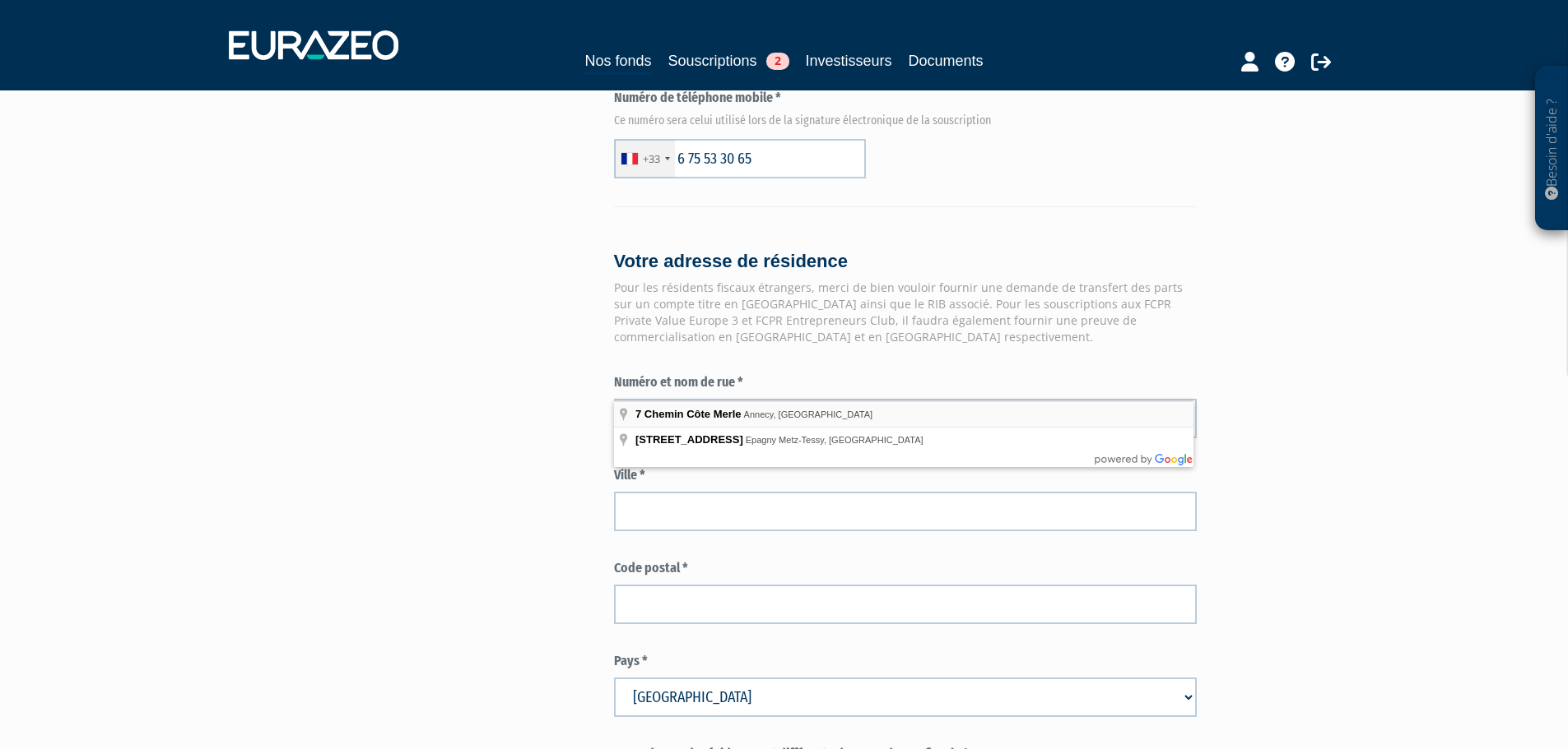
type input "7 Chemin Côte Merle, Annecy, France"
type input "Annecy"
type input "74960"
type input "7 Chemin Côte Merle"
click at [418, 480] on div "Envoyer à l'investisseur 1 Identité 2 Coordonnées bancaires 3 Situation profess…" at bounding box center [784, 74] width 1034 height 2353
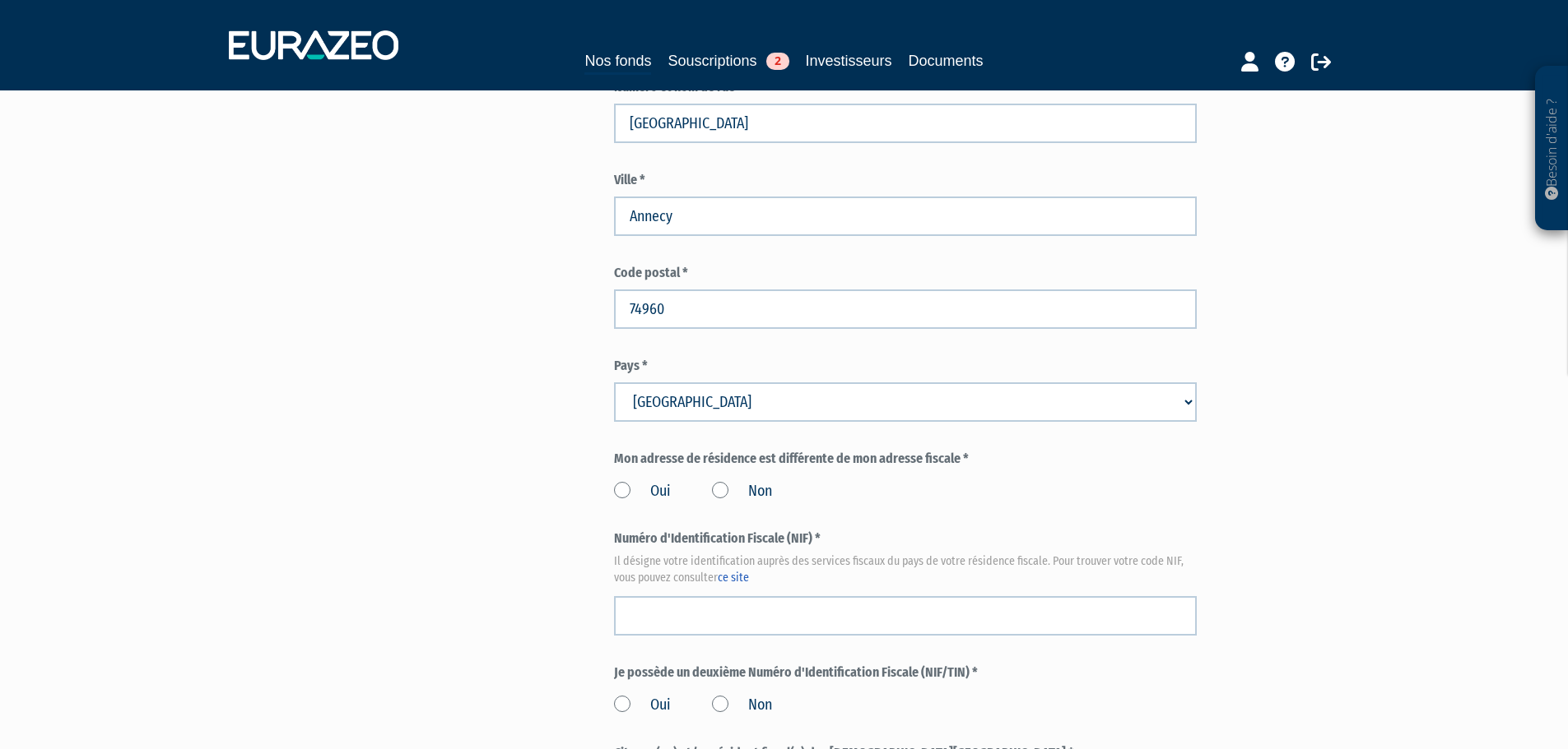
scroll to position [1563, 0]
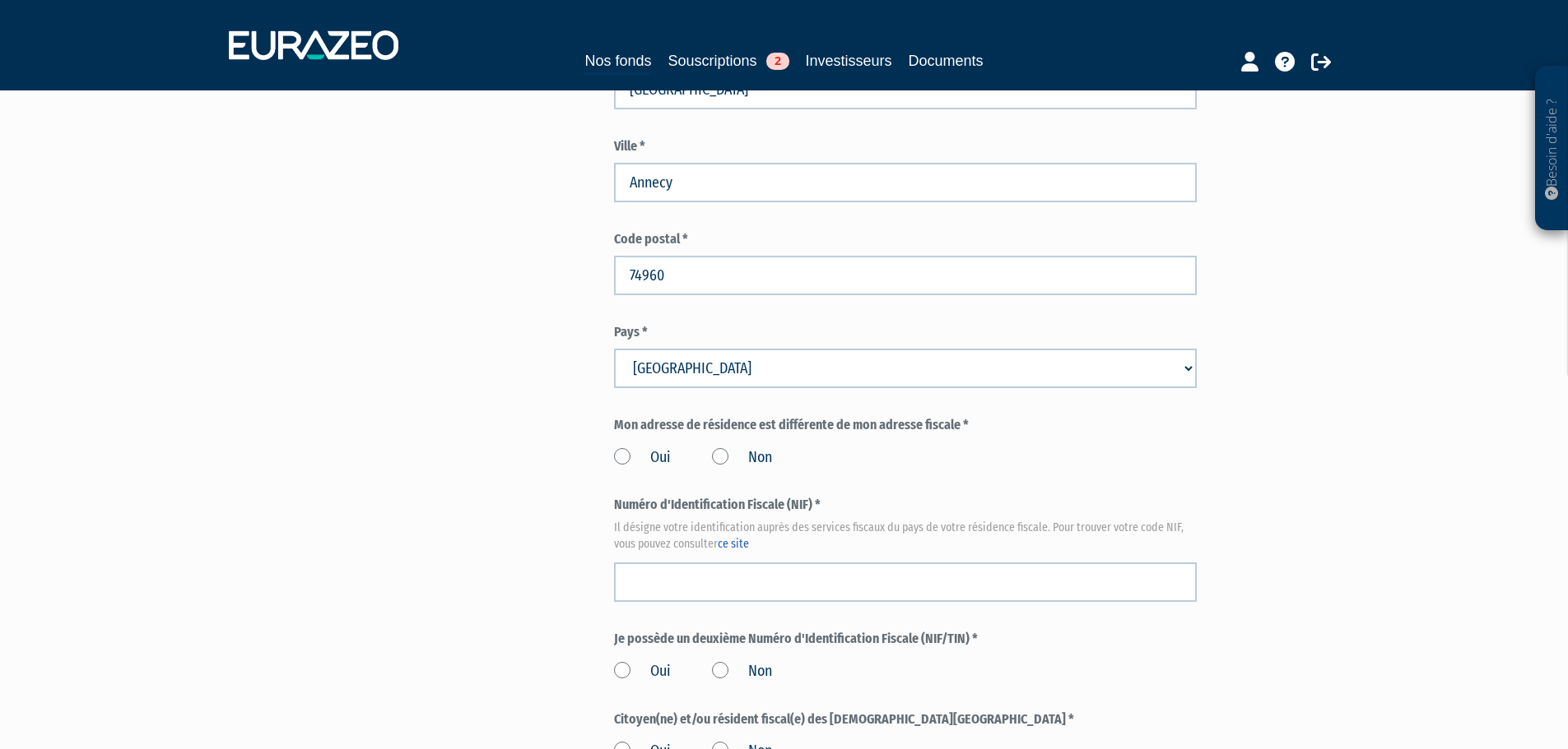
click at [722, 448] on label "Non" at bounding box center [742, 459] width 60 height 21
click at [0, 0] on input "Non" at bounding box center [0, 0] width 0 height 0
click at [806, 417] on div "Mon adresse de résidence est différente de mon adresse fiscale * Oui Non" at bounding box center [905, 443] width 583 height 53
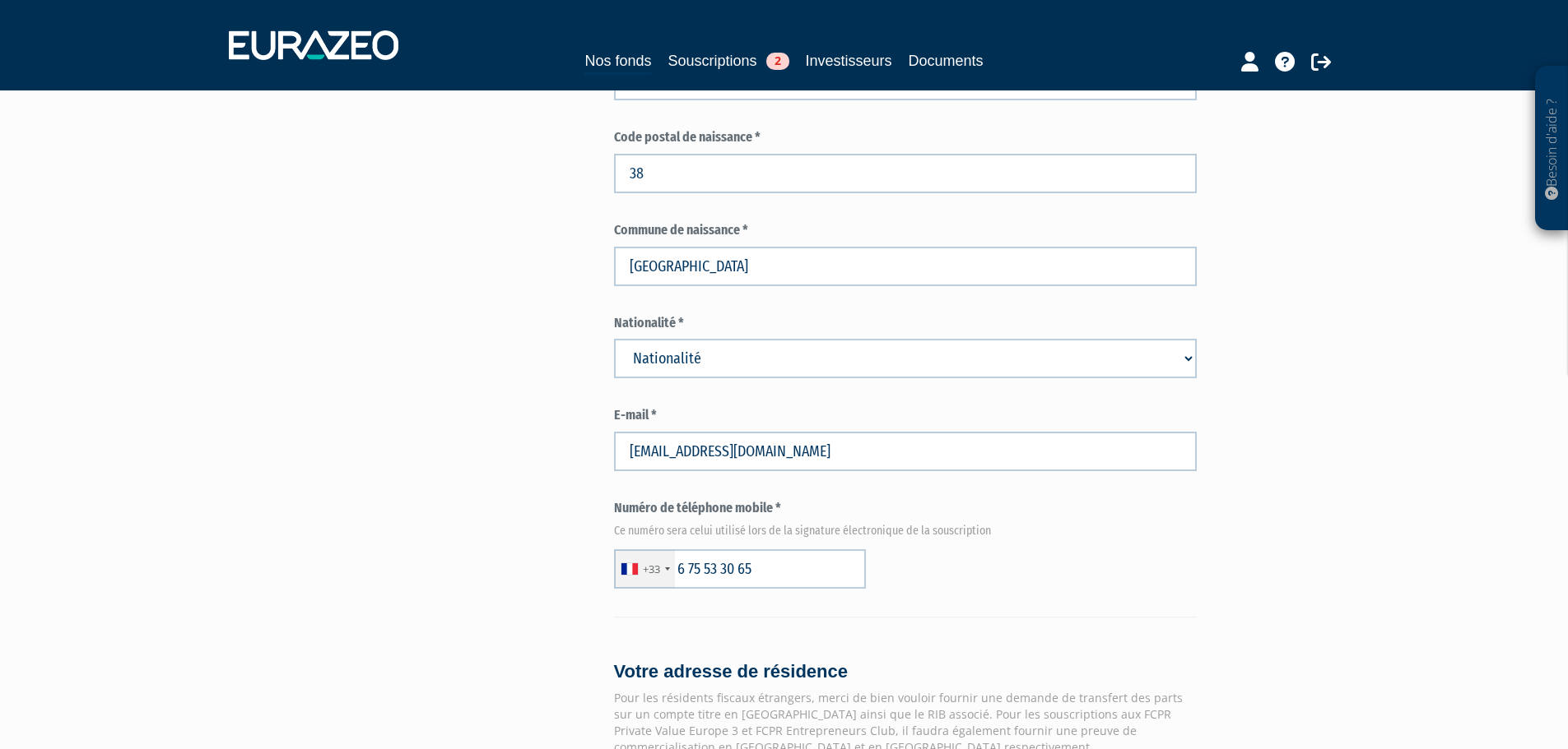
scroll to position [1152, 0]
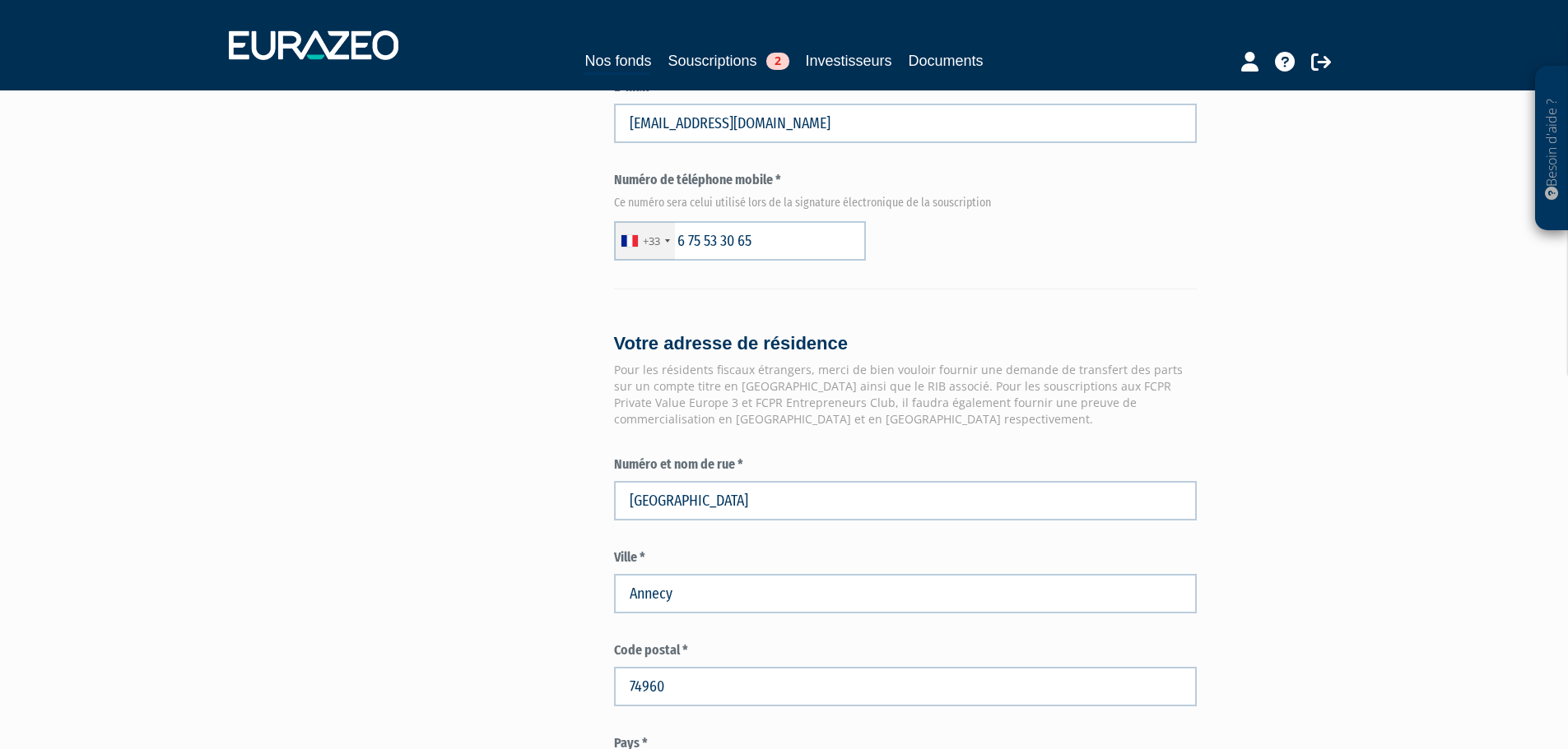
click at [555, 392] on div "Envoyer à l'investisseur 1 Identité 2 Coordonnées bancaires 3 Situation profess…" at bounding box center [784, 156] width 1034 height 2353
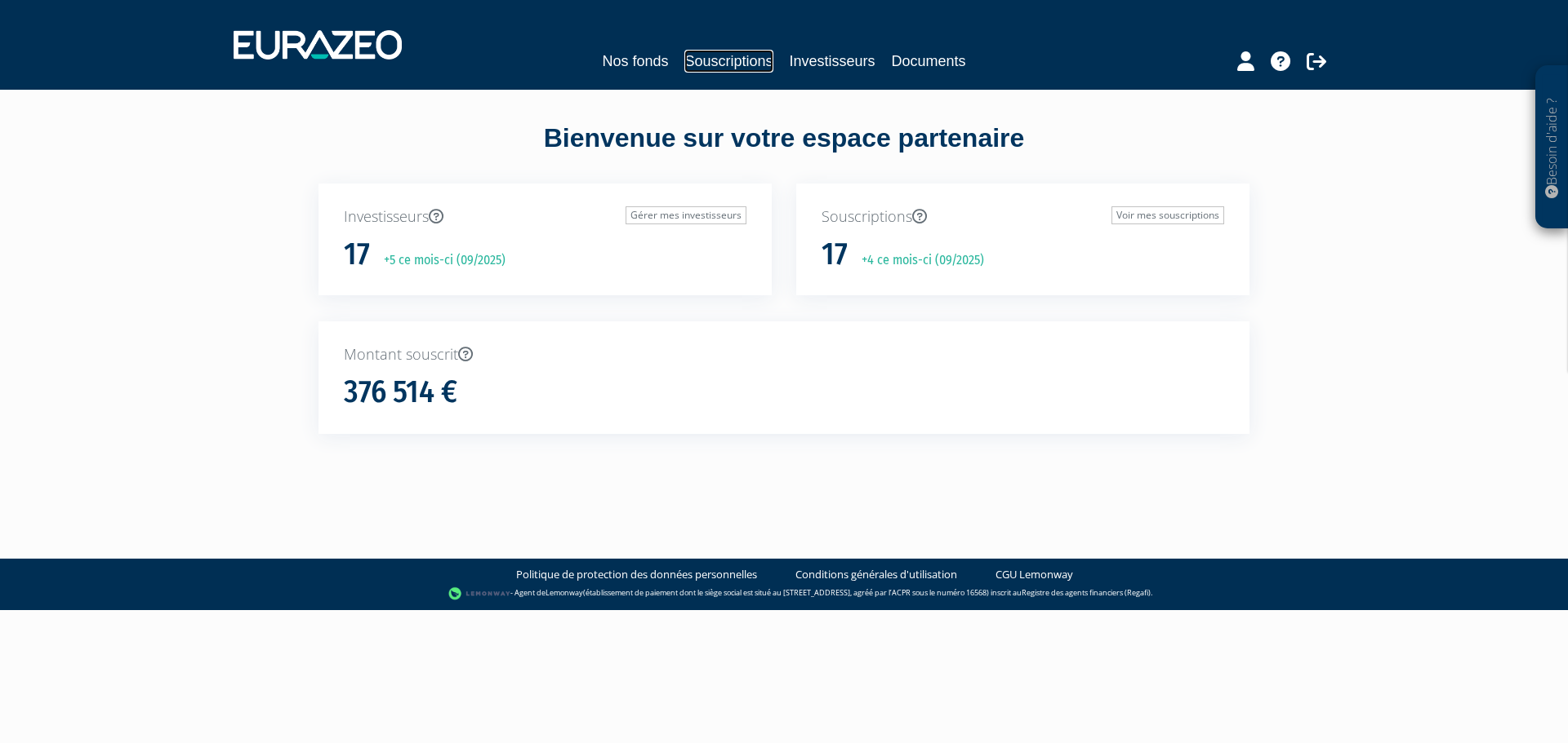
click at [744, 54] on link "Souscriptions" at bounding box center [729, 61] width 88 height 23
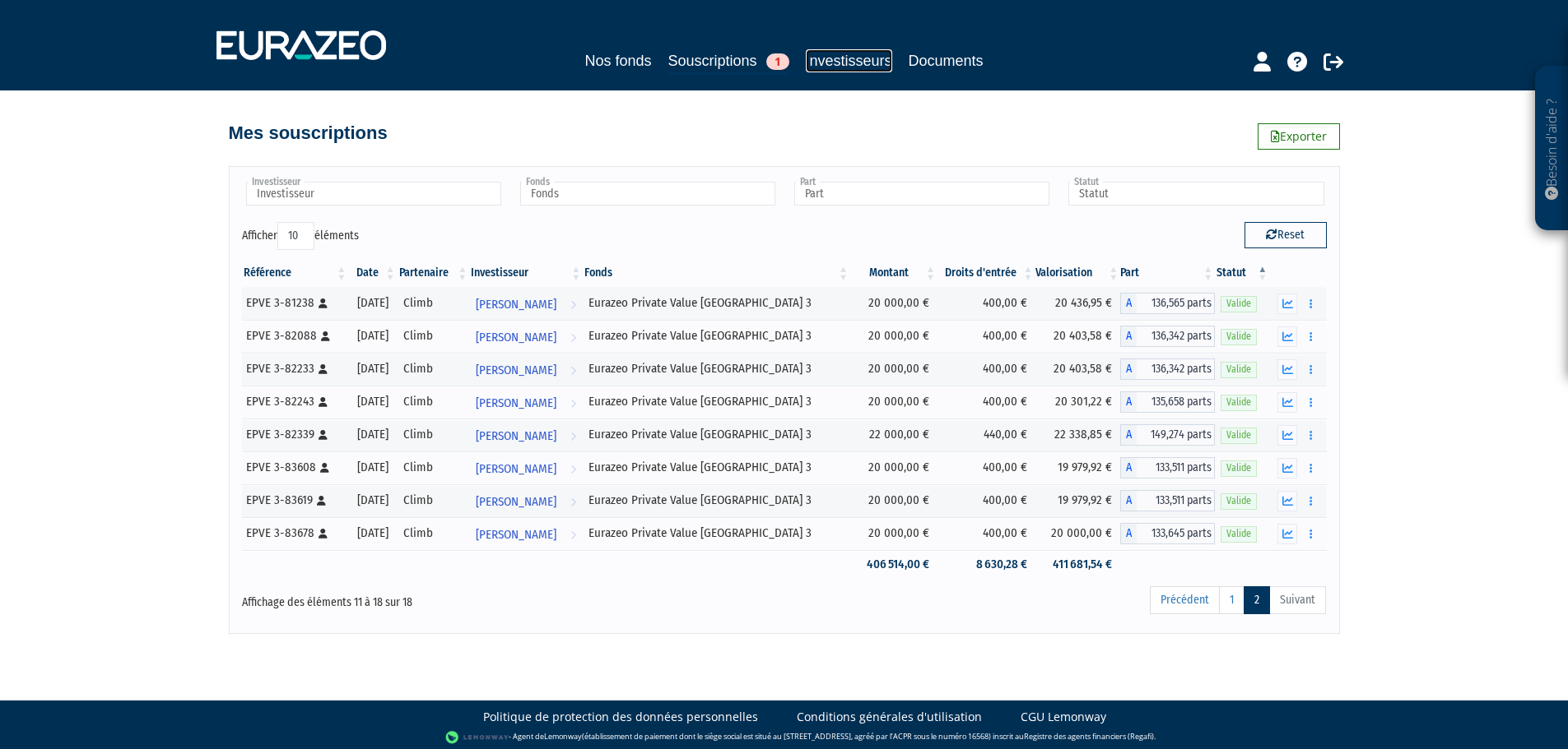
click at [825, 66] on link "Investisseurs" at bounding box center [848, 61] width 87 height 23
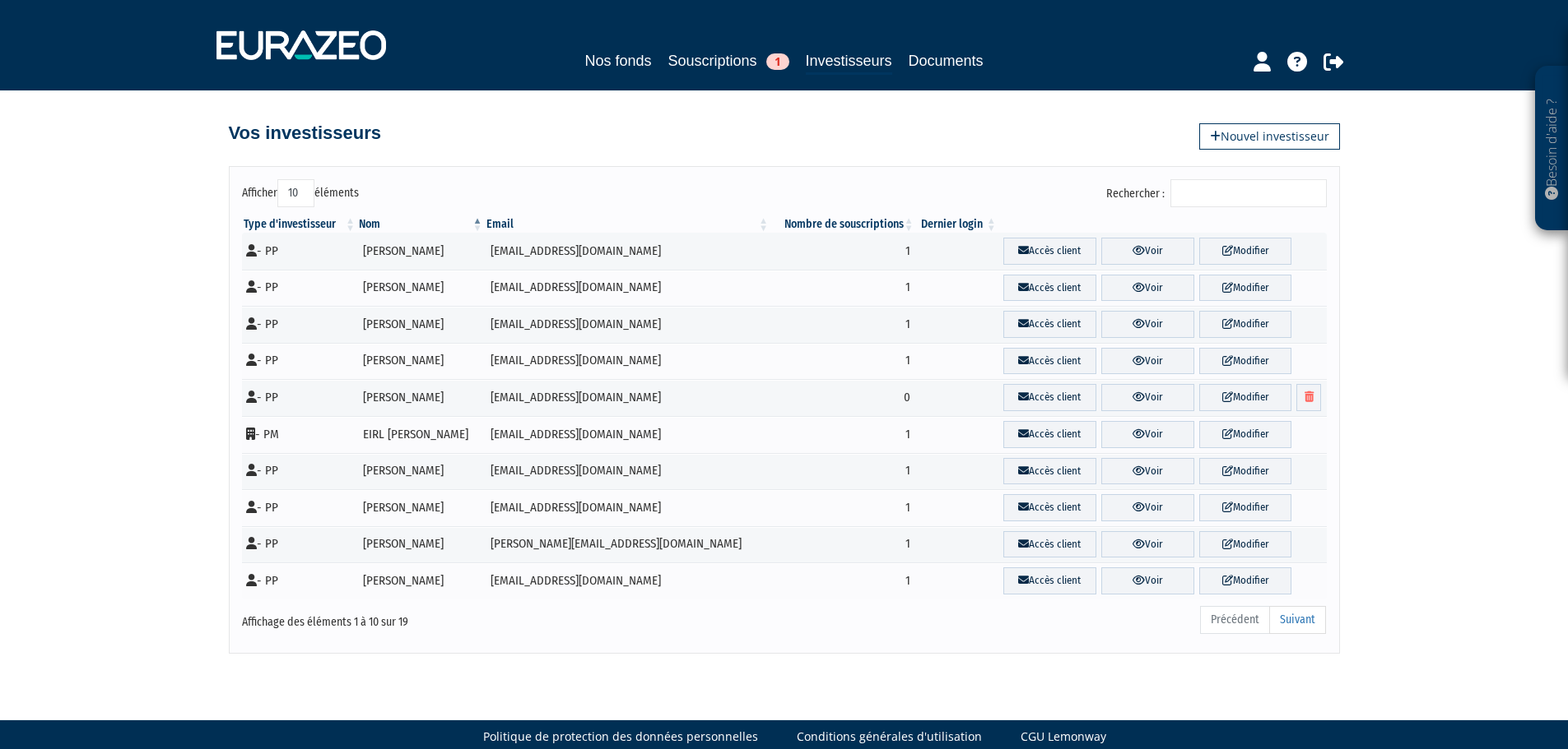
click at [1303, 151] on div "Besoin d'aide ? × J'ai besoin d'aide Si vous avez une question à propos du fonc…" at bounding box center [784, 327] width 1568 height 654
click at [1301, 146] on link "Nouvel investisseur" at bounding box center [1269, 137] width 141 height 26
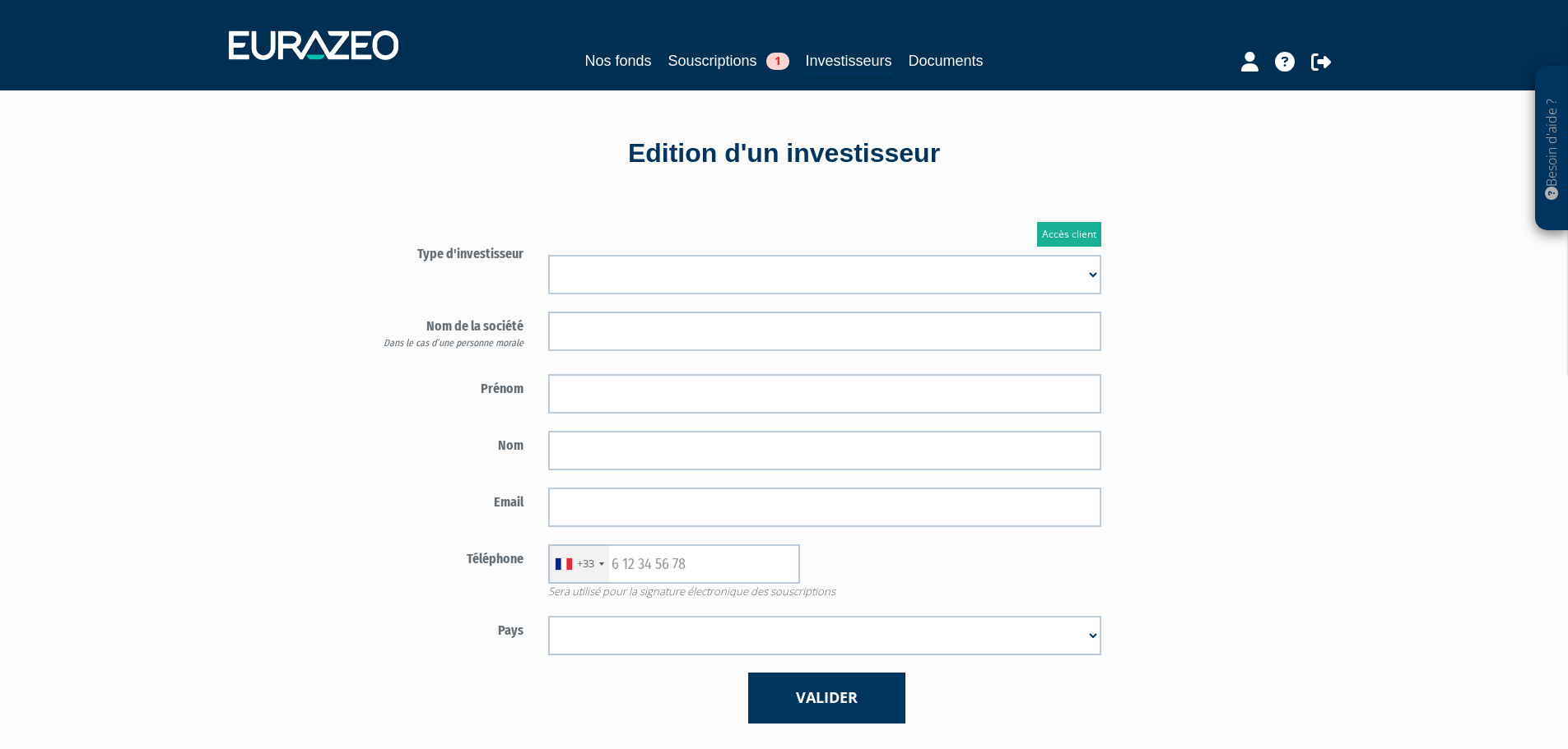
click at [740, 259] on select "Mr [PERSON_NAME] Société" at bounding box center [824, 275] width 553 height 40
select select "1"
click at [548, 255] on select "Mr [PERSON_NAME] Société" at bounding box center [824, 275] width 553 height 40
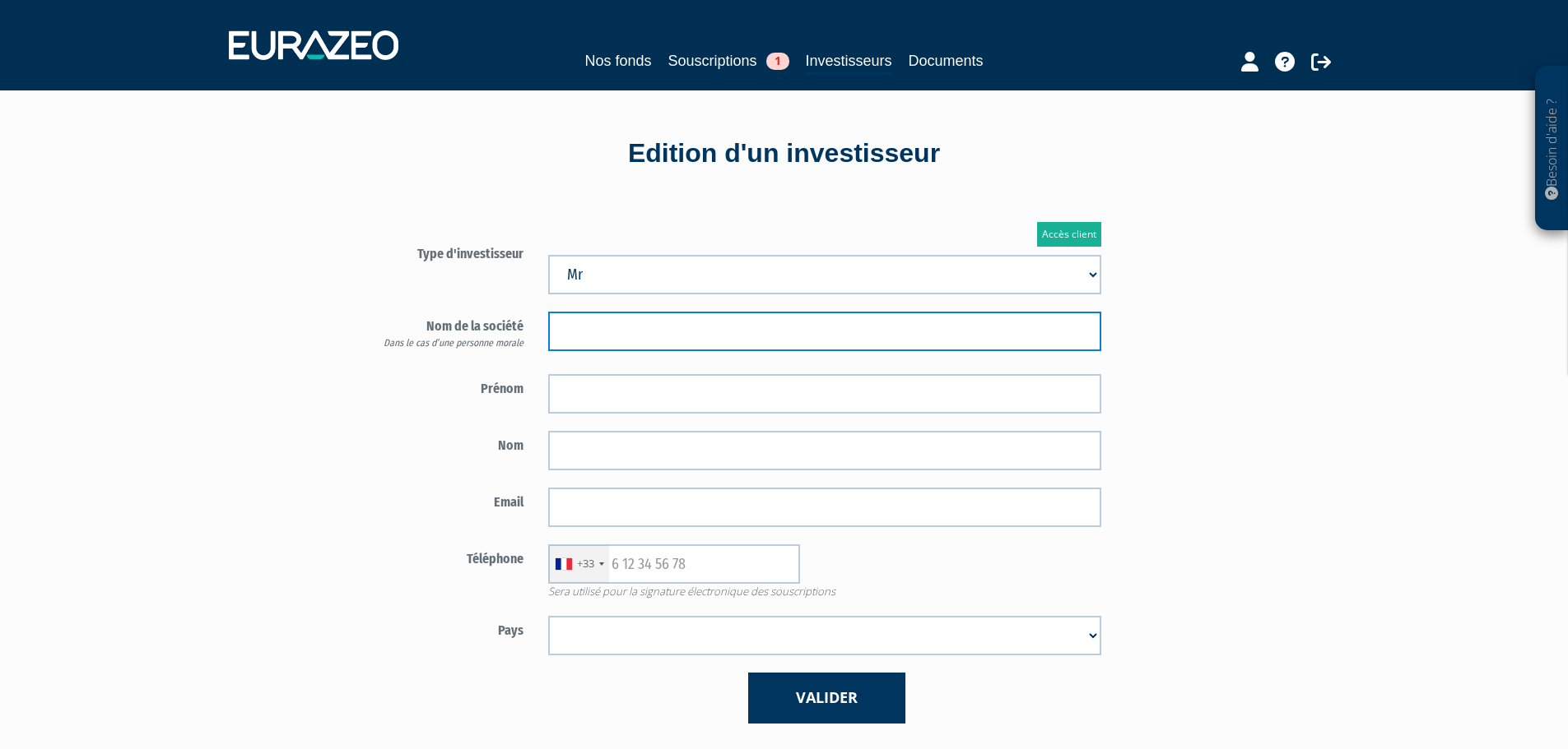
click at [654, 342] on input "text" at bounding box center [824, 332] width 553 height 40
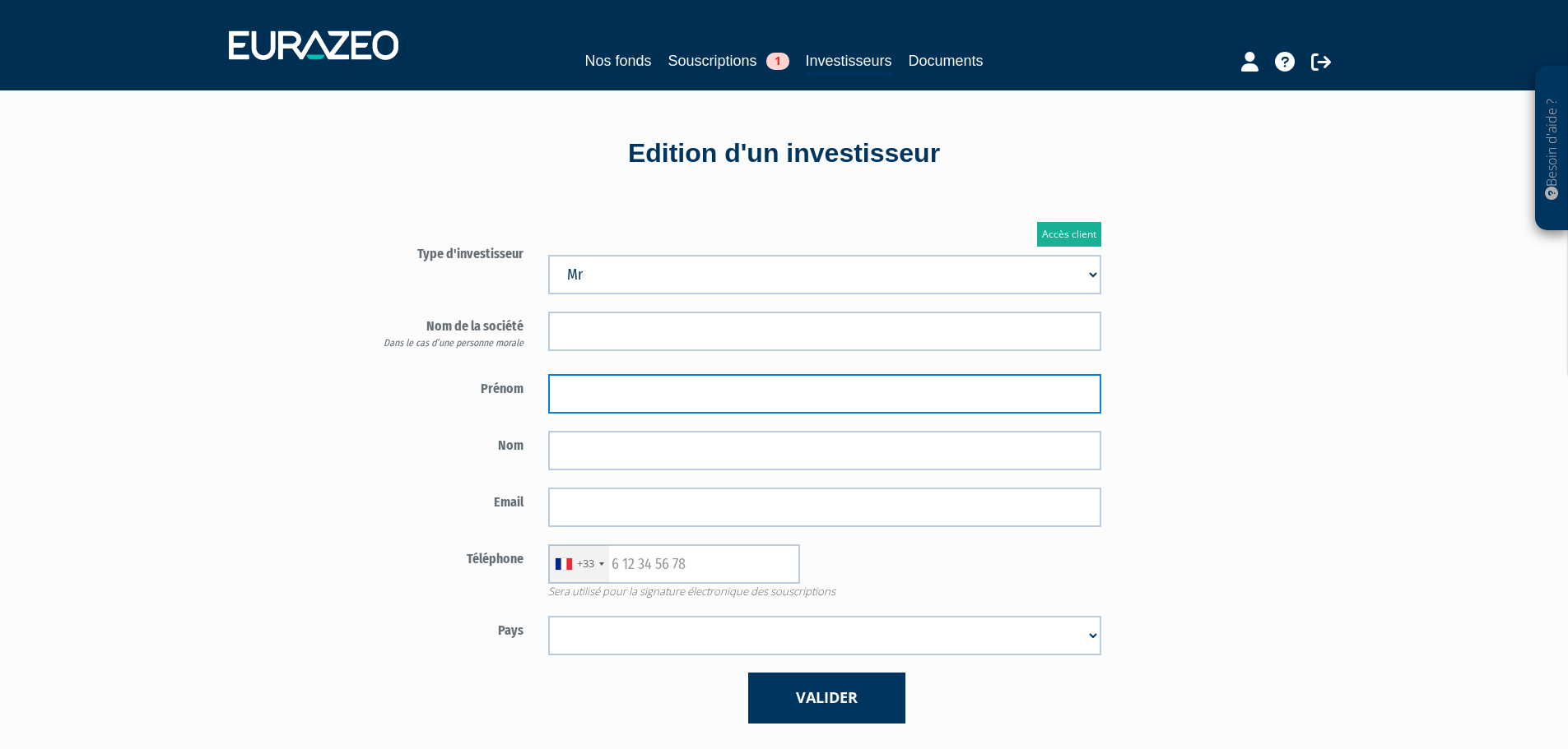
click at [663, 374] on input "text" at bounding box center [824, 394] width 553 height 40
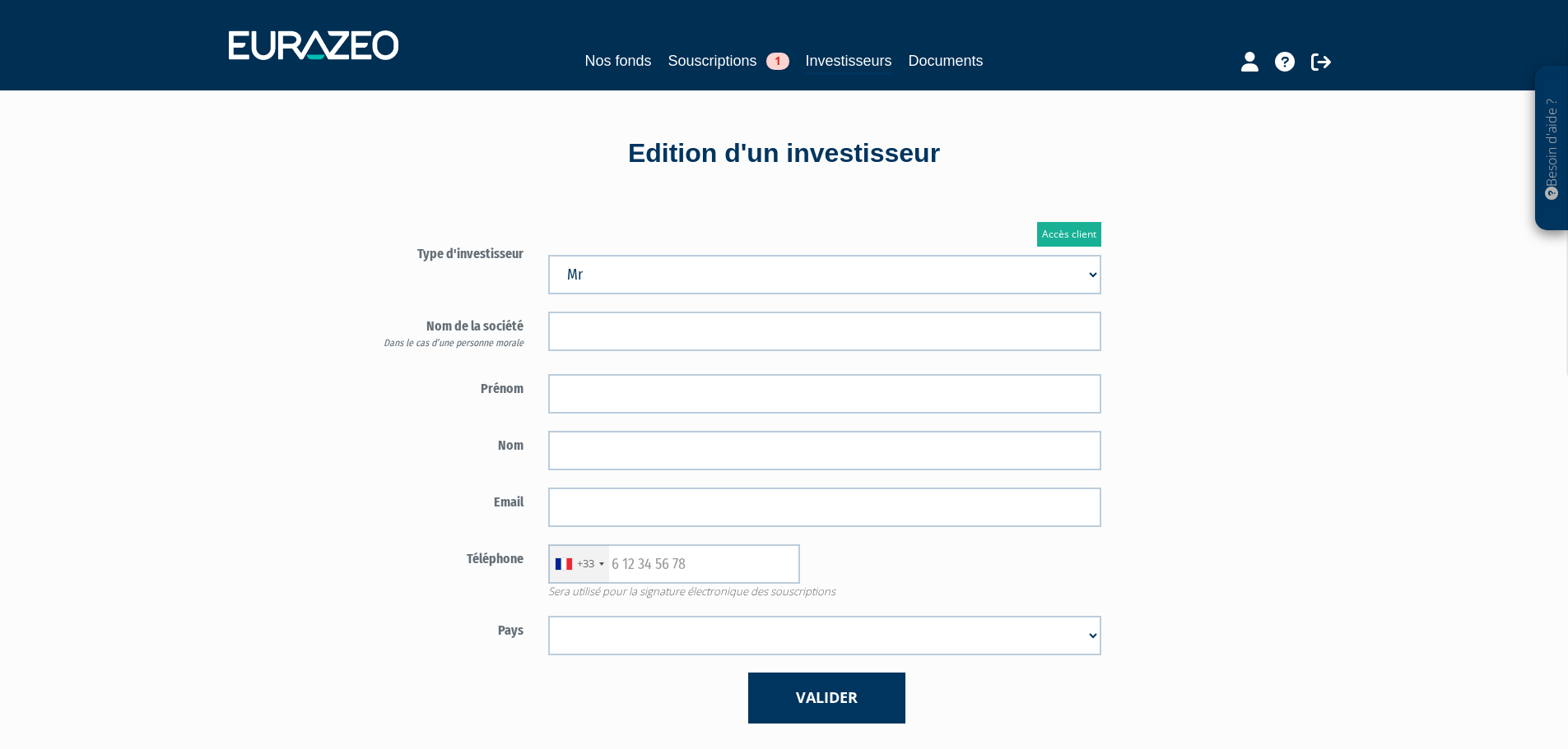
click at [665, 280] on select "Mr [PERSON_NAME] Société" at bounding box center [824, 275] width 553 height 40
click at [662, 192] on div "Edition d'un investisseur Accès client Type d'investisseur Mr [PERSON_NAME] Soc…" at bounding box center [784, 545] width 963 height 909
click at [683, 282] on select "Mr [PERSON_NAME] Société" at bounding box center [824, 275] width 553 height 40
click at [548, 255] on select "Mr [PERSON_NAME] Société" at bounding box center [824, 275] width 553 height 40
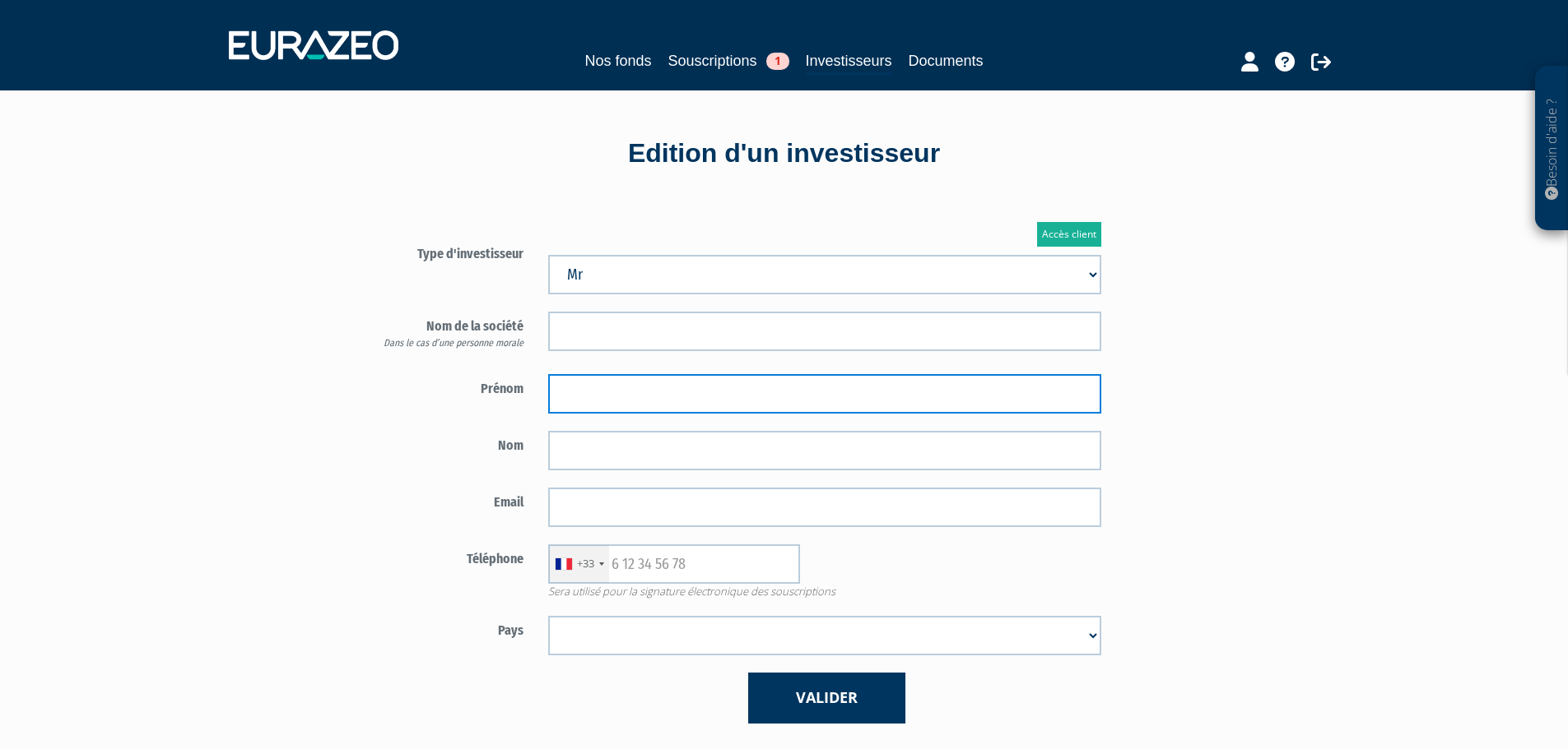
click at [667, 394] on input "text" at bounding box center [824, 394] width 553 height 40
type input "[PERSON_NAME]"
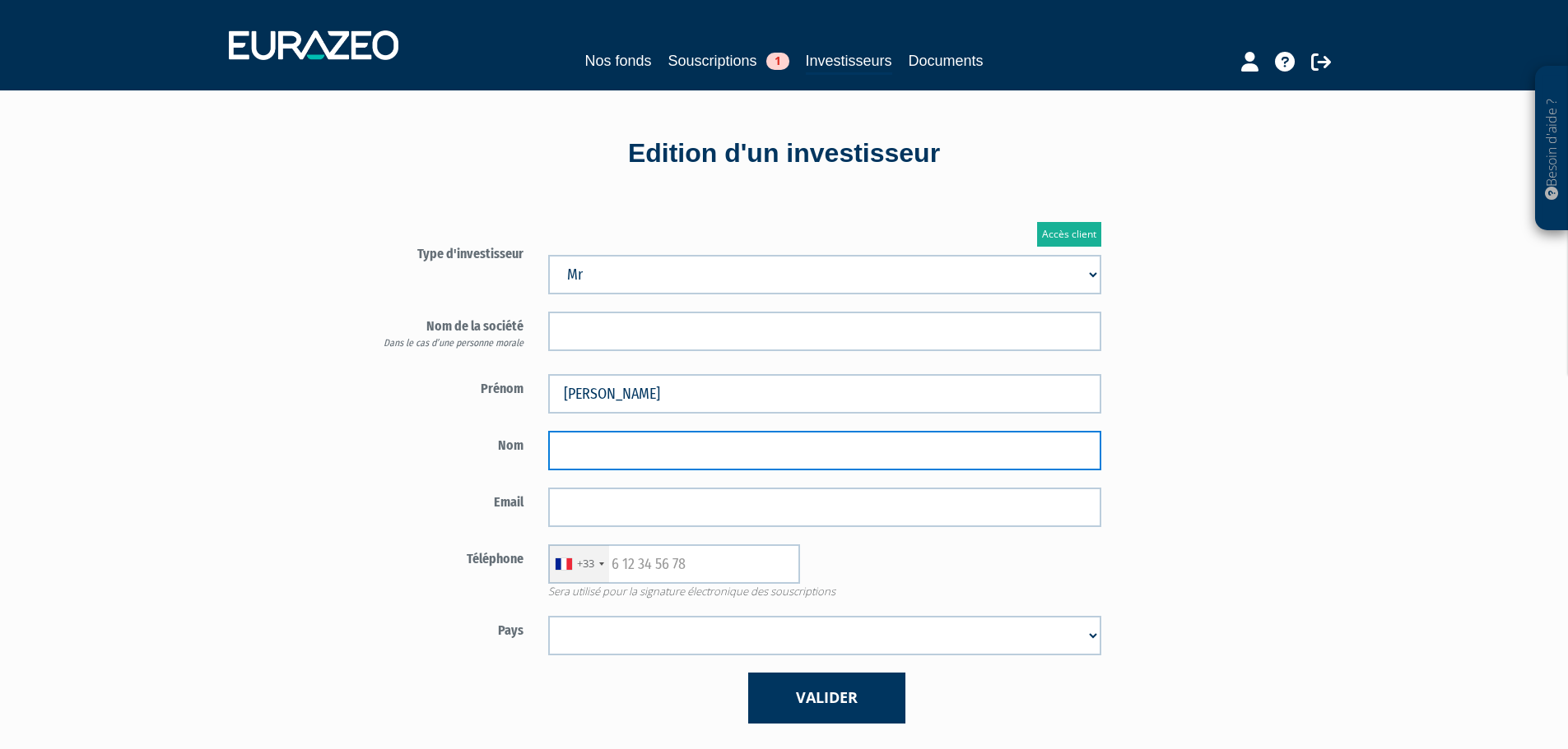
click at [897, 438] on input "text" at bounding box center [824, 451] width 553 height 40
type input "Mixa"
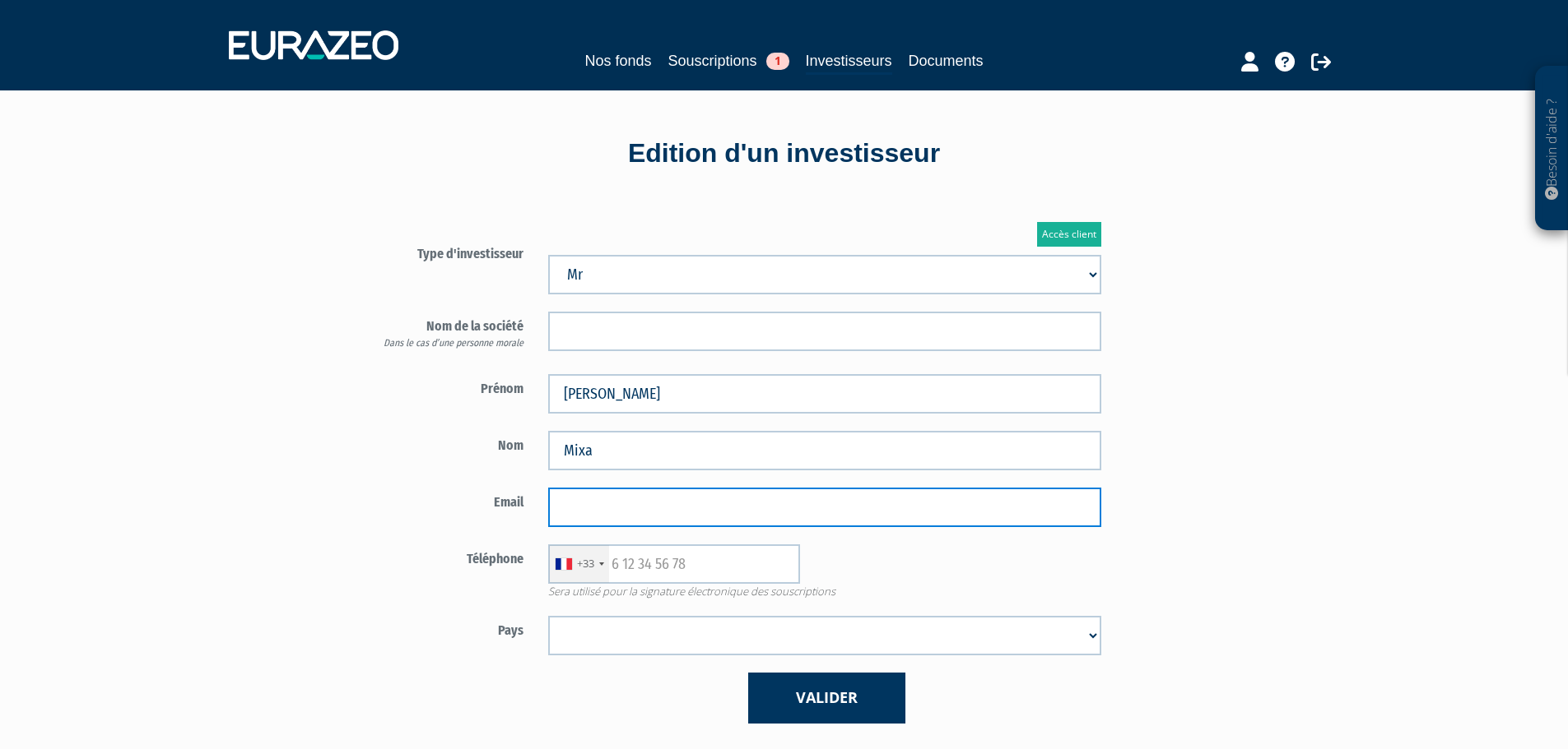
click at [886, 511] on input "email" at bounding box center [824, 507] width 553 height 40
click at [597, 501] on input "email" at bounding box center [824, 507] width 553 height 40
paste input "[EMAIL_ADDRESS][DOMAIN_NAME]"
type input "[EMAIL_ADDRESS][DOMAIN_NAME]"
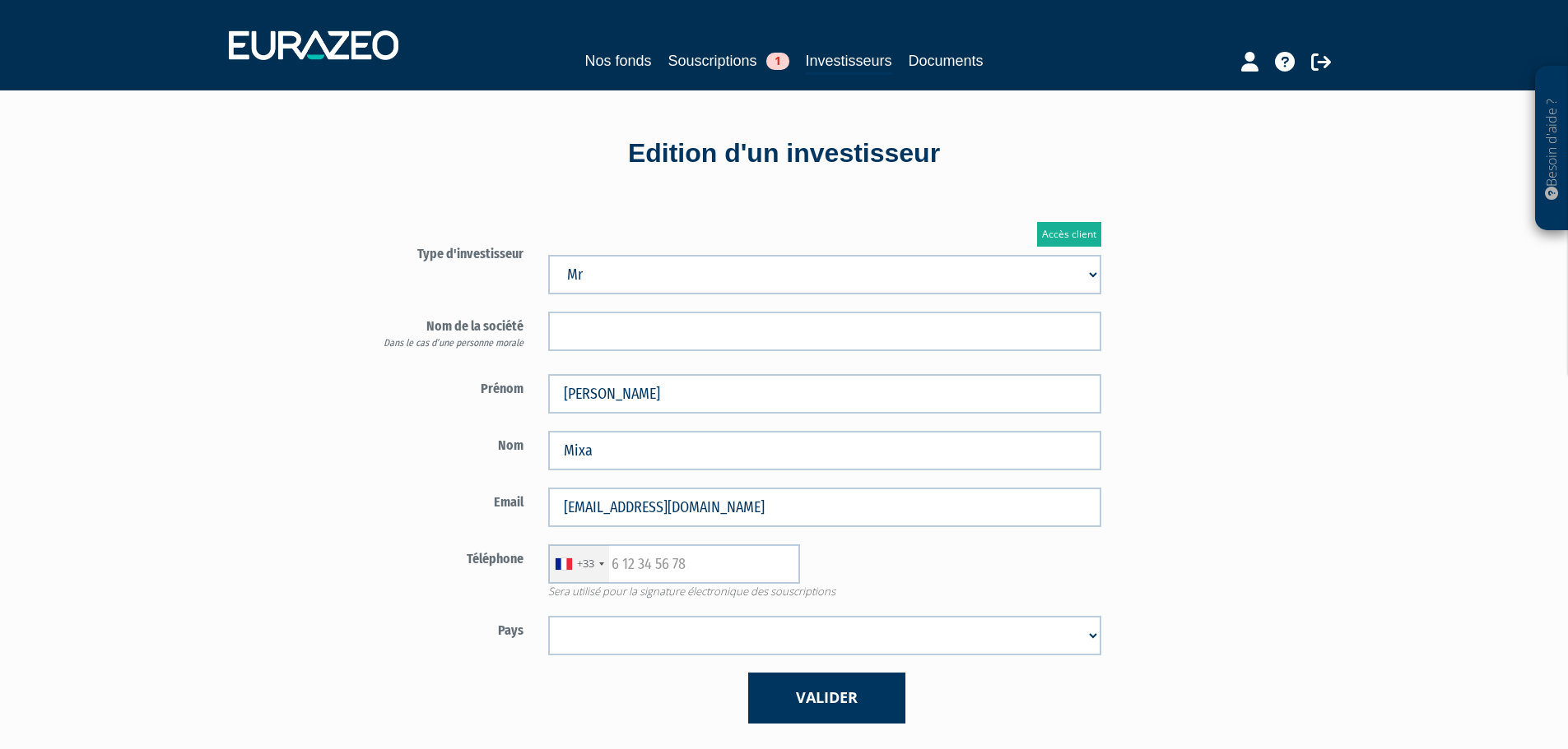
click at [356, 327] on label "Nom de la société Dans le cas d’une personne morale" at bounding box center [440, 331] width 192 height 39
click at [666, 557] on input "text" at bounding box center [673, 564] width 252 height 40
paste input "695330666"
type input "695330666"
click at [862, 590] on span "Sera utilisé pour la signature électronique des souscriptions" at bounding box center [824, 591] width 578 height 16
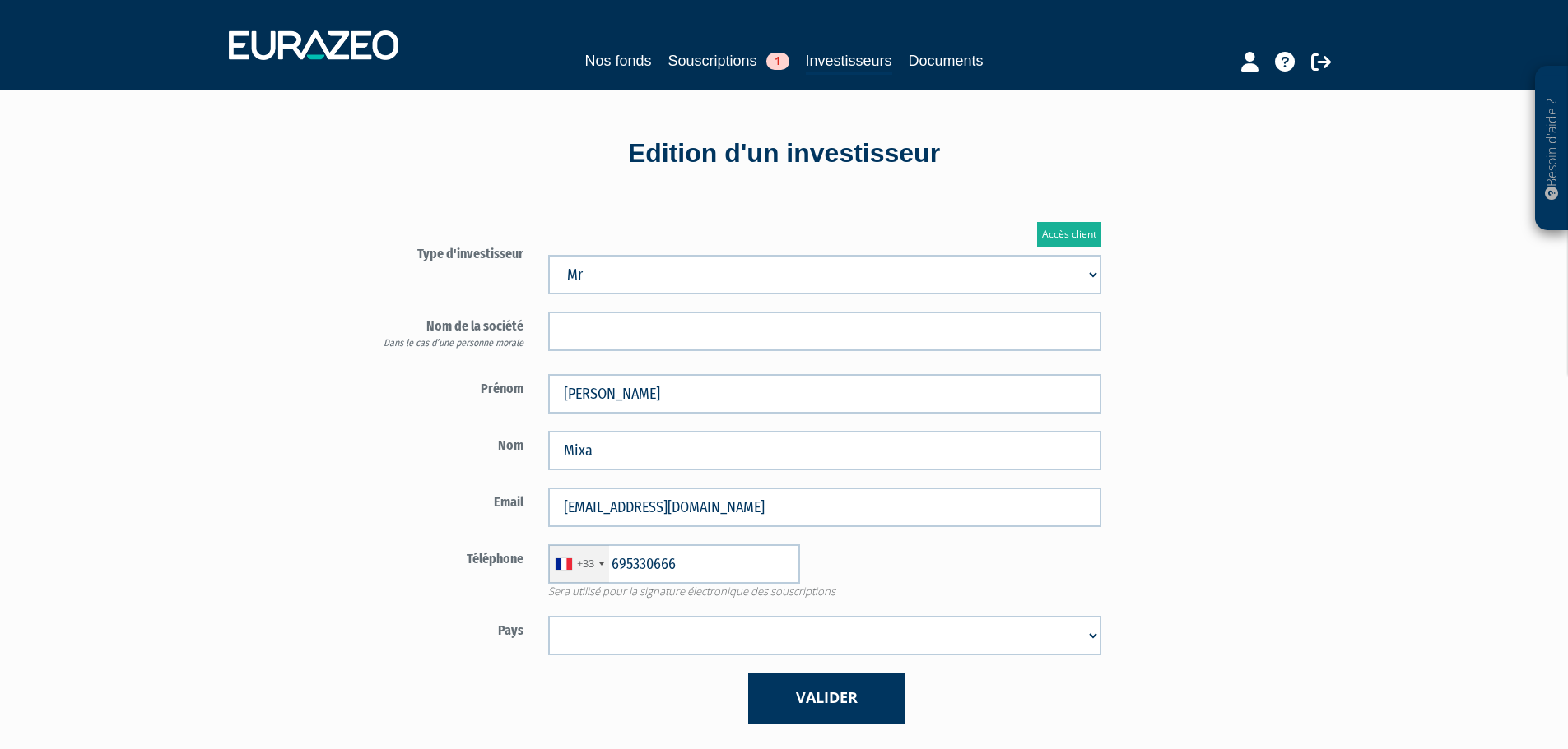
click at [687, 638] on select "[GEOGRAPHIC_DATA] [GEOGRAPHIC_DATA] [GEOGRAPHIC_DATA] [GEOGRAPHIC_DATA] [GEOGRA…" at bounding box center [824, 636] width 553 height 40
select select "75"
click at [548, 616] on select "[GEOGRAPHIC_DATA] [GEOGRAPHIC_DATA] [GEOGRAPHIC_DATA] [GEOGRAPHIC_DATA] [GEOGRA…" at bounding box center [824, 636] width 553 height 40
click at [778, 669] on form "Type d'investisseur Mr [PERSON_NAME] Société" at bounding box center [729, 481] width 770 height 484
click at [789, 684] on button "Valider" at bounding box center [826, 698] width 157 height 50
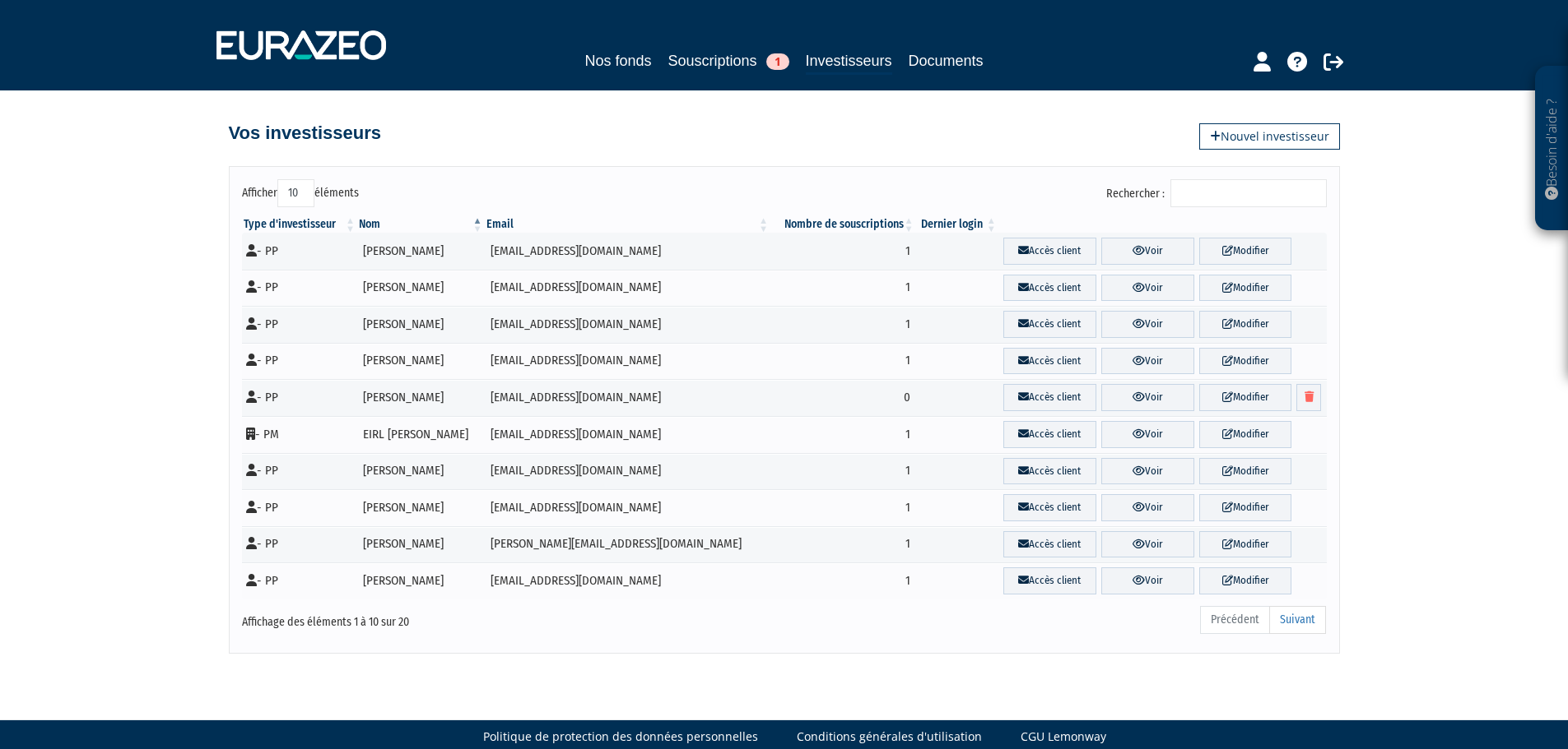
click at [305, 199] on select "10 25 50 100" at bounding box center [295, 193] width 37 height 28
select select "50"
click at [280, 179] on select "10 25 50 100" at bounding box center [295, 193] width 37 height 28
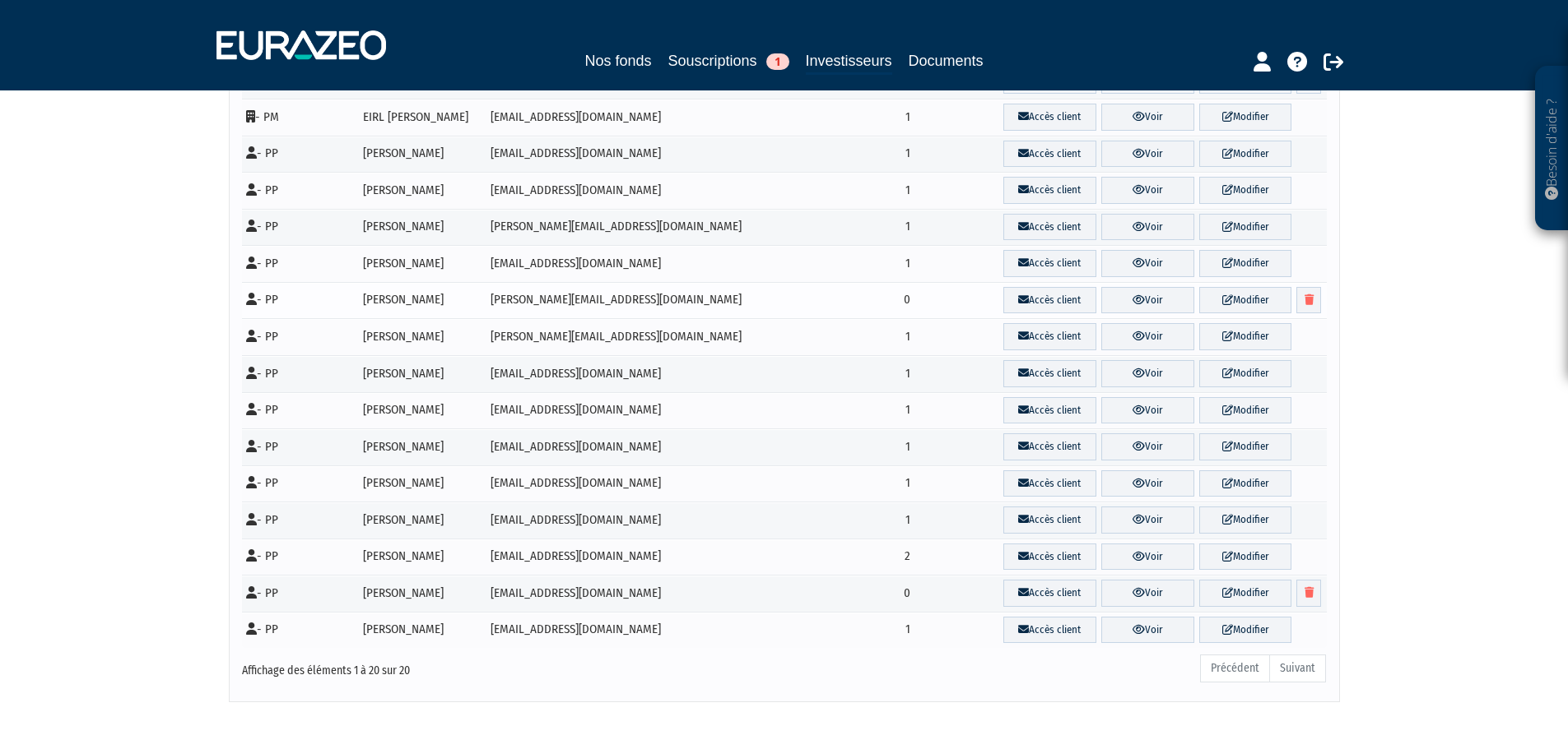
scroll to position [329, 0]
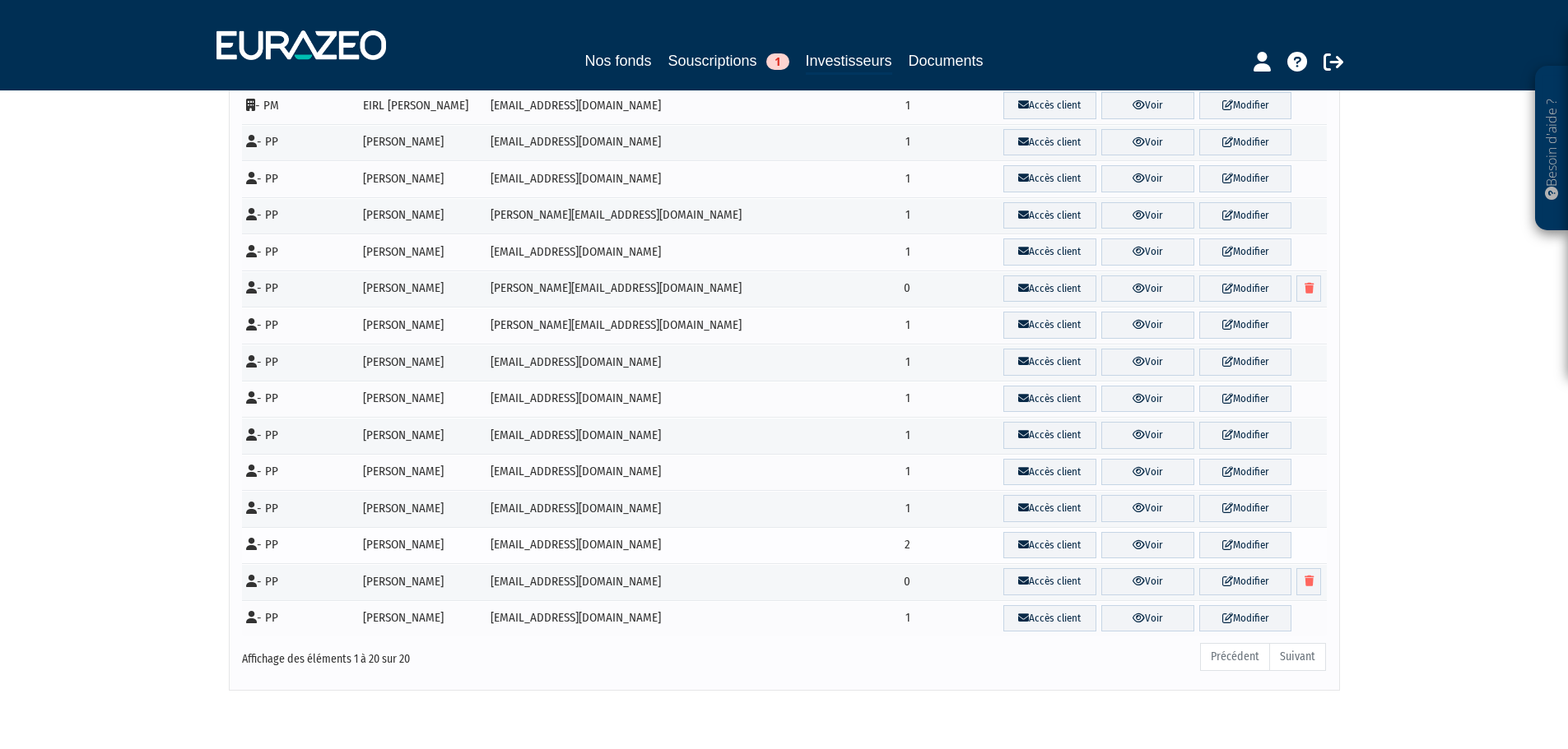
drag, startPoint x: 826, startPoint y: 544, endPoint x: 837, endPoint y: 545, distance: 11.0
click at [837, 545] on td "2" at bounding box center [843, 545] width 145 height 37
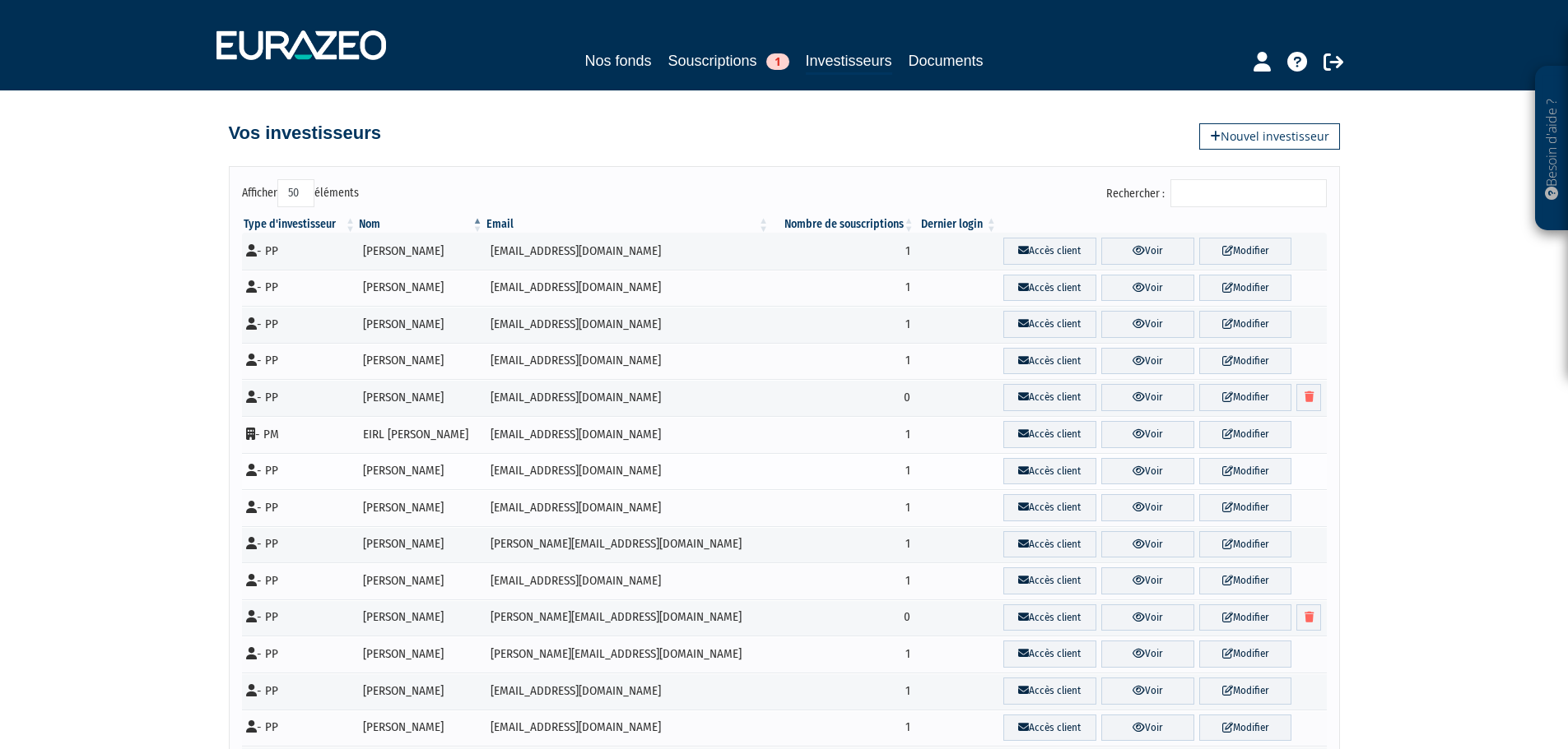
scroll to position [82, 0]
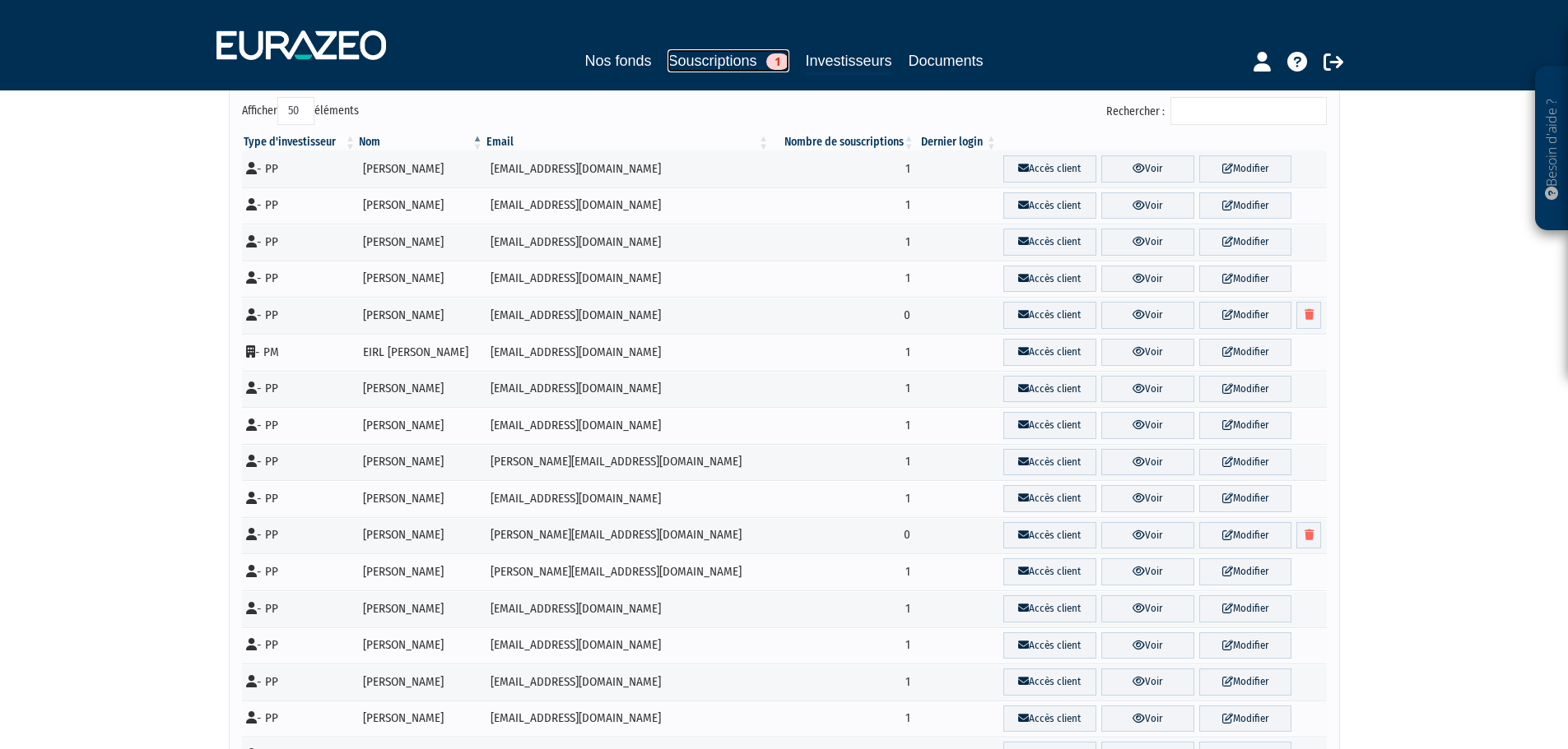
click at [703, 55] on link "Souscriptions 1" at bounding box center [728, 61] width 121 height 23
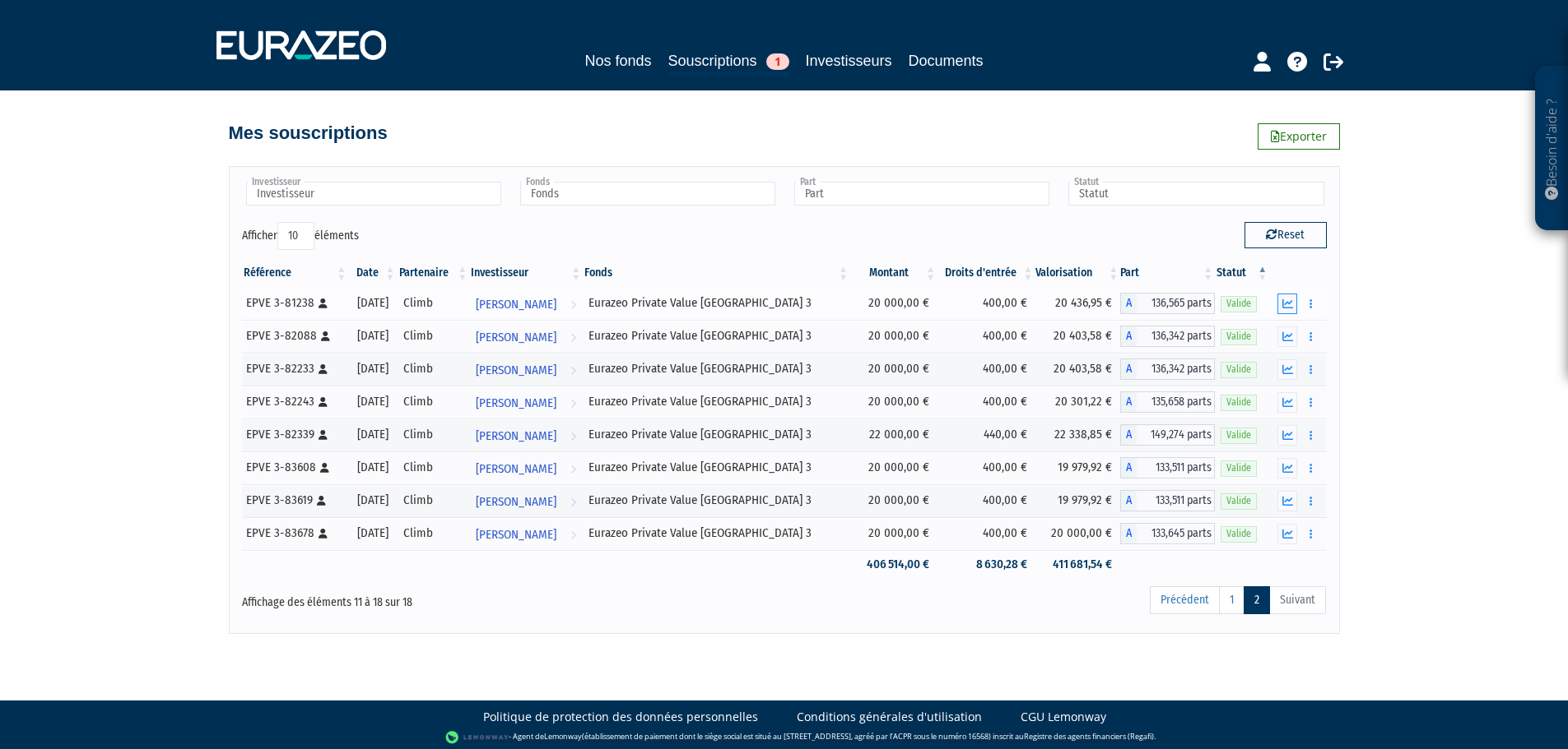
click at [1292, 311] on button "button" at bounding box center [1287, 304] width 20 height 21
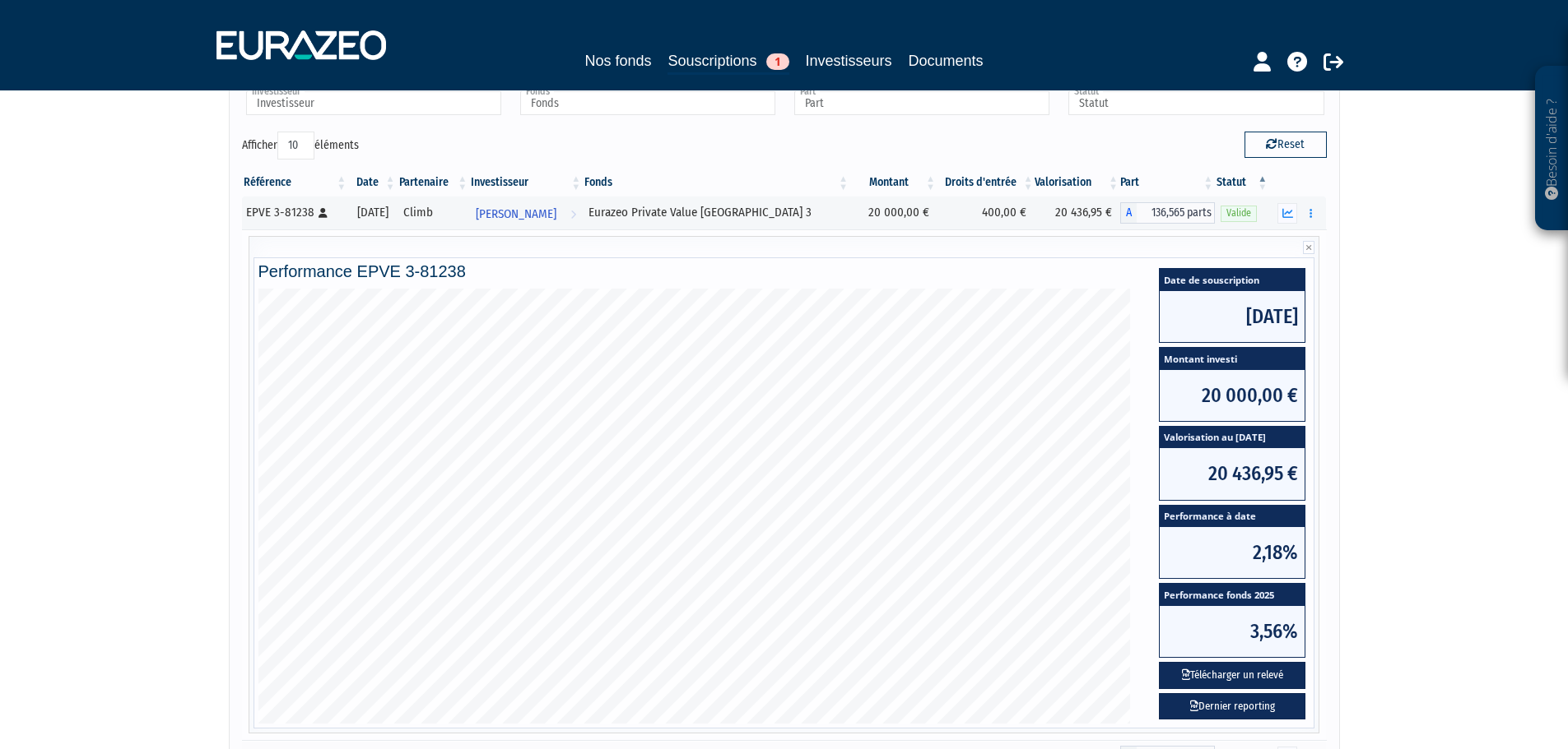
scroll to position [164, 0]
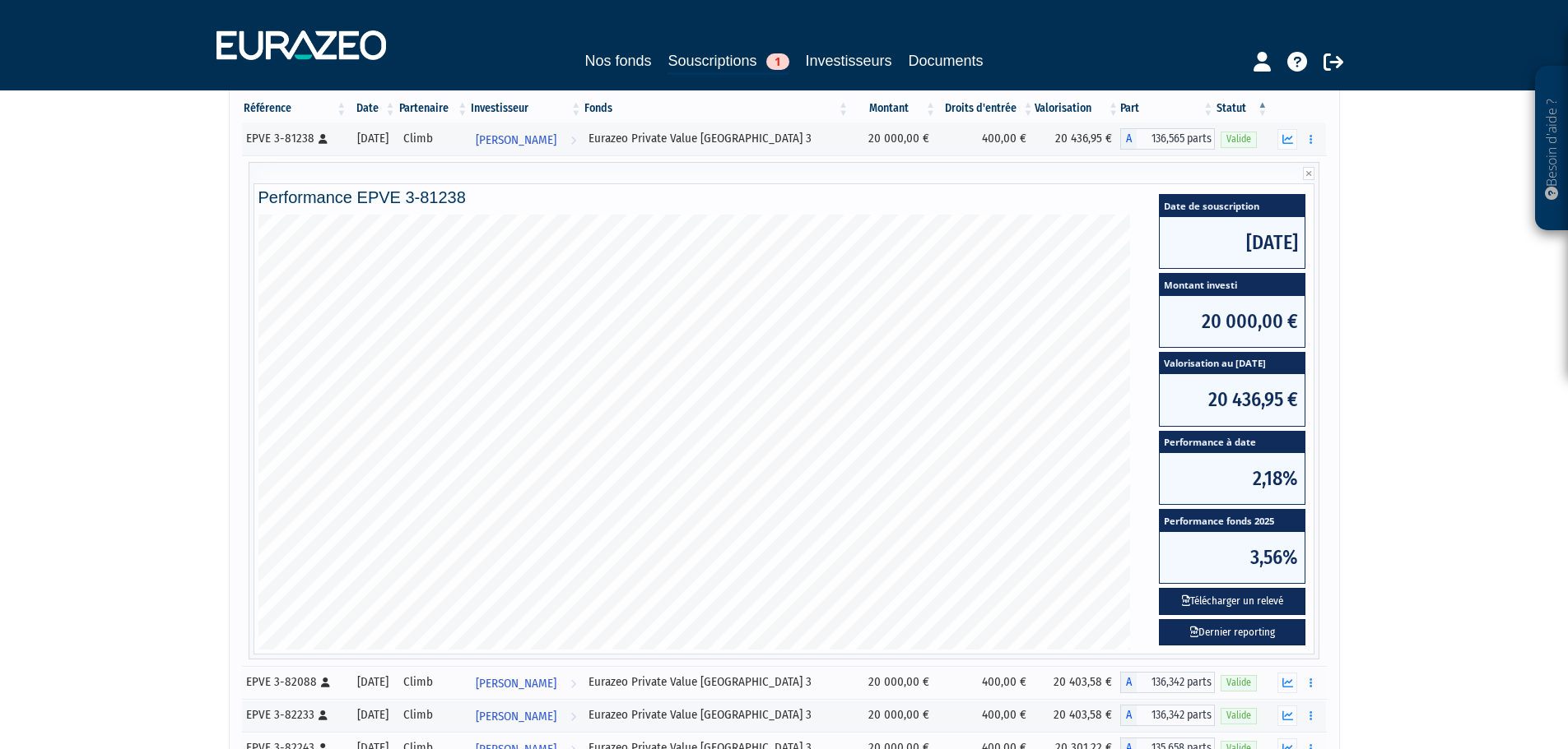
click at [1514, 375] on div "Besoin d'aide ? × J'ai besoin d'aide Si vous avez une question à propos du fonc…" at bounding box center [784, 408] width 1568 height 1145
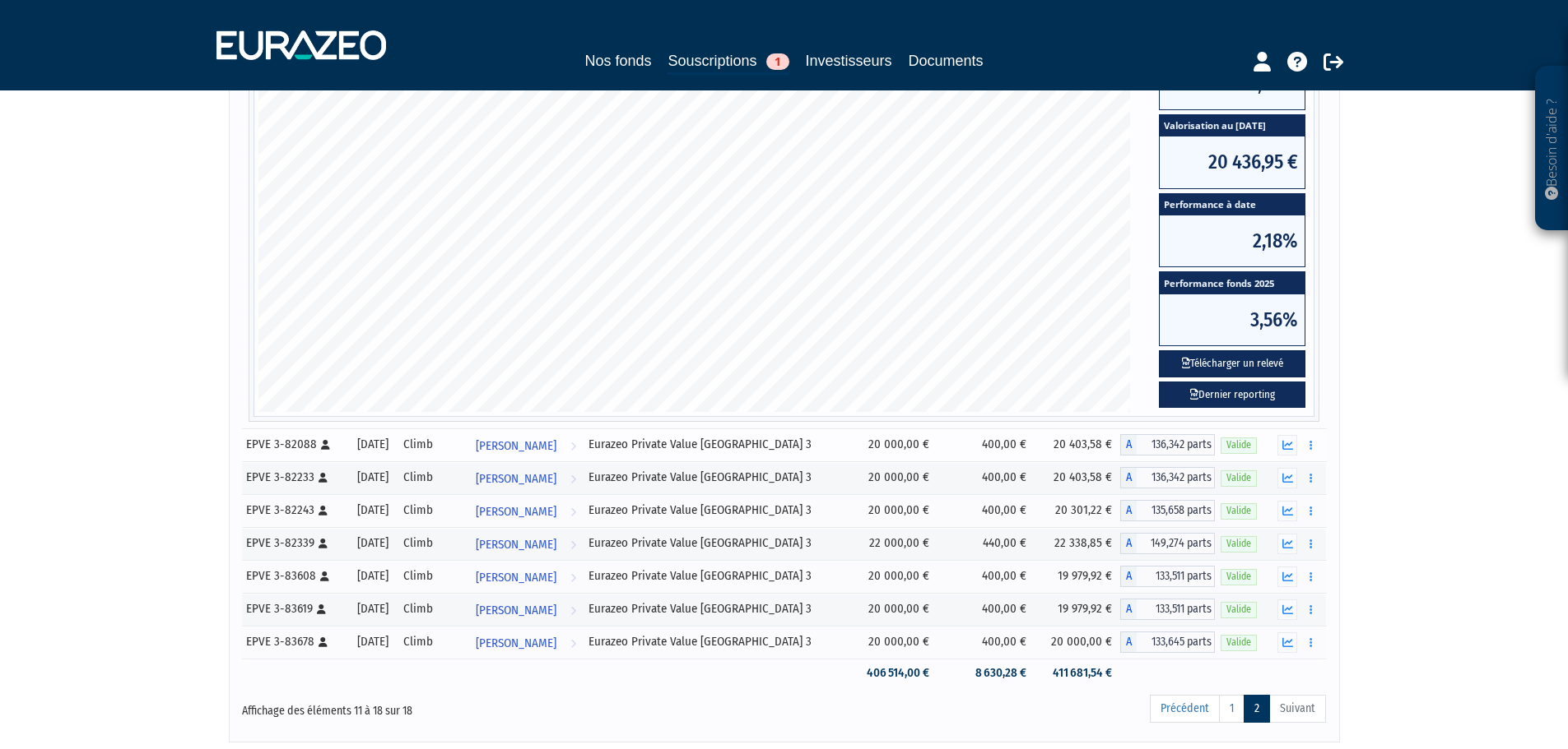
scroll to position [412, 0]
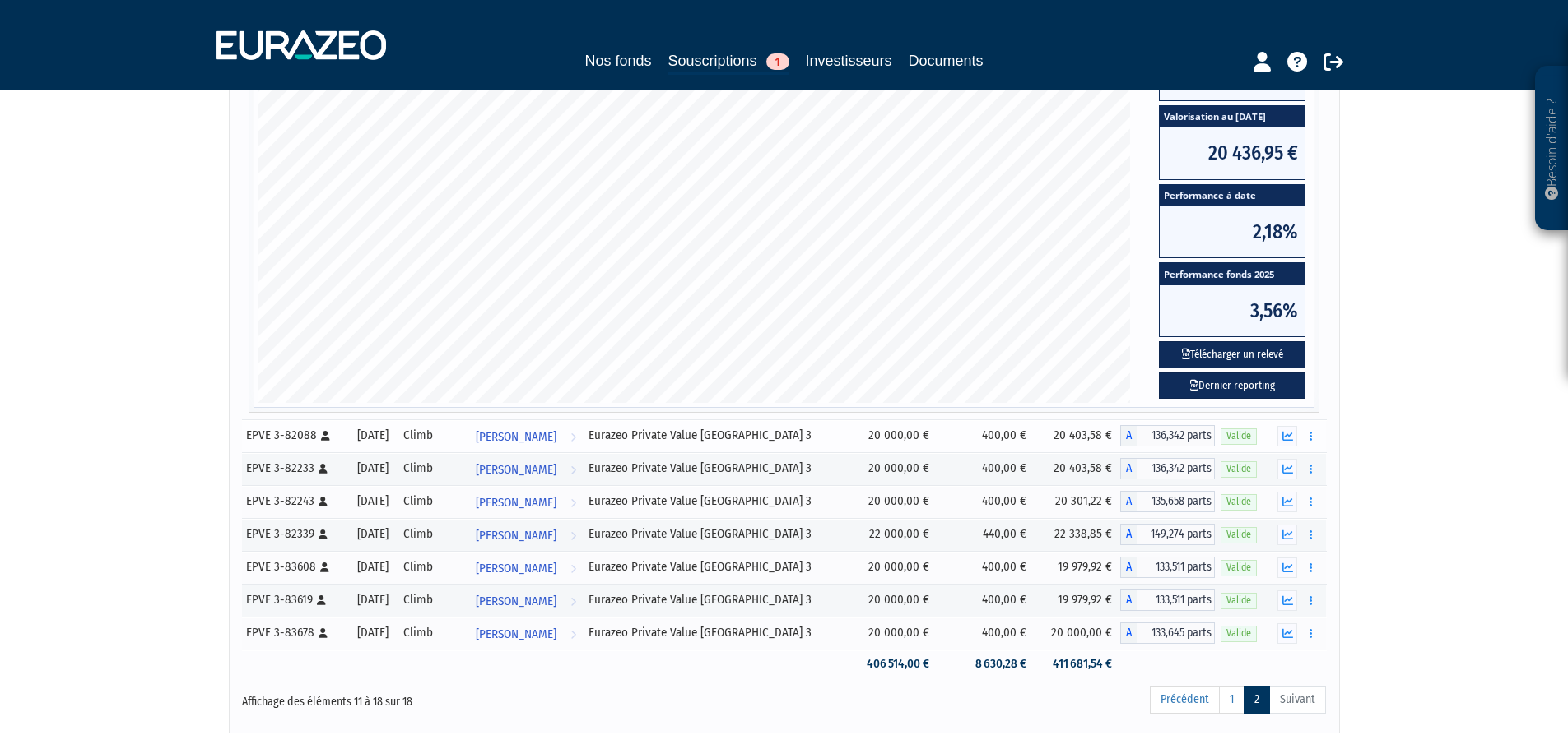
click at [1010, 429] on td "400,00 €" at bounding box center [986, 436] width 98 height 33
click at [1288, 437] on icon "button" at bounding box center [1287, 436] width 11 height 11
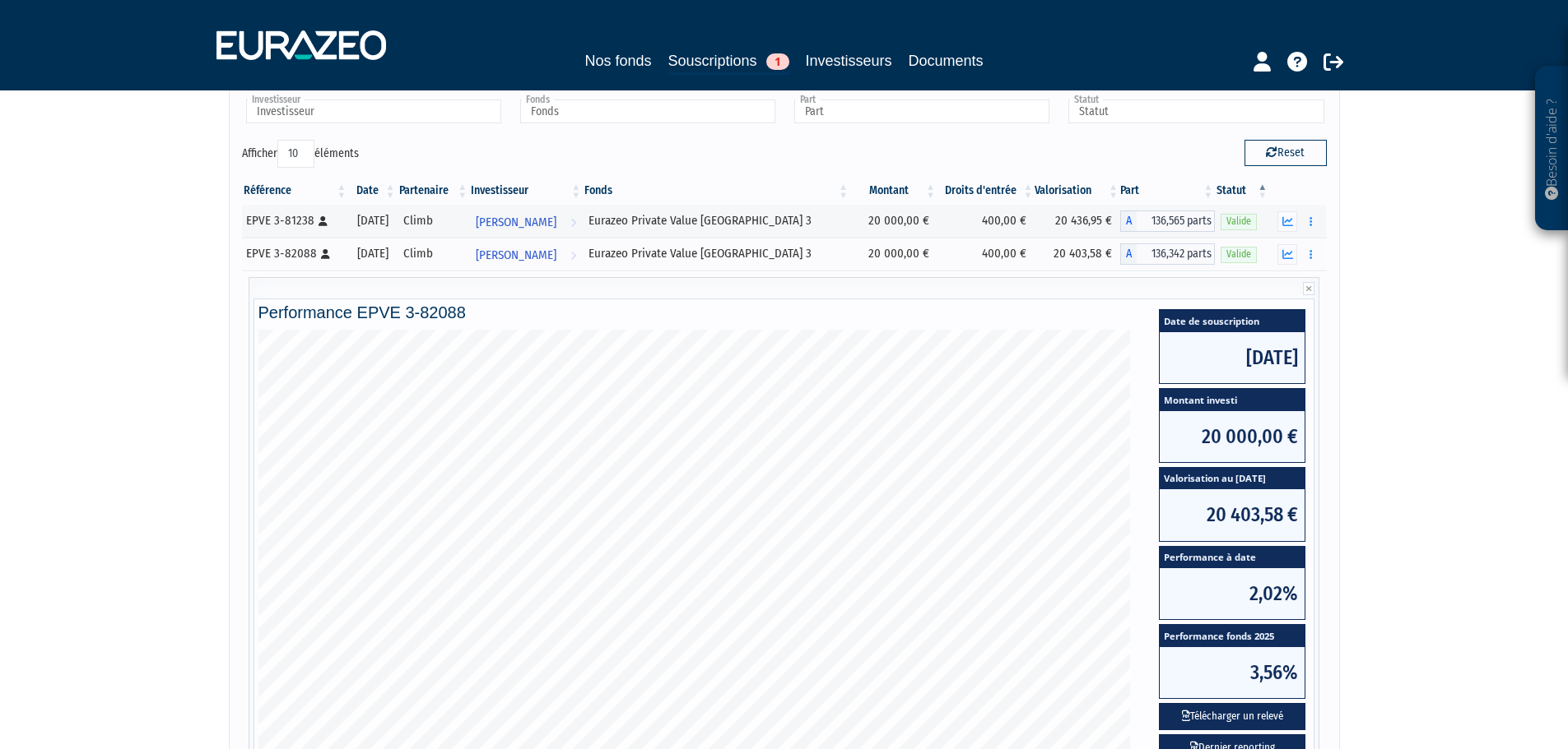
scroll to position [0, 0]
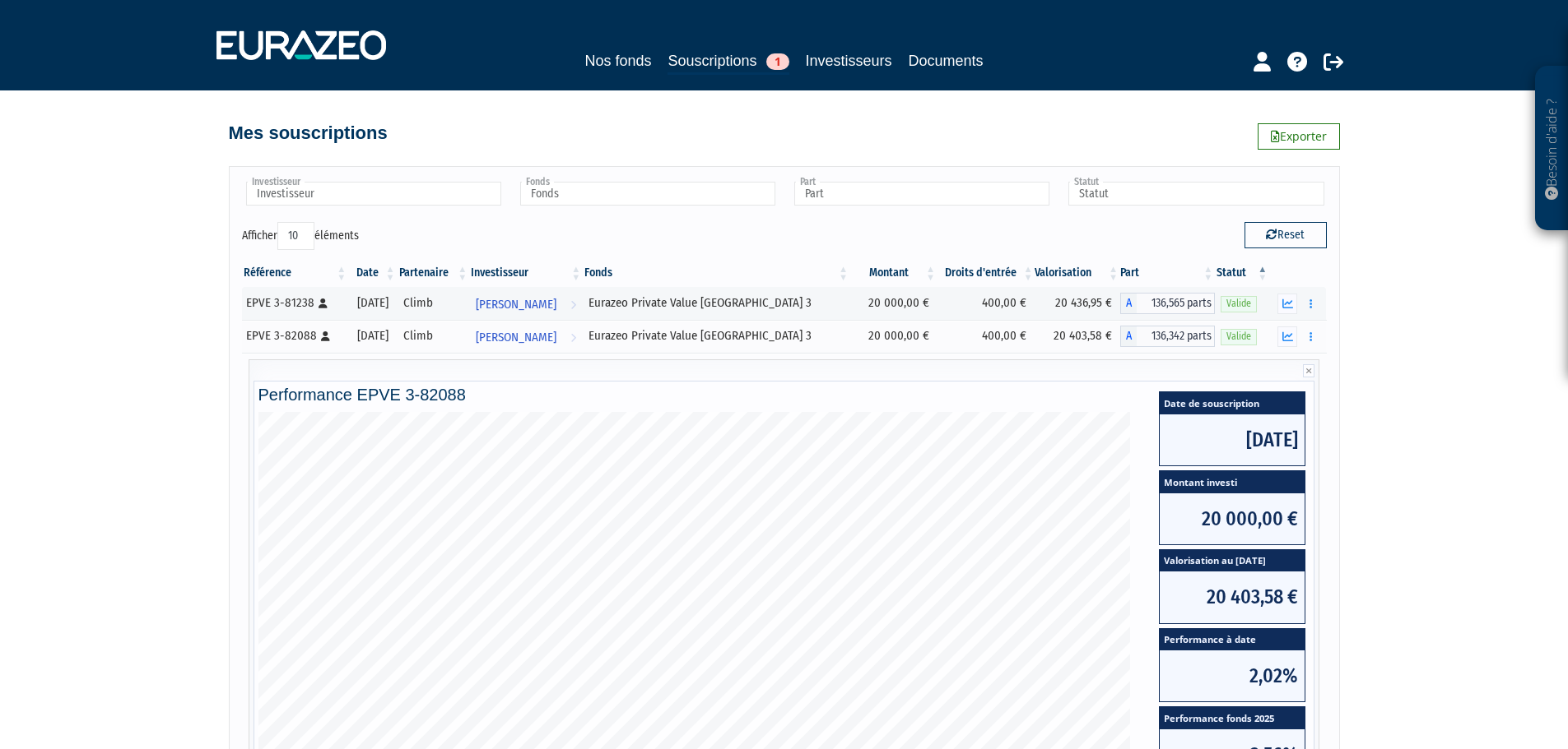
click at [192, 159] on div "Besoin d'aide ? × J'ai besoin d'aide Si vous avez une question à propos du fonc…" at bounding box center [784, 572] width 1568 height 1145
